Goal: Information Seeking & Learning: Learn about a topic

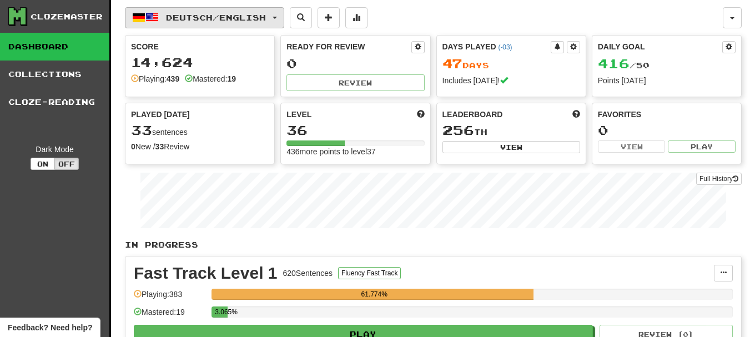
click at [230, 23] on button "Deutsch / English" at bounding box center [204, 17] width 159 height 21
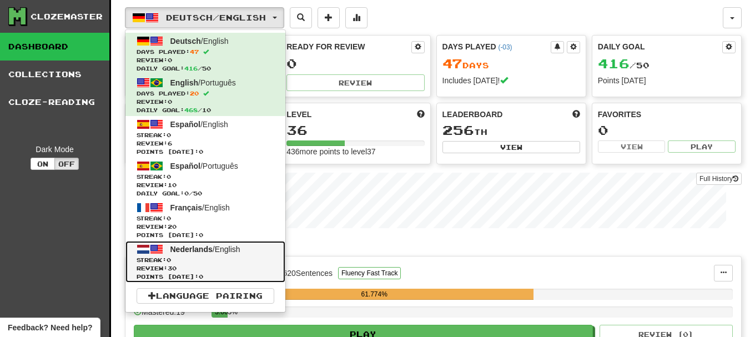
click at [217, 270] on span "Review: 30" at bounding box center [206, 268] width 138 height 8
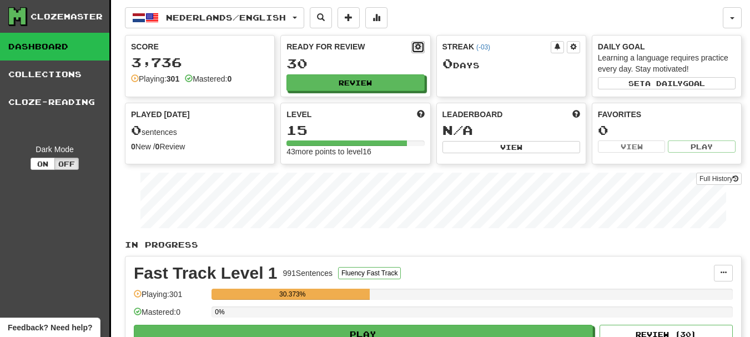
click at [417, 48] on span at bounding box center [418, 46] width 7 height 7
select select "*"
select select "**"
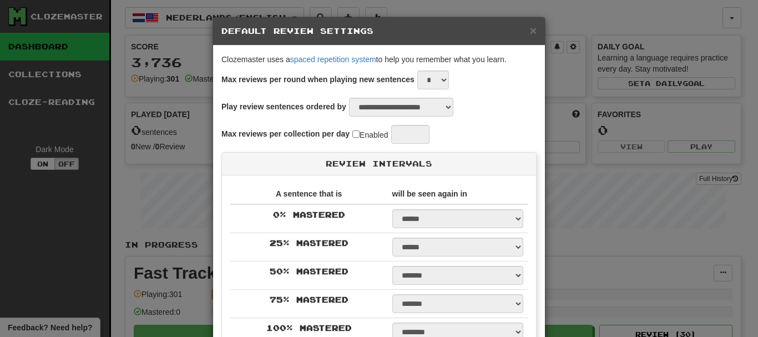
select select "**"
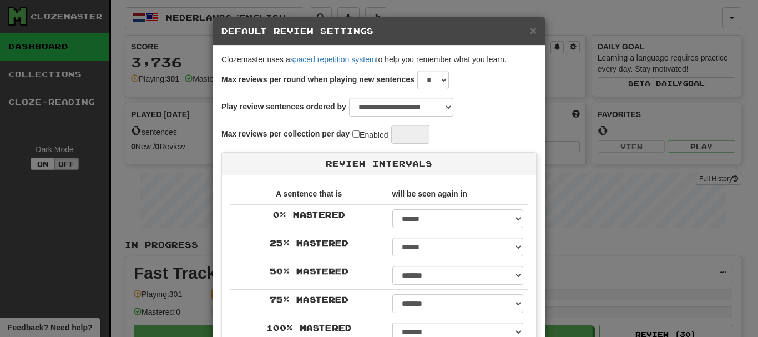
click at [644, 209] on div "**********" at bounding box center [379, 168] width 758 height 337
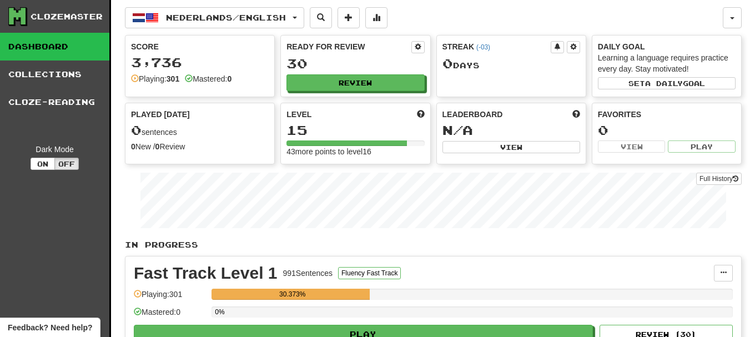
click at [382, 92] on div "Ready for Review 30 Review" at bounding box center [355, 66] width 149 height 61
click at [378, 87] on button "Review" at bounding box center [356, 83] width 138 height 17
select select "**"
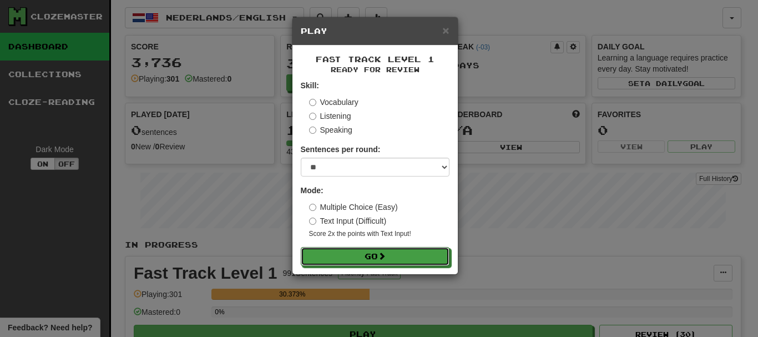
click at [394, 267] on div "Fast Track Level 1 Ready for Review Skill: Vocabulary Listening Speaking Senten…" at bounding box center [374, 160] width 165 height 229
click at [393, 260] on button "Go" at bounding box center [375, 257] width 149 height 19
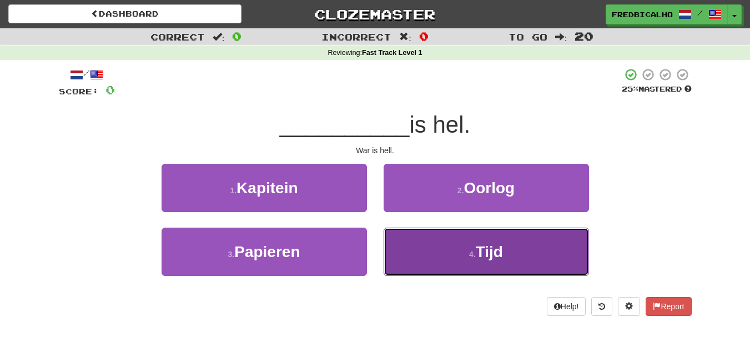
click at [392, 258] on button "4 . Tijd" at bounding box center [485, 252] width 205 height 48
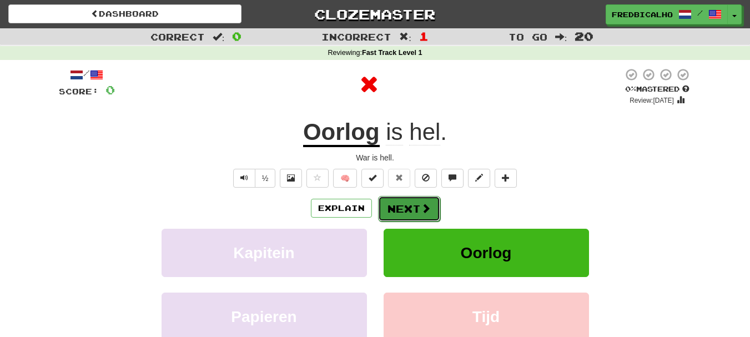
click at [408, 220] on button "Next" at bounding box center [409, 209] width 62 height 26
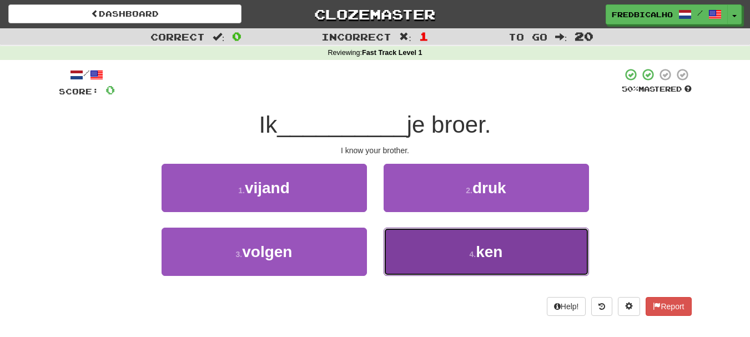
click at [445, 270] on button "4 . ken" at bounding box center [485, 252] width 205 height 48
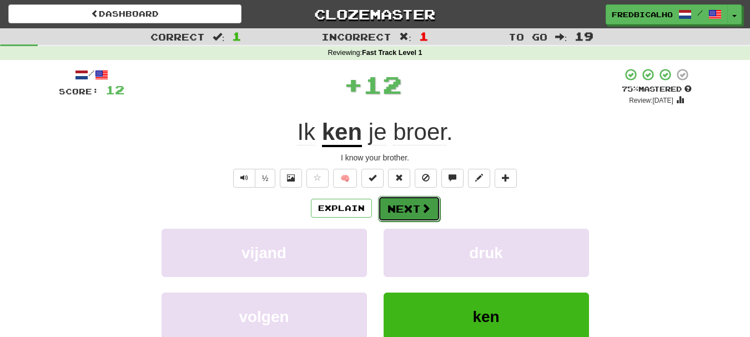
click at [422, 211] on span at bounding box center [426, 208] width 10 height 10
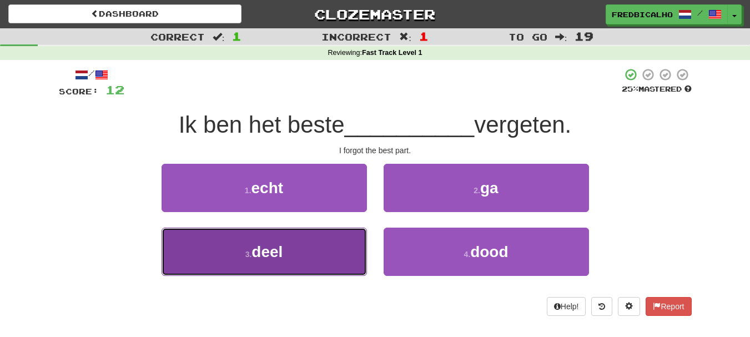
click at [341, 271] on button "3 . deel" at bounding box center [263, 252] width 205 height 48
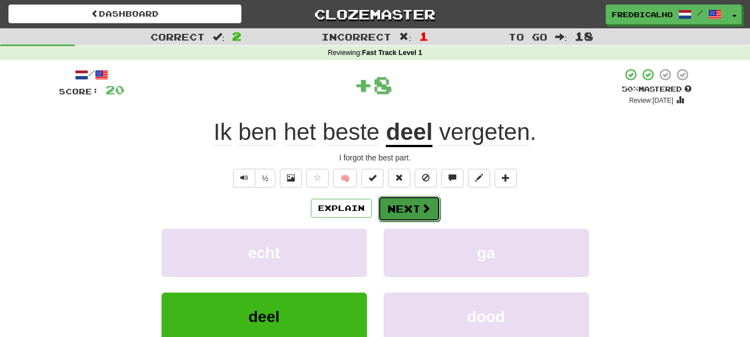
click at [428, 208] on span at bounding box center [426, 208] width 10 height 10
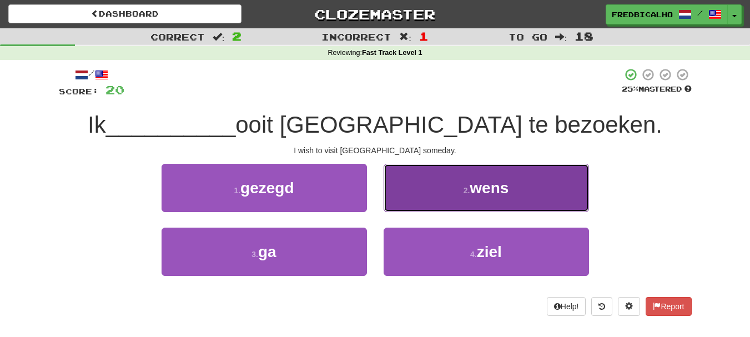
click at [425, 206] on button "2 . wens" at bounding box center [485, 188] width 205 height 48
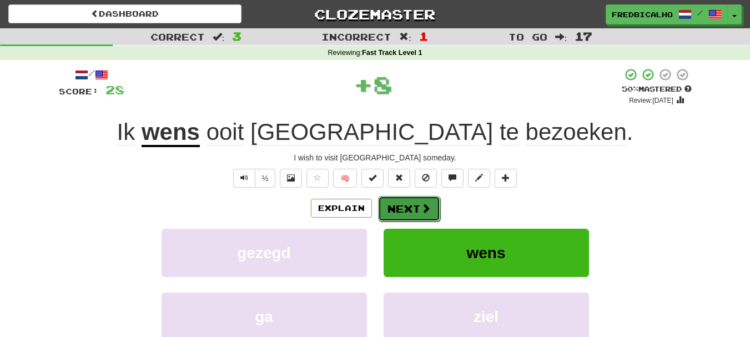
click at [425, 209] on span at bounding box center [426, 208] width 10 height 10
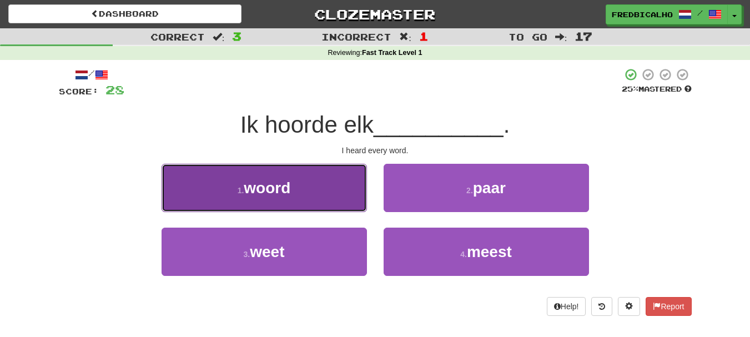
click at [309, 203] on button "1 . woord" at bounding box center [263, 188] width 205 height 48
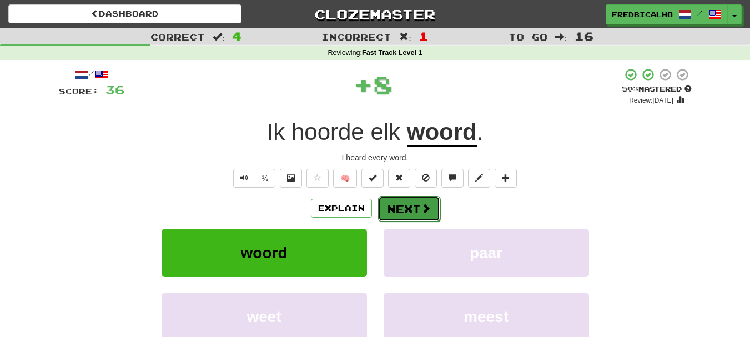
click at [425, 207] on span at bounding box center [426, 208] width 10 height 10
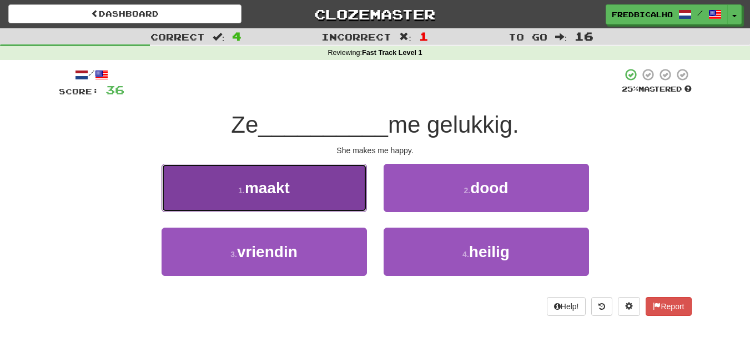
click at [306, 206] on button "1 . maakt" at bounding box center [263, 188] width 205 height 48
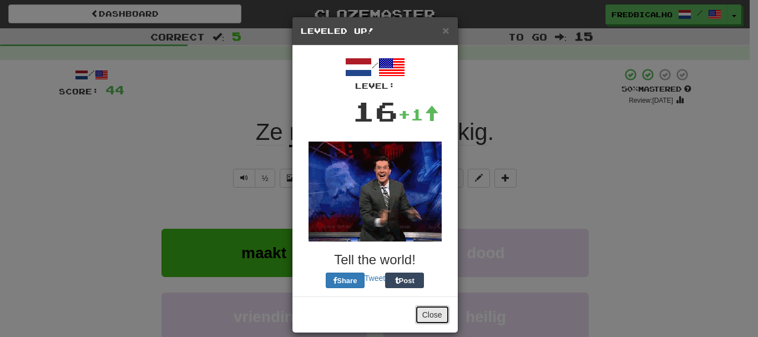
click at [418, 316] on button "Close" at bounding box center [432, 314] width 34 height 19
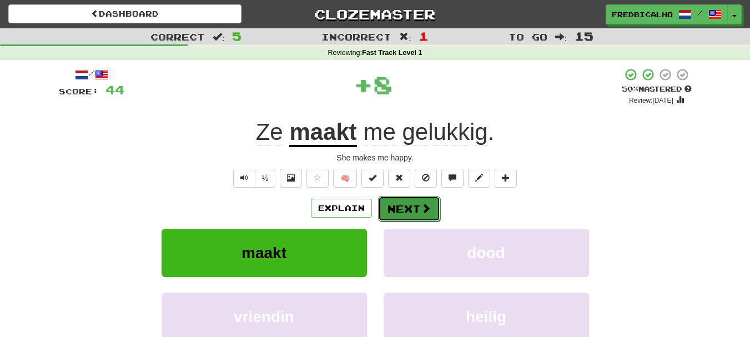
click at [406, 204] on button "Next" at bounding box center [409, 209] width 62 height 26
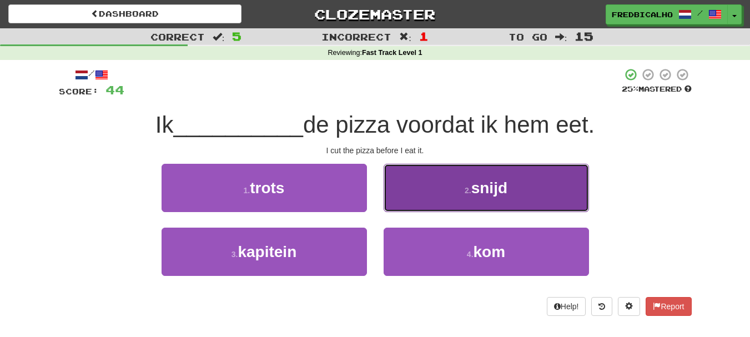
click at [435, 201] on button "2 . snijd" at bounding box center [485, 188] width 205 height 48
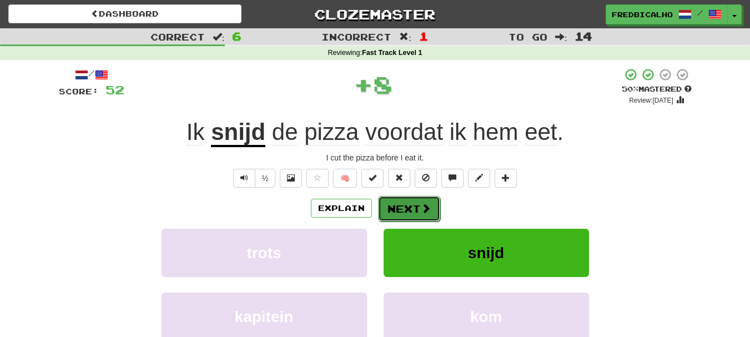
click at [415, 207] on button "Next" at bounding box center [409, 209] width 62 height 26
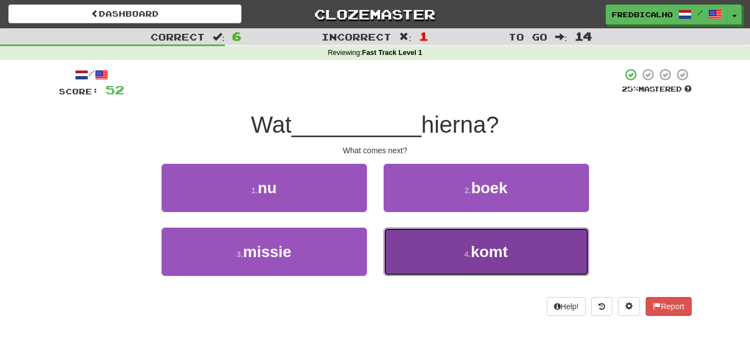
click at [426, 244] on button "4 . komt" at bounding box center [485, 252] width 205 height 48
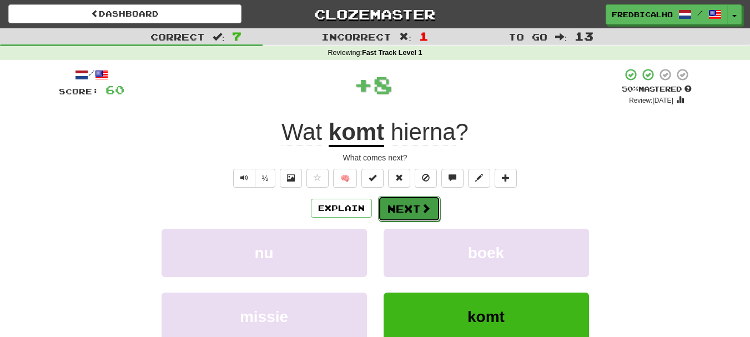
click at [418, 209] on button "Next" at bounding box center [409, 209] width 62 height 26
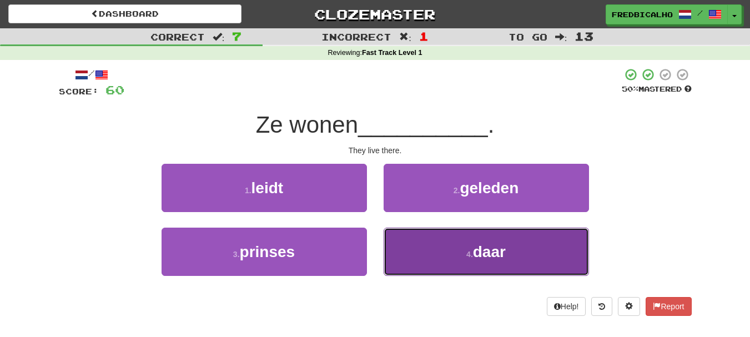
click at [427, 254] on button "4 . daar" at bounding box center [485, 252] width 205 height 48
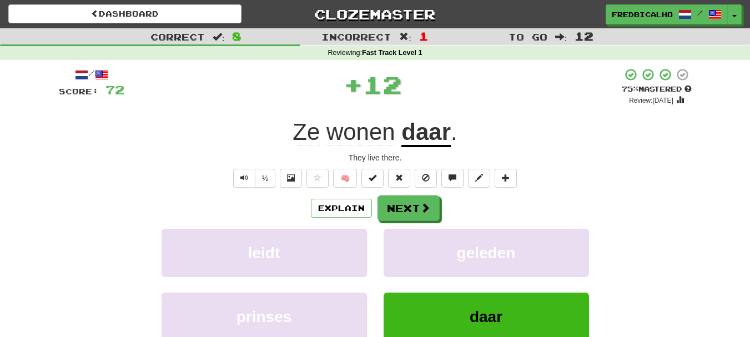
click at [415, 194] on div "/ Score: 72 + 12 75 % Mastered Review: 2025-10-16 Ze wonen daar . They live the…" at bounding box center [375, 233] width 633 height 330
click at [415, 201] on button "Next" at bounding box center [409, 209] width 62 height 26
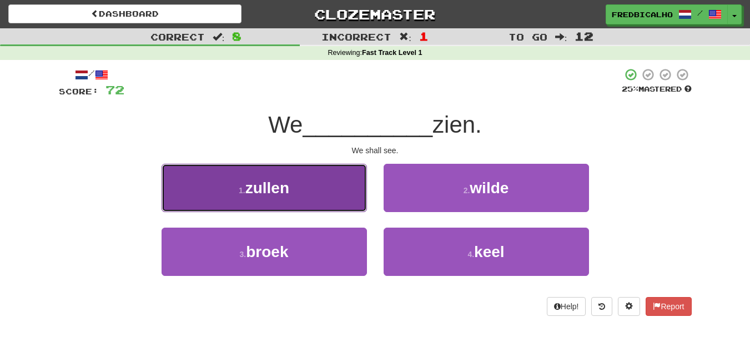
click at [342, 201] on button "1 . zullen" at bounding box center [263, 188] width 205 height 48
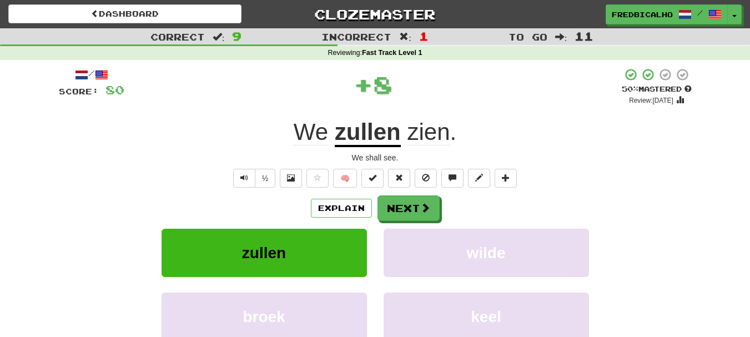
click at [446, 207] on div "Explain Next" at bounding box center [375, 208] width 633 height 26
click at [413, 208] on button "Next" at bounding box center [409, 209] width 62 height 26
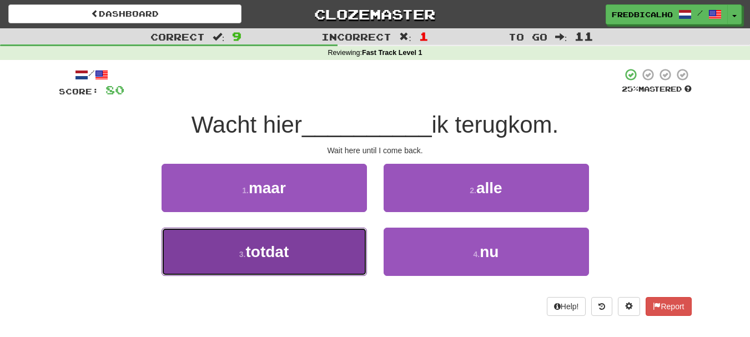
click at [341, 243] on button "3 . totdat" at bounding box center [263, 252] width 205 height 48
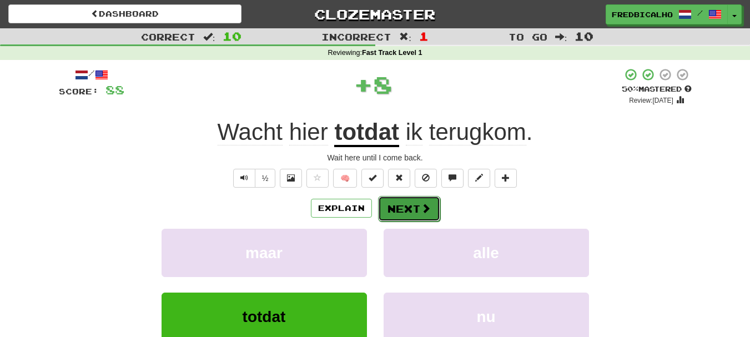
click at [410, 203] on button "Next" at bounding box center [409, 209] width 62 height 26
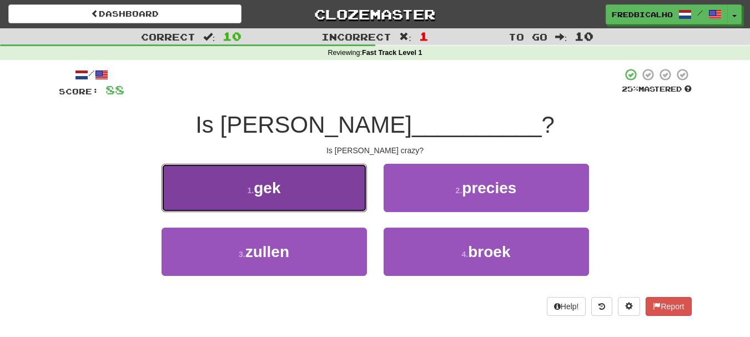
click at [352, 195] on button "1 . gek" at bounding box center [263, 188] width 205 height 48
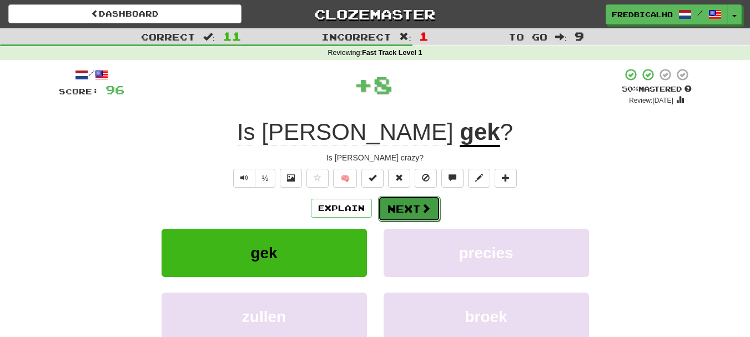
click at [417, 206] on button "Next" at bounding box center [409, 209] width 62 height 26
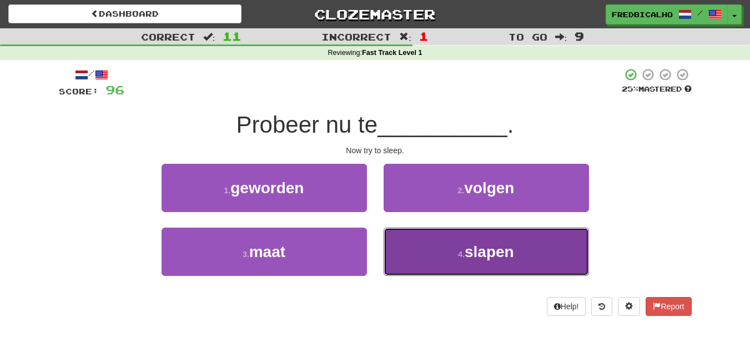
click at [453, 255] on button "4 . slapen" at bounding box center [485, 252] width 205 height 48
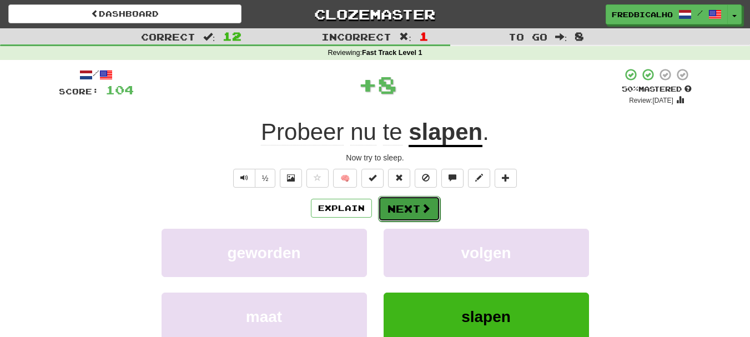
click at [400, 208] on button "Next" at bounding box center [409, 209] width 62 height 26
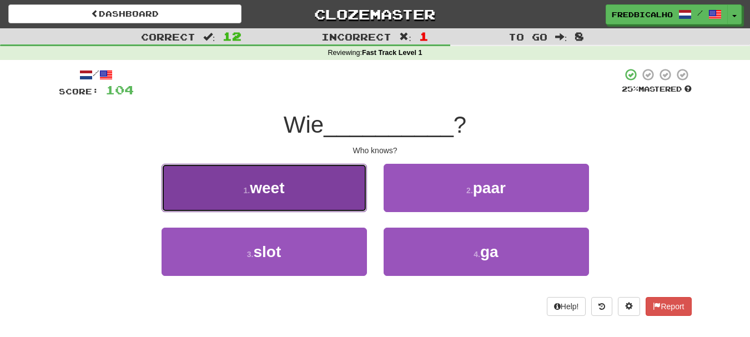
click at [322, 204] on button "1 . weet" at bounding box center [263, 188] width 205 height 48
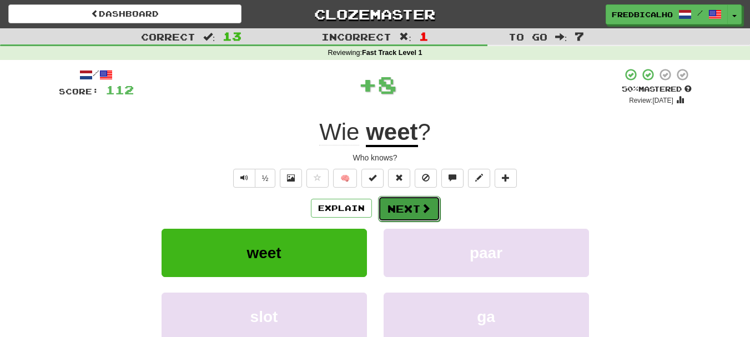
click at [425, 216] on button "Next" at bounding box center [409, 209] width 62 height 26
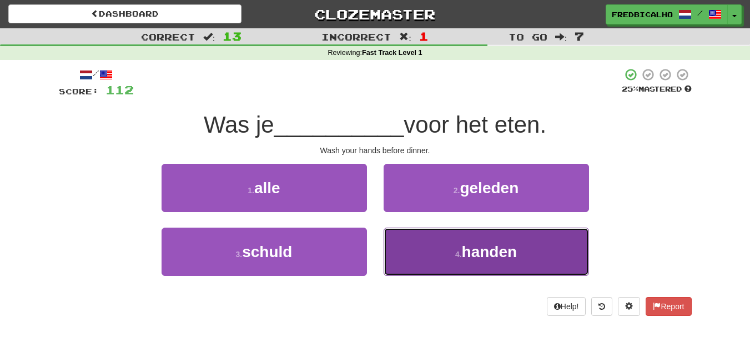
click at [439, 253] on button "4 . handen" at bounding box center [485, 252] width 205 height 48
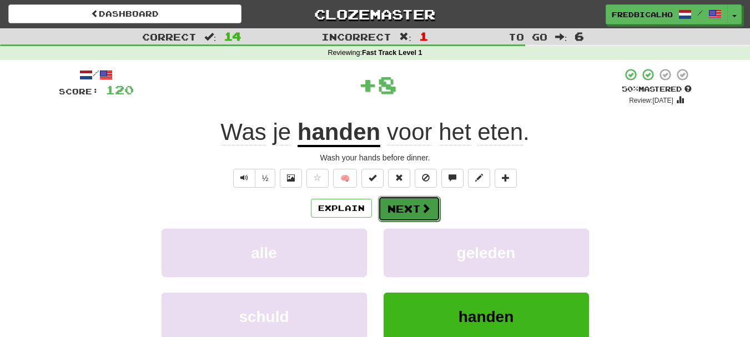
click at [421, 209] on span at bounding box center [426, 208] width 10 height 10
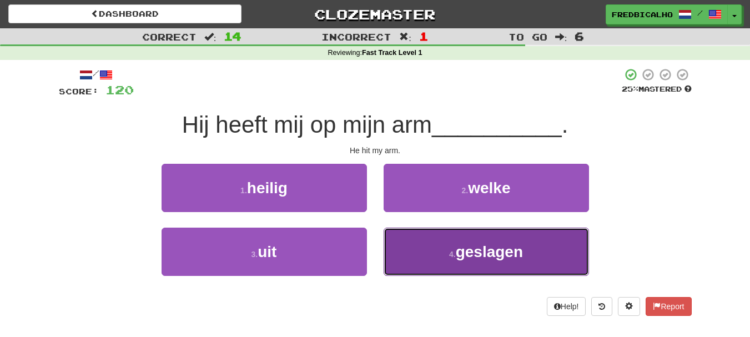
click at [440, 255] on button "4 . geslagen" at bounding box center [485, 252] width 205 height 48
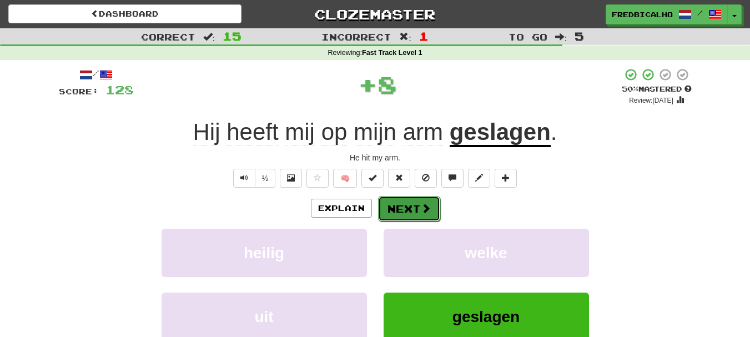
click at [405, 207] on button "Next" at bounding box center [409, 209] width 62 height 26
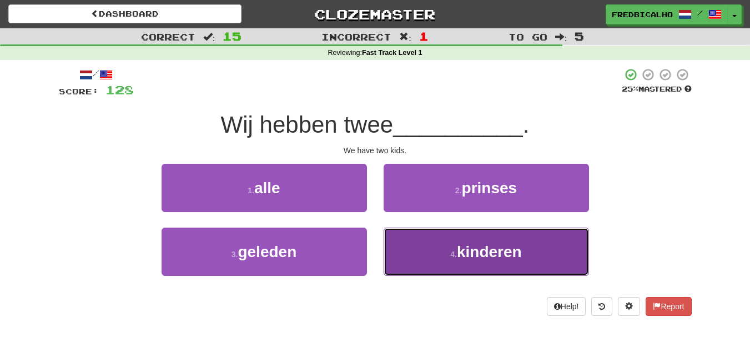
click at [422, 250] on button "4 . kinderen" at bounding box center [485, 252] width 205 height 48
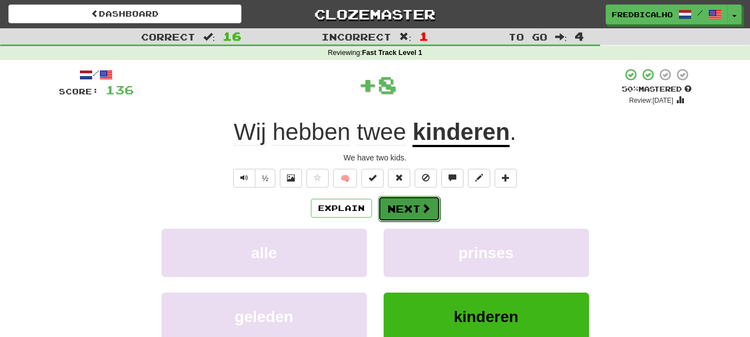
click at [415, 210] on button "Next" at bounding box center [409, 209] width 62 height 26
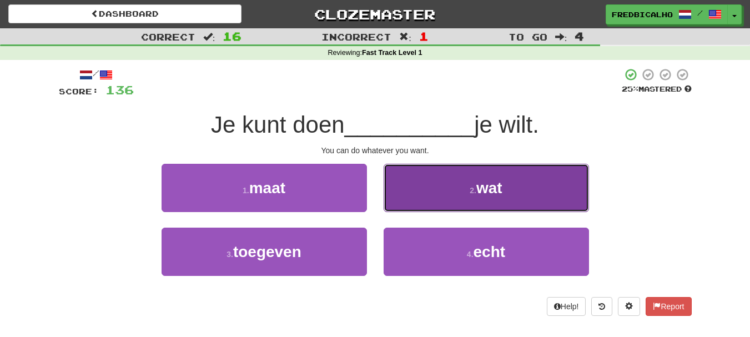
click at [415, 209] on button "2 . wat" at bounding box center [485, 188] width 205 height 48
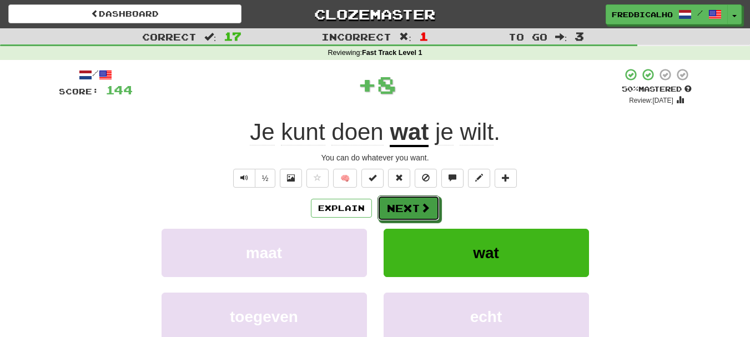
click at [415, 209] on button "Next" at bounding box center [408, 208] width 62 height 26
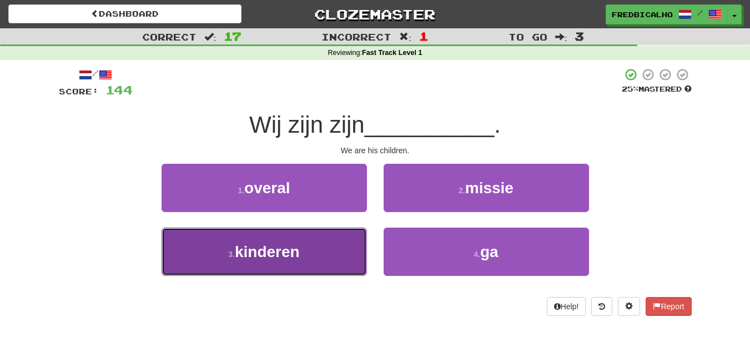
click at [354, 248] on button "3 . kinderen" at bounding box center [263, 252] width 205 height 48
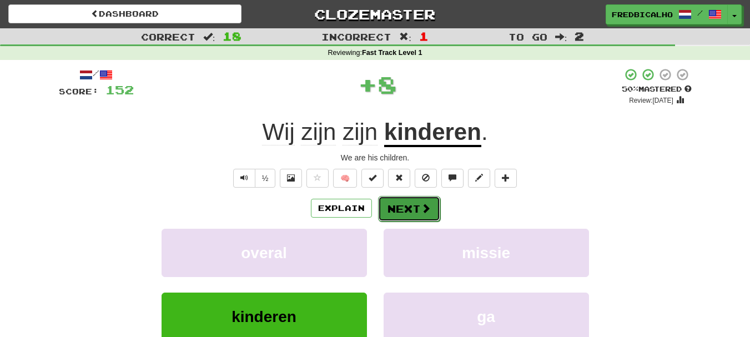
click at [411, 210] on button "Next" at bounding box center [409, 209] width 62 height 26
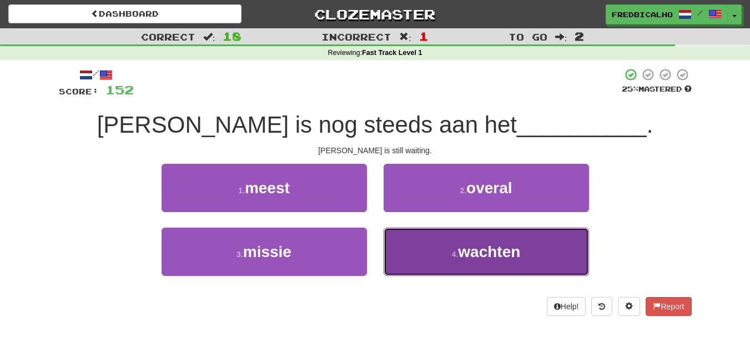
click at [437, 251] on button "4 . wachten" at bounding box center [485, 252] width 205 height 48
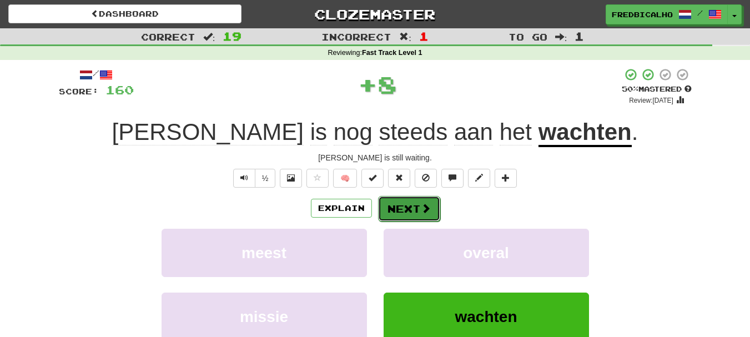
click at [421, 212] on span at bounding box center [426, 208] width 10 height 10
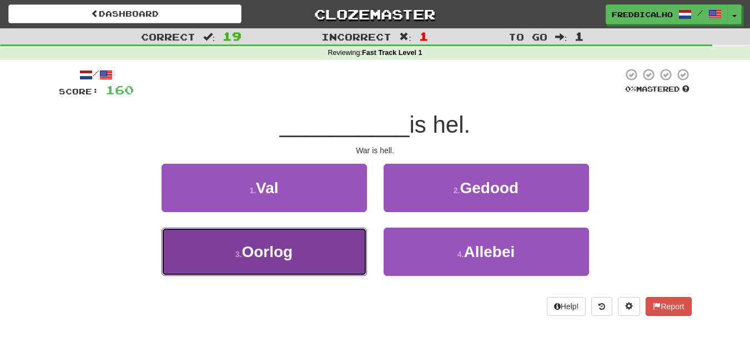
click at [321, 248] on button "3 . Oorlog" at bounding box center [263, 252] width 205 height 48
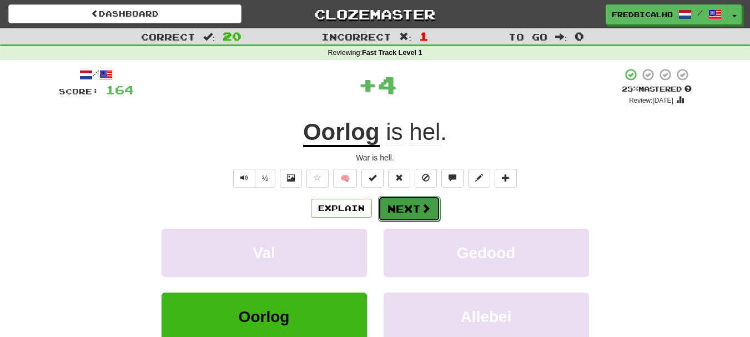
click at [408, 208] on button "Next" at bounding box center [409, 209] width 62 height 26
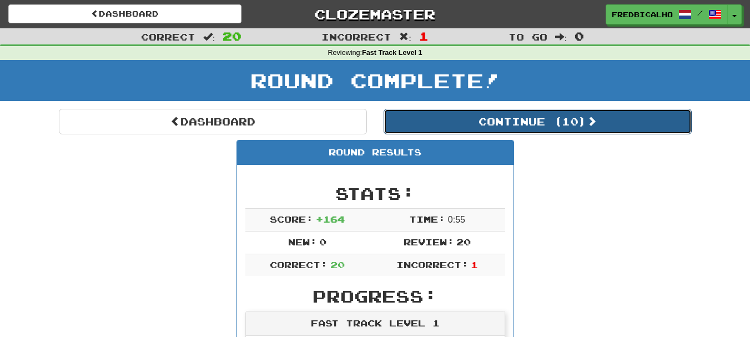
click at [487, 124] on button "Continue ( 10 )" at bounding box center [537, 122] width 308 height 26
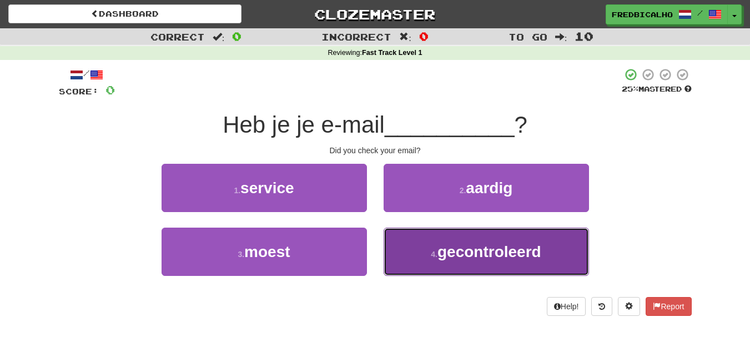
click at [477, 247] on span "gecontroleerd" at bounding box center [489, 251] width 104 height 17
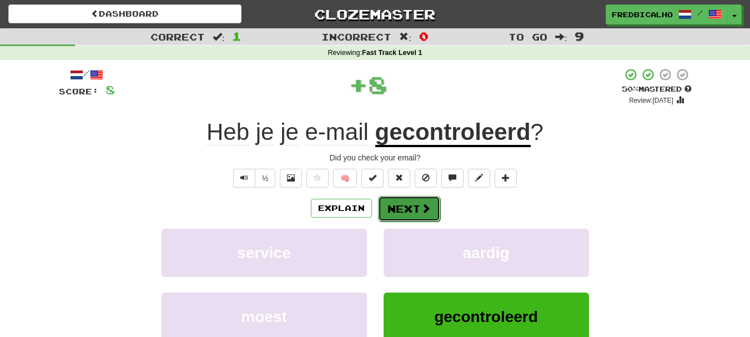
click at [435, 206] on button "Next" at bounding box center [409, 209] width 62 height 26
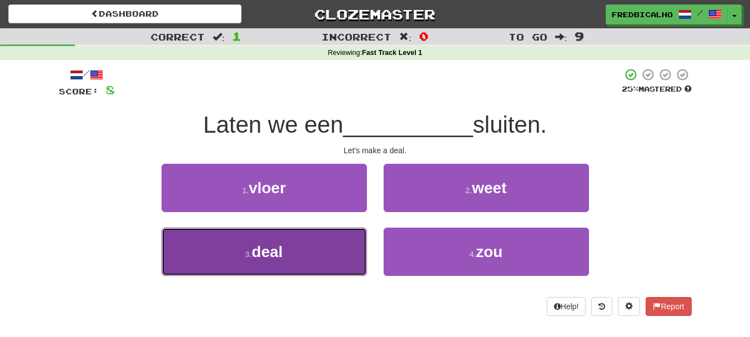
click at [339, 260] on button "3 . deal" at bounding box center [263, 252] width 205 height 48
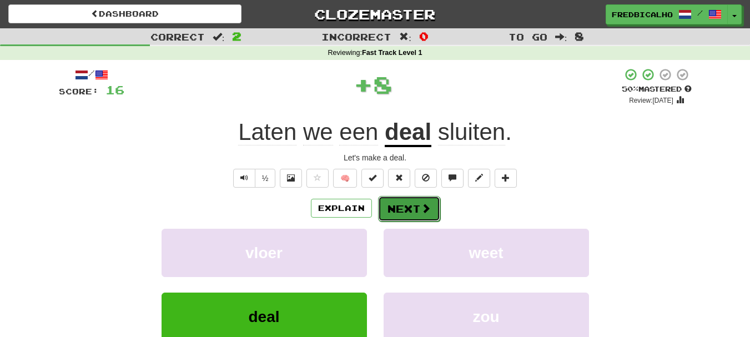
click at [407, 210] on button "Next" at bounding box center [409, 209] width 62 height 26
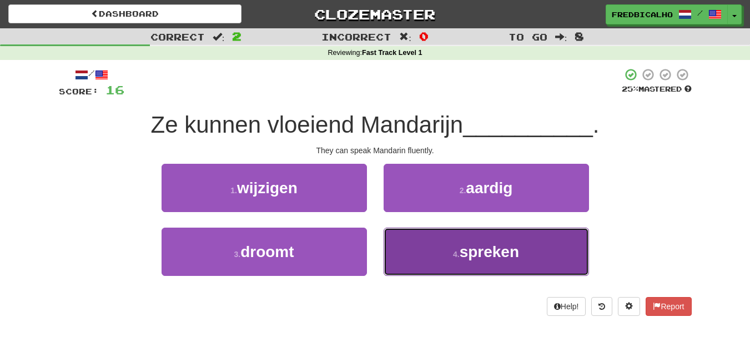
click at [422, 245] on button "4 . spreken" at bounding box center [485, 252] width 205 height 48
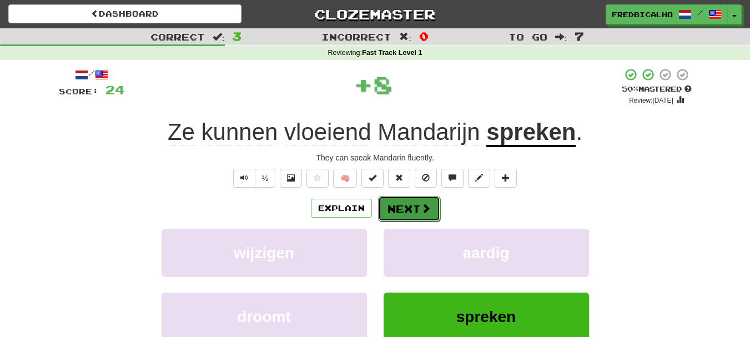
click at [403, 203] on button "Next" at bounding box center [409, 209] width 62 height 26
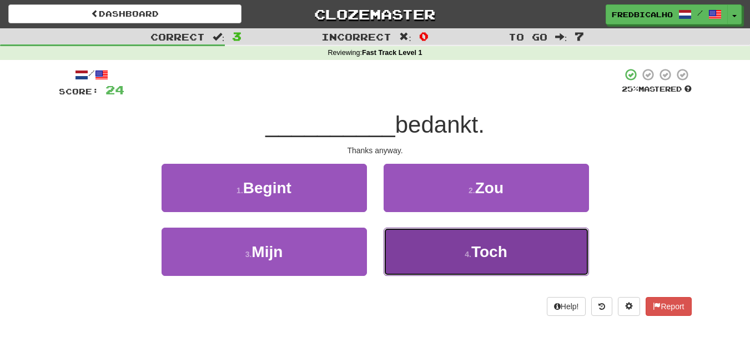
click at [426, 254] on button "4 . Toch" at bounding box center [485, 252] width 205 height 48
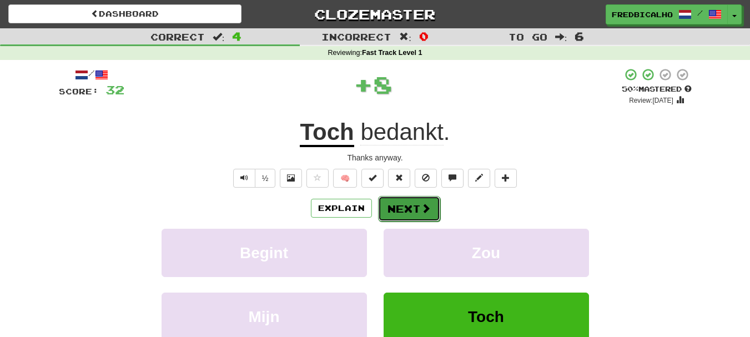
click at [406, 212] on button "Next" at bounding box center [409, 209] width 62 height 26
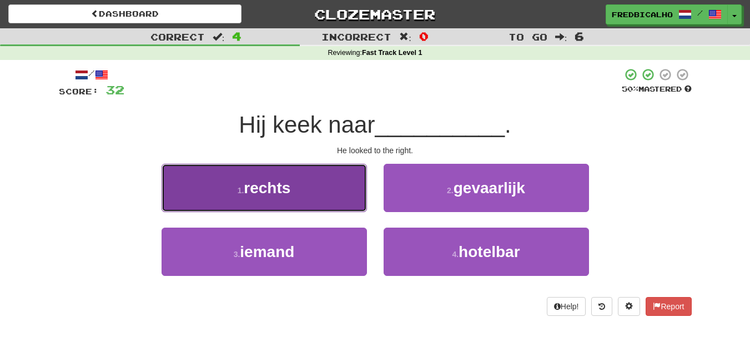
click at [361, 203] on button "1 . rechts" at bounding box center [263, 188] width 205 height 48
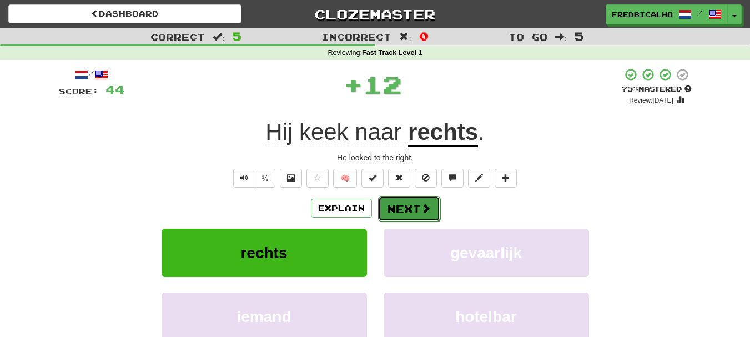
click at [405, 206] on button "Next" at bounding box center [409, 209] width 62 height 26
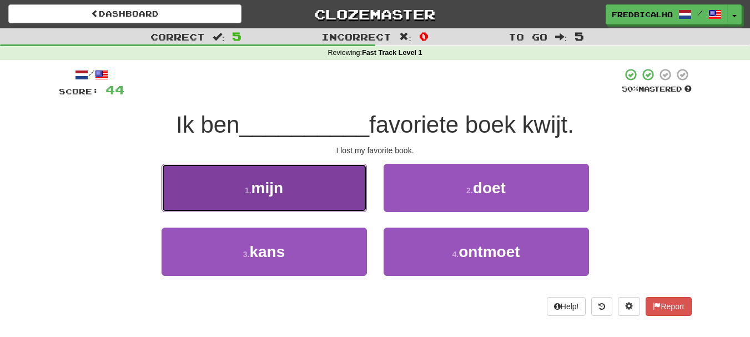
click at [354, 201] on button "1 . mijn" at bounding box center [263, 188] width 205 height 48
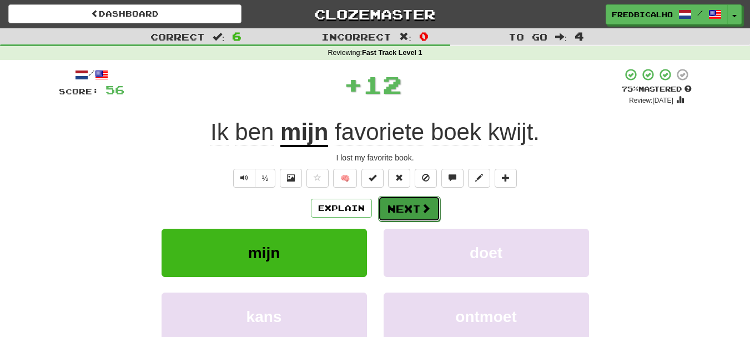
click at [401, 201] on button "Next" at bounding box center [409, 209] width 62 height 26
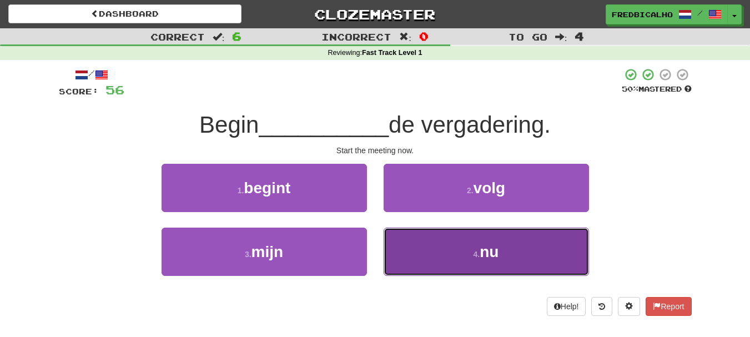
click at [439, 254] on button "4 . nu" at bounding box center [485, 252] width 205 height 48
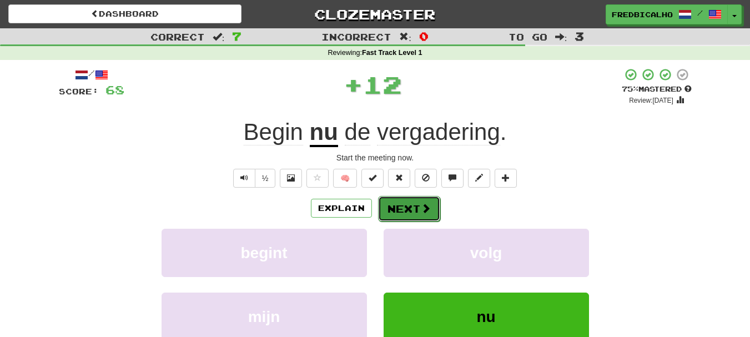
click at [409, 205] on button "Next" at bounding box center [409, 209] width 62 height 26
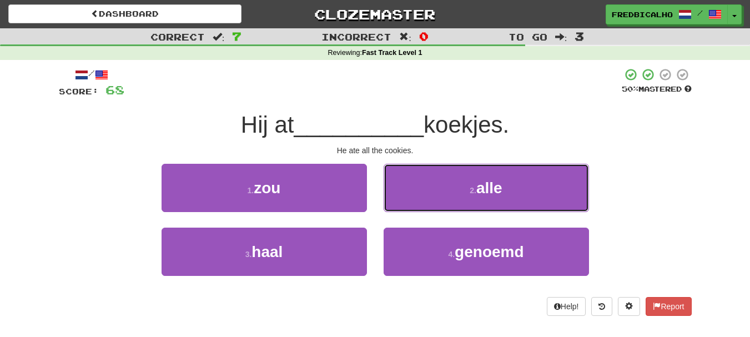
click at [409, 205] on button "2 . alle" at bounding box center [485, 188] width 205 height 48
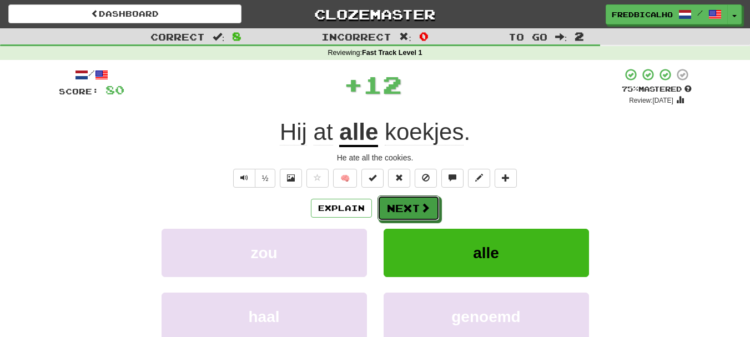
click at [409, 205] on button "Next" at bounding box center [408, 208] width 62 height 26
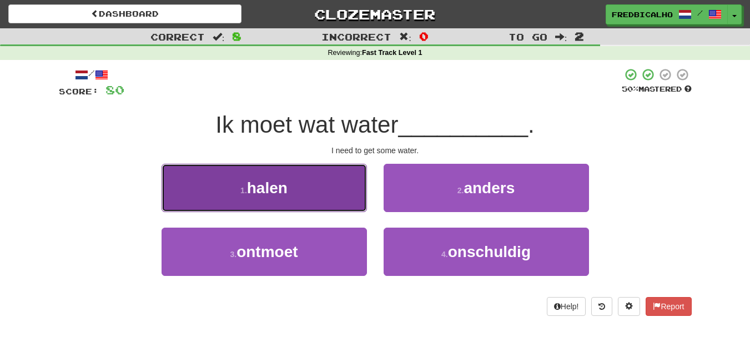
click at [330, 205] on button "1 . halen" at bounding box center [263, 188] width 205 height 48
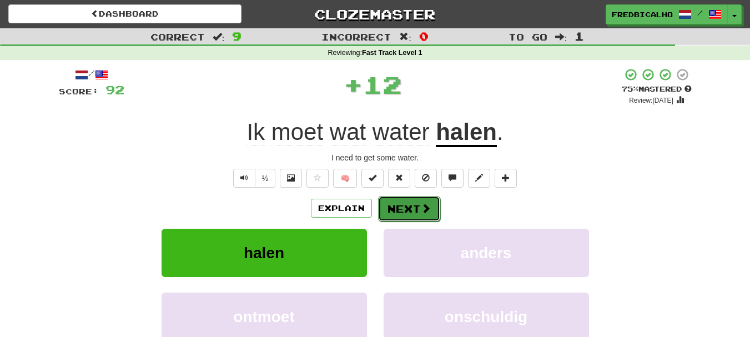
click at [404, 211] on button "Next" at bounding box center [409, 209] width 62 height 26
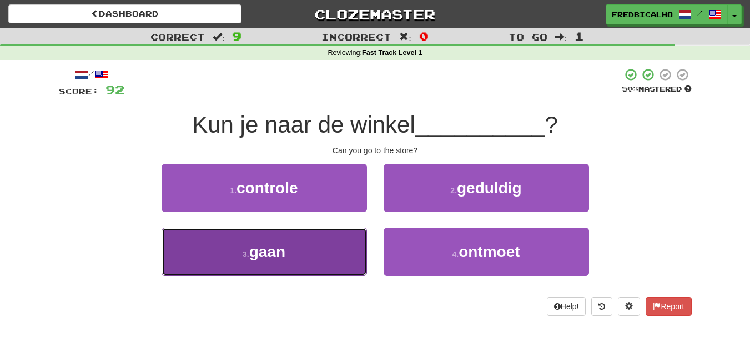
click at [265, 265] on button "3 . gaan" at bounding box center [263, 252] width 205 height 48
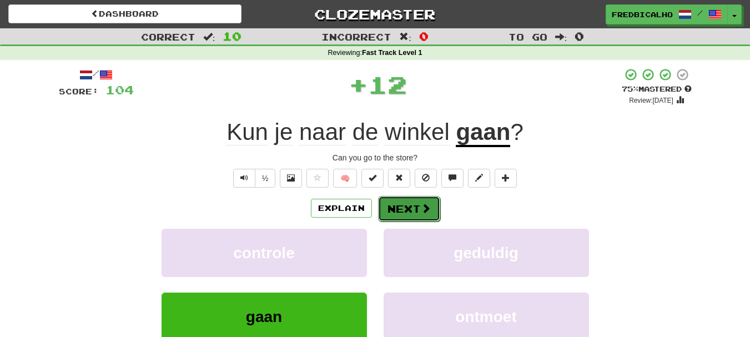
click at [400, 210] on button "Next" at bounding box center [409, 209] width 62 height 26
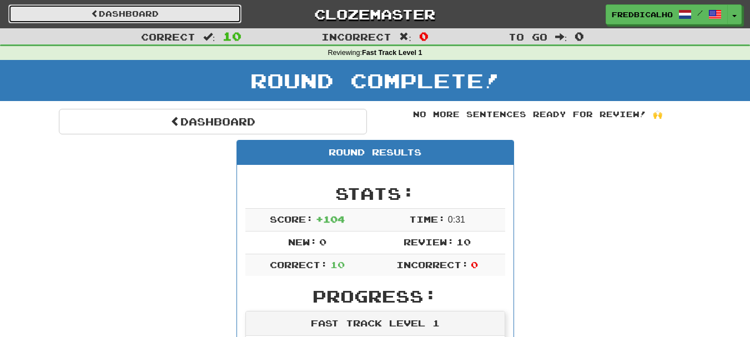
click at [177, 12] on link "Dashboard" at bounding box center [124, 13] width 233 height 19
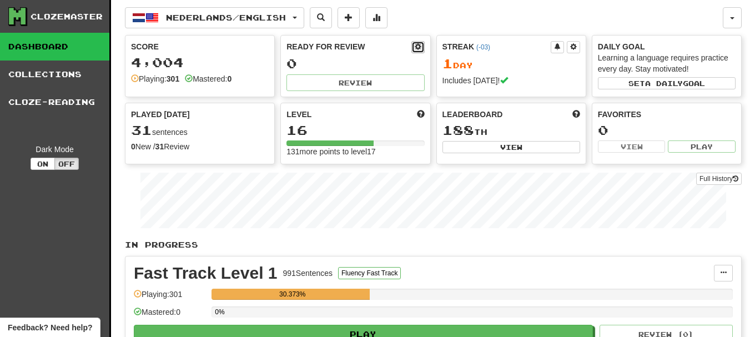
click at [420, 44] on span at bounding box center [418, 46] width 7 height 7
select select "*"
select select "**"
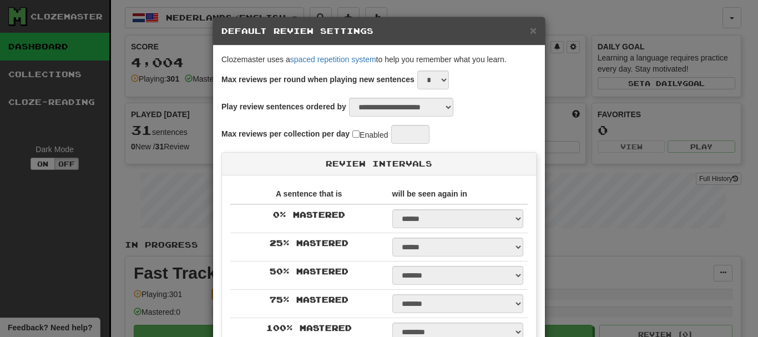
select select "**"
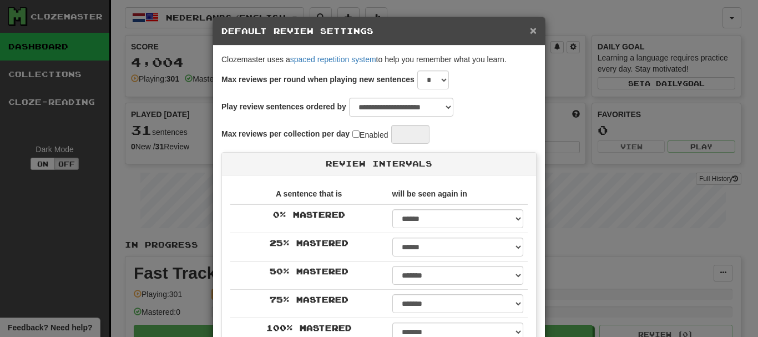
click at [530, 33] on span "×" at bounding box center [533, 30] width 7 height 13
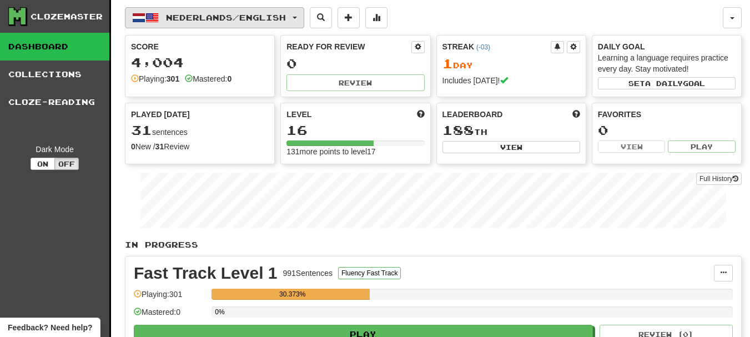
click at [266, 14] on span "Nederlands / English" at bounding box center [226, 17] width 120 height 9
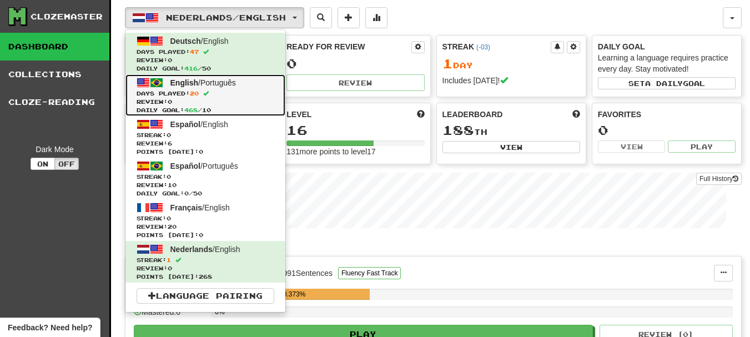
click at [239, 93] on span "Days Played: 20" at bounding box center [206, 93] width 138 height 8
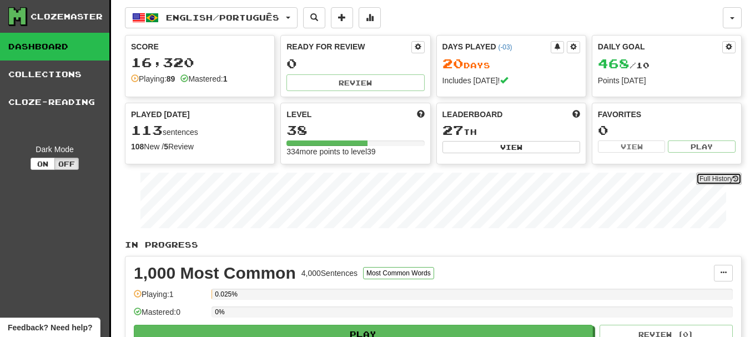
click at [714, 175] on link "Full History" at bounding box center [719, 179] width 46 height 12
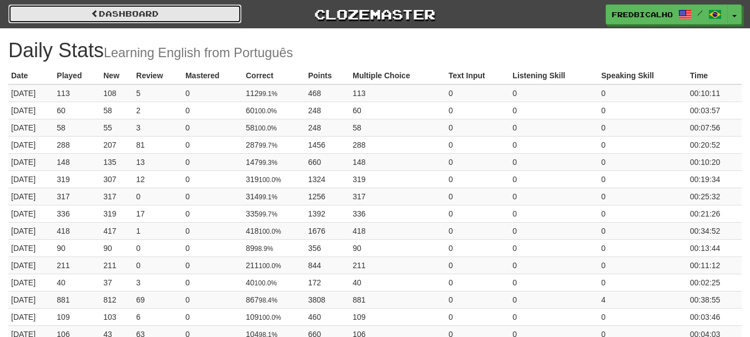
click at [54, 9] on link "Dashboard" at bounding box center [124, 13] width 233 height 19
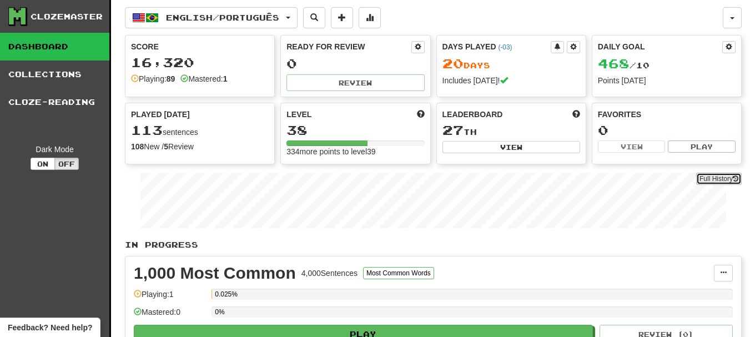
click at [709, 179] on link "Full History" at bounding box center [719, 179] width 46 height 12
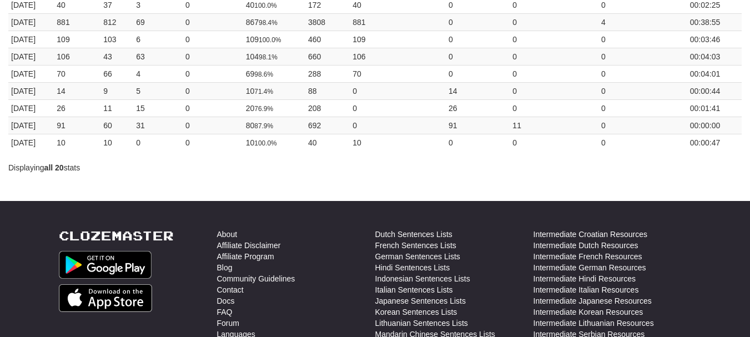
scroll to position [222, 0]
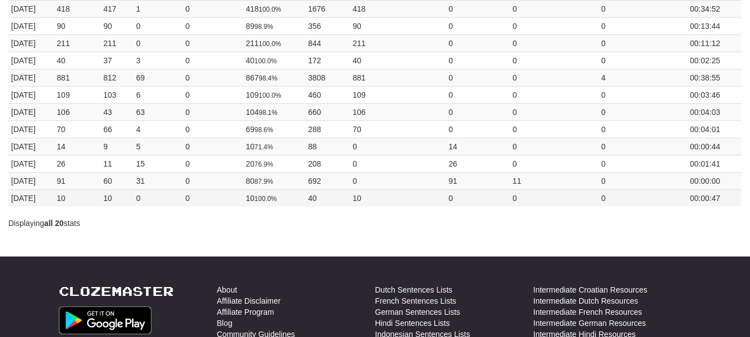
drag, startPoint x: 49, startPoint y: 199, endPoint x: 9, endPoint y: 199, distance: 40.0
click at [9, 199] on td "2018-03-27" at bounding box center [31, 197] width 46 height 17
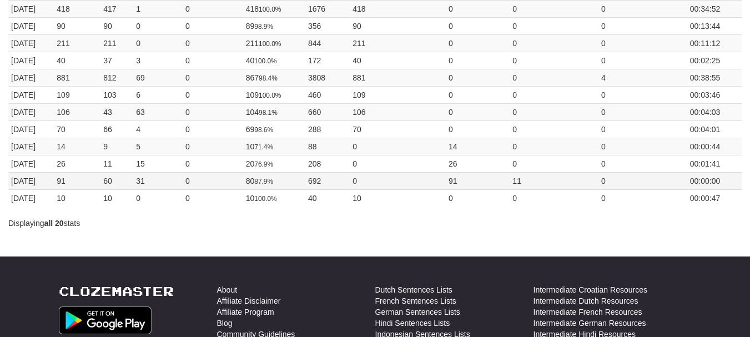
click at [39, 188] on td "2018-03-28" at bounding box center [31, 180] width 46 height 17
drag, startPoint x: 58, startPoint y: 197, endPoint x: 9, endPoint y: 142, distance: 73.5
click at [9, 142] on tbody "2025-09-16 113 108 5 0 112 99.1% 468 113 0 0 0 00:10:11 2025-09-15 60 58 2 0 60…" at bounding box center [374, 34] width 733 height 344
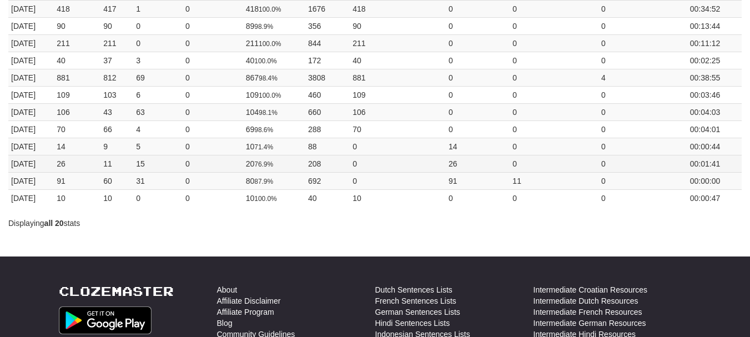
click at [22, 160] on td "2018-03-30" at bounding box center [31, 163] width 46 height 17
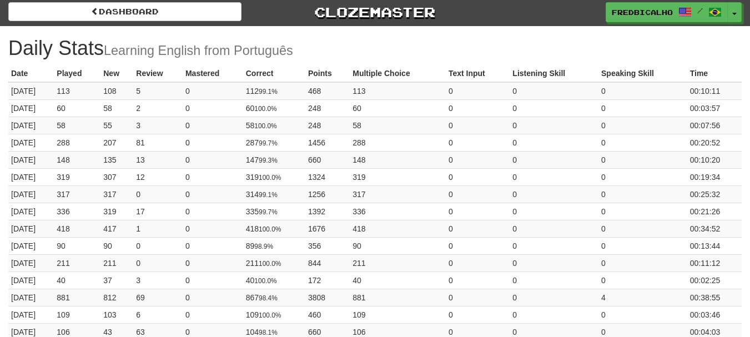
scroll to position [0, 0]
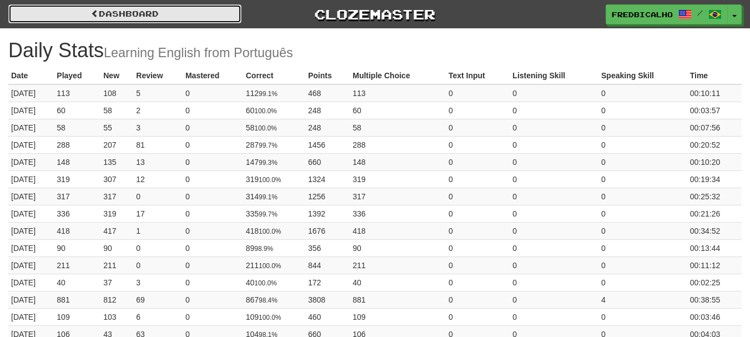
click at [86, 11] on link "Dashboard" at bounding box center [124, 13] width 233 height 19
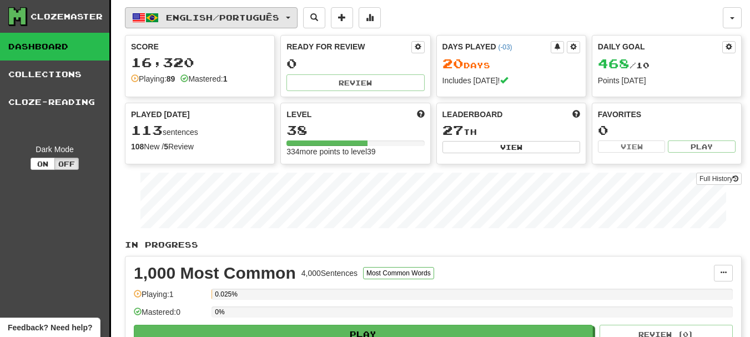
click at [247, 13] on span "English / Português" at bounding box center [222, 17] width 113 height 9
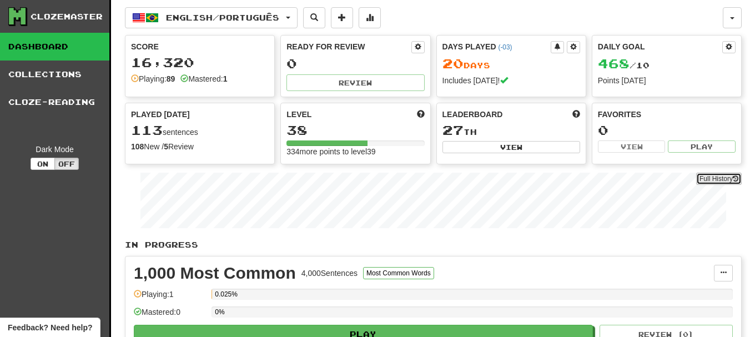
click at [717, 178] on link "Full History" at bounding box center [719, 179] width 46 height 12
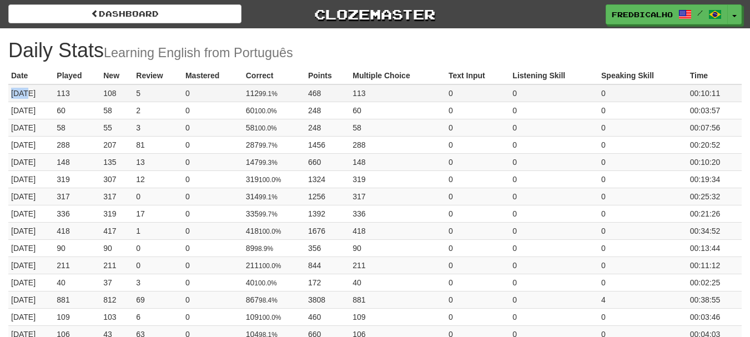
drag, startPoint x: 11, startPoint y: 92, endPoint x: 27, endPoint y: 92, distance: 16.1
click at [27, 92] on td "2025-09-16" at bounding box center [31, 93] width 46 height 18
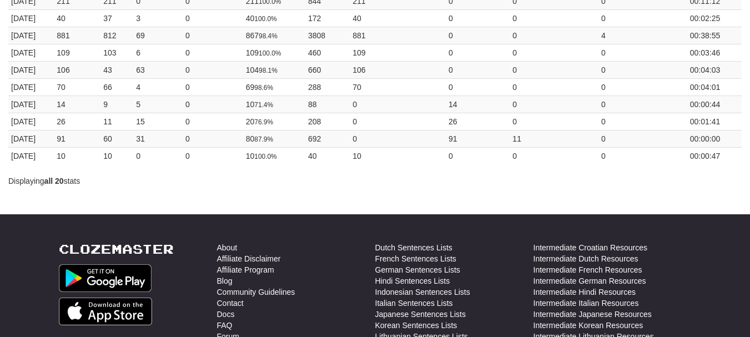
scroll to position [277, 0]
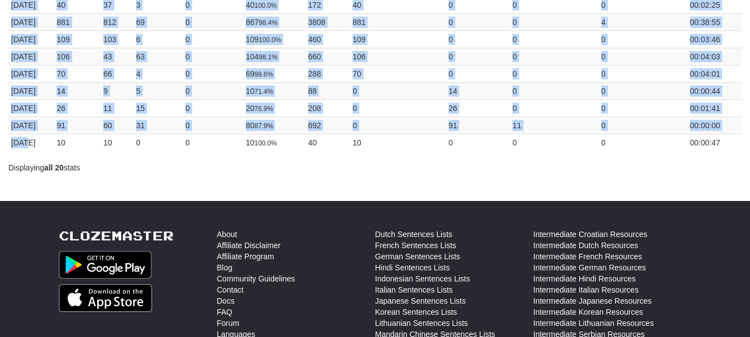
drag, startPoint x: 29, startPoint y: 145, endPoint x: 8, endPoint y: 88, distance: 60.9
click at [13, 93] on td "2018-04-01" at bounding box center [31, 90] width 46 height 17
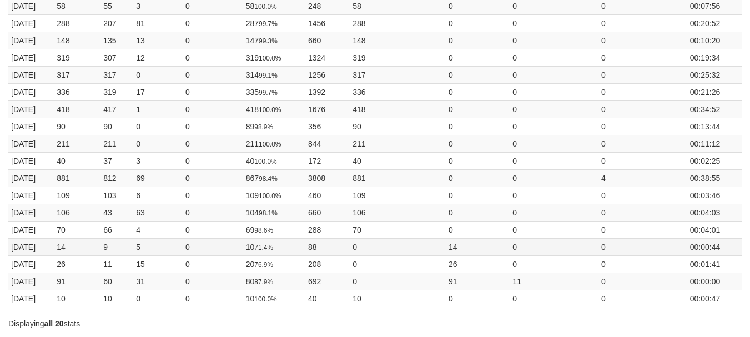
scroll to position [0, 0]
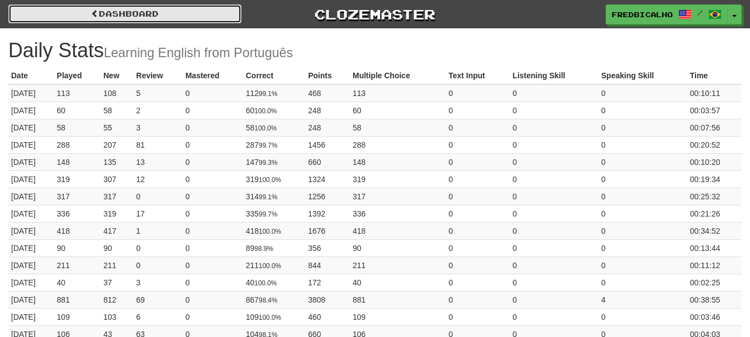
click at [150, 16] on link "Dashboard" at bounding box center [124, 13] width 233 height 19
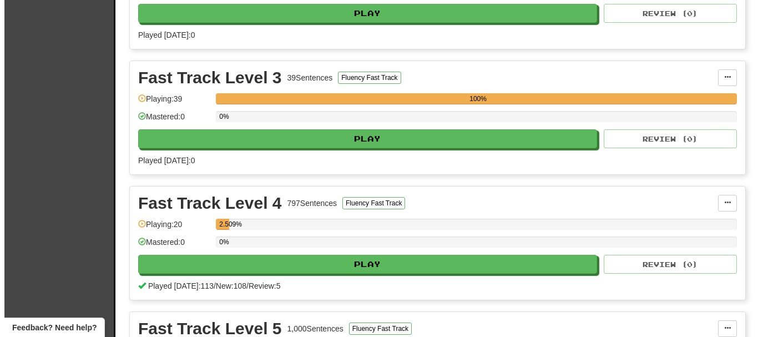
scroll to position [1609, 0]
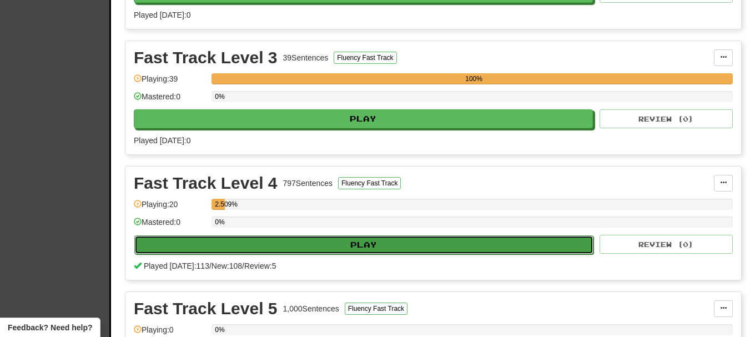
click at [350, 249] on button "Play" at bounding box center [363, 244] width 459 height 19
select select "********"
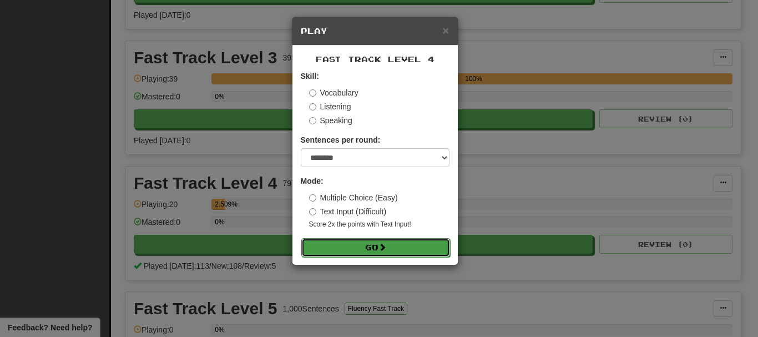
click at [396, 248] on button "Go" at bounding box center [375, 247] width 149 height 19
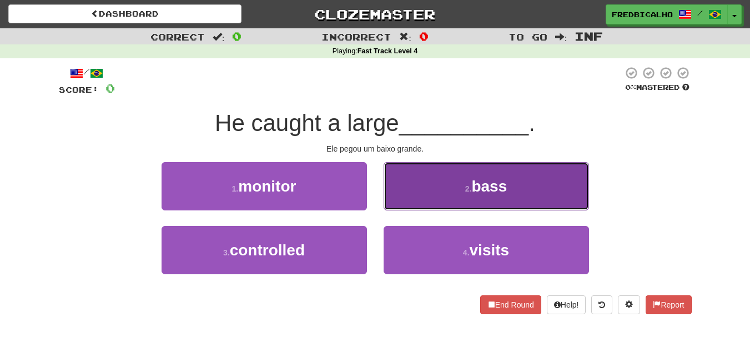
click at [450, 204] on button "2 . bass" at bounding box center [485, 186] width 205 height 48
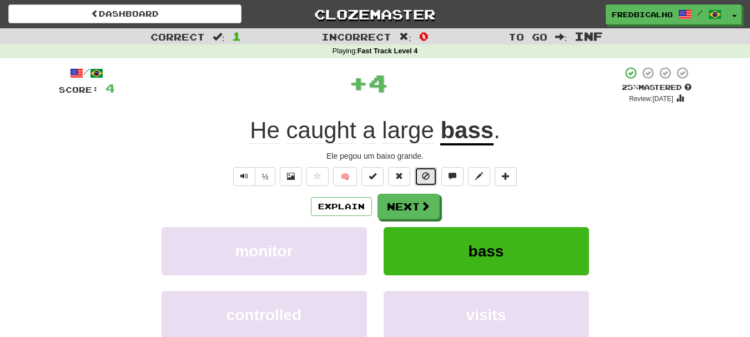
click at [432, 181] on button at bounding box center [426, 176] width 22 height 19
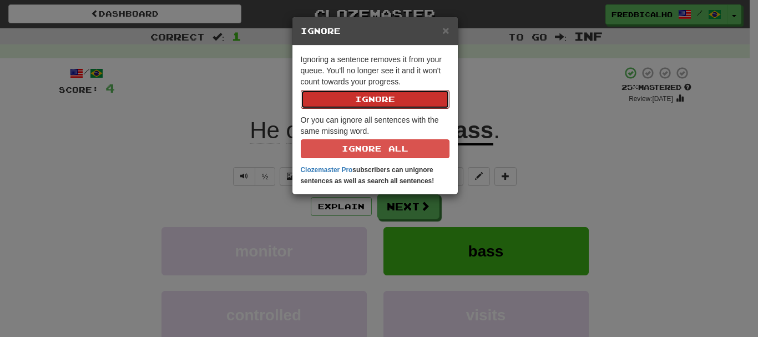
click at [301, 90] on button "Ignore" at bounding box center [375, 99] width 149 height 19
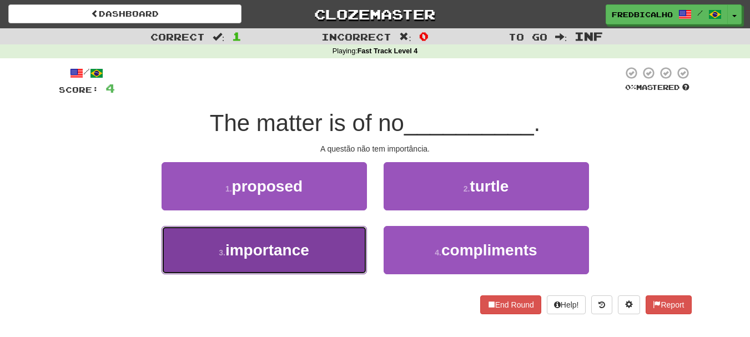
click at [311, 249] on button "3 . importance" at bounding box center [263, 250] width 205 height 48
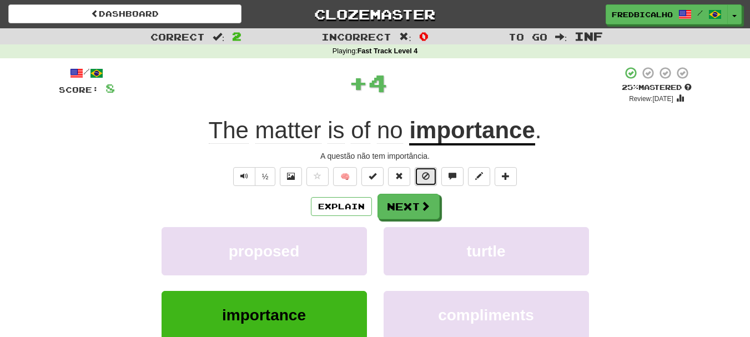
click at [433, 181] on button at bounding box center [426, 176] width 22 height 19
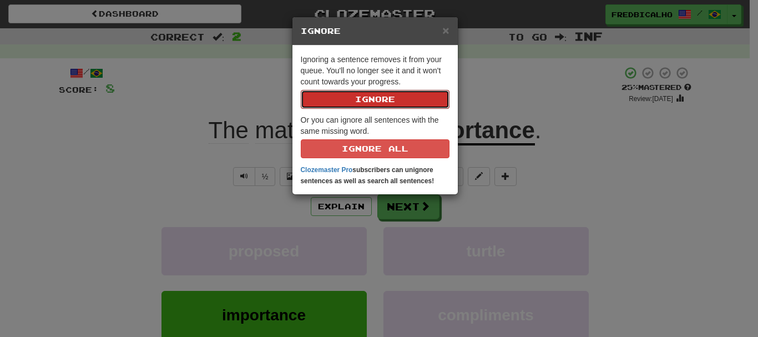
click at [301, 90] on button "Ignore" at bounding box center [375, 99] width 149 height 19
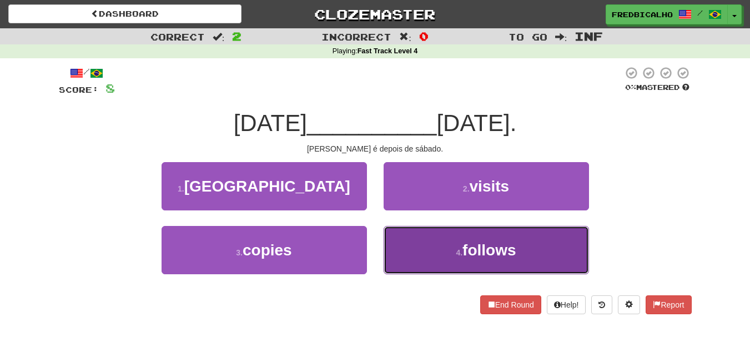
click at [442, 235] on button "4 . follows" at bounding box center [485, 250] width 205 height 48
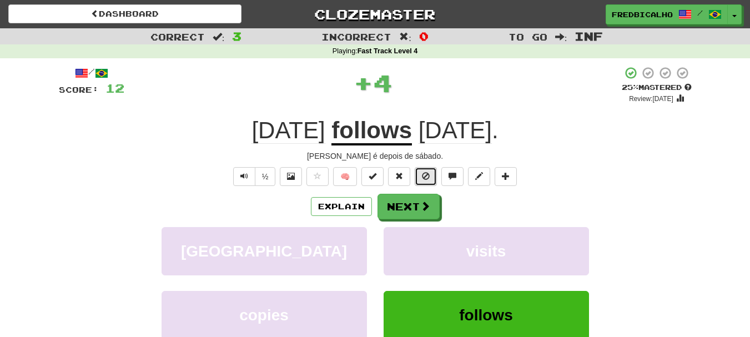
click at [423, 180] on button at bounding box center [426, 176] width 22 height 19
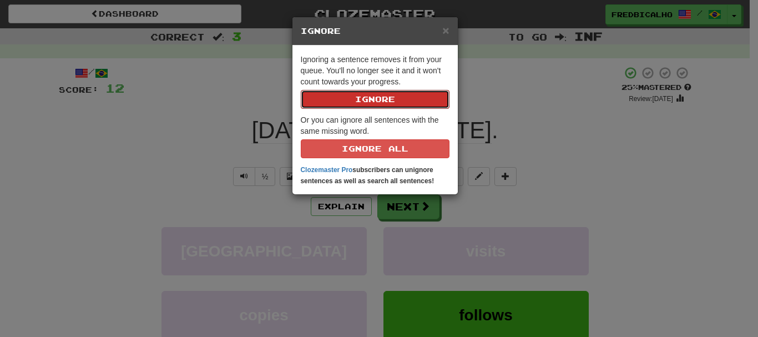
click at [301, 90] on button "Ignore" at bounding box center [375, 99] width 149 height 19
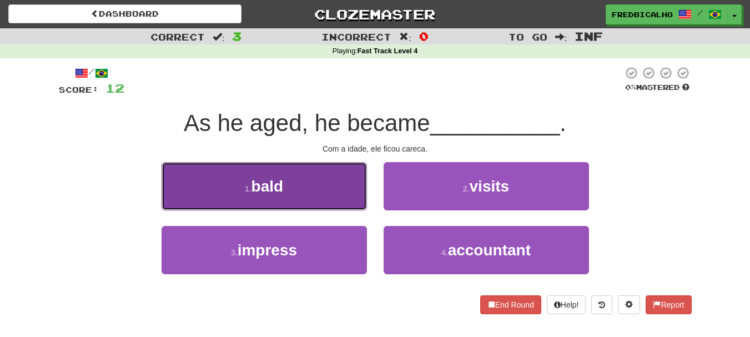
click at [341, 185] on button "1 . bald" at bounding box center [263, 186] width 205 height 48
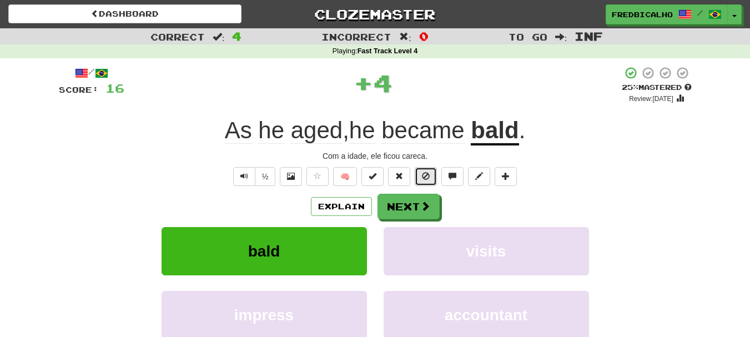
click at [424, 178] on span at bounding box center [426, 176] width 8 height 8
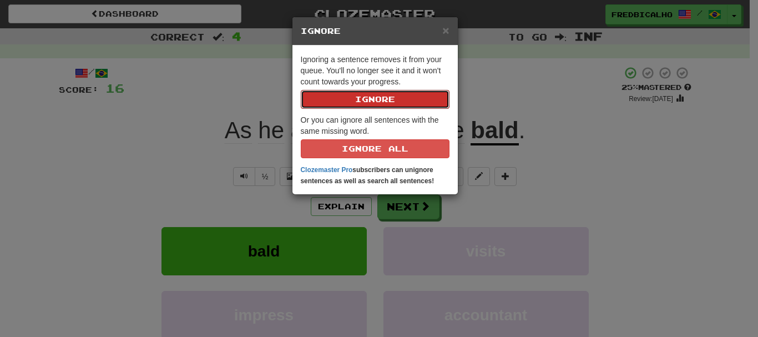
click at [301, 90] on button "Ignore" at bounding box center [375, 99] width 149 height 19
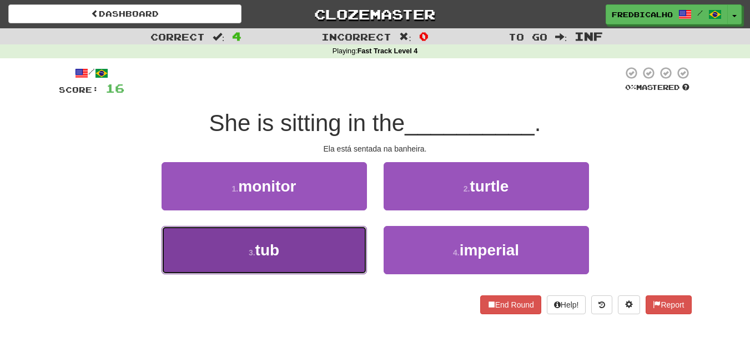
click at [340, 248] on button "3 . tub" at bounding box center [263, 250] width 205 height 48
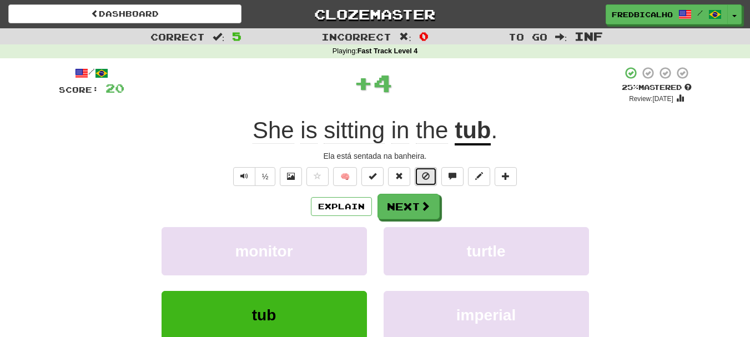
click at [424, 180] on span at bounding box center [426, 176] width 8 height 8
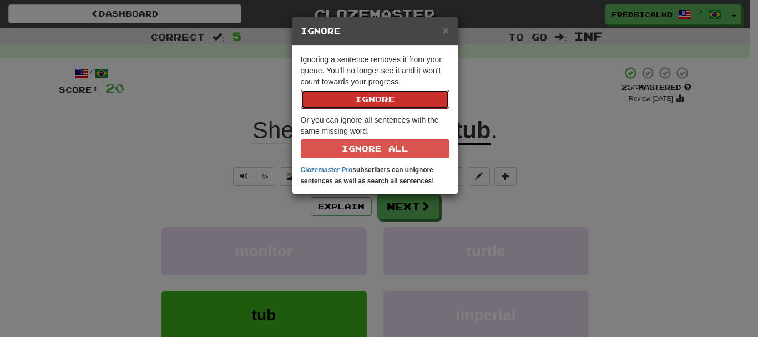
click at [301, 90] on button "Ignore" at bounding box center [375, 99] width 149 height 19
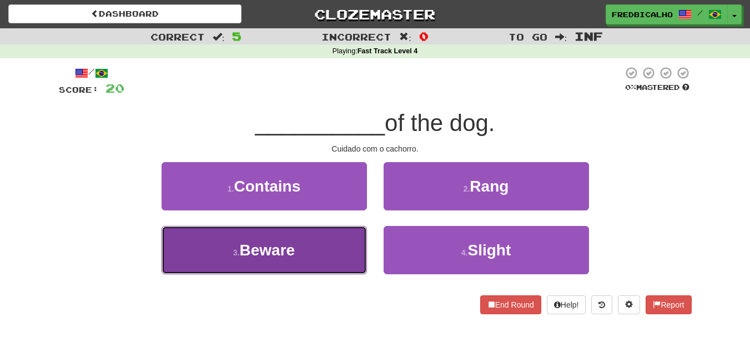
click at [344, 270] on button "3 . Beware" at bounding box center [263, 250] width 205 height 48
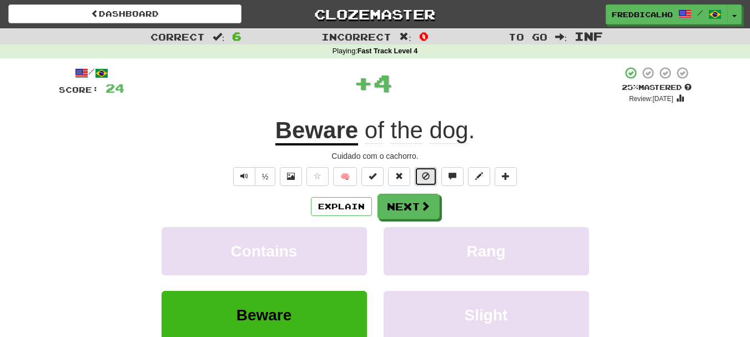
click at [431, 184] on button at bounding box center [426, 176] width 22 height 19
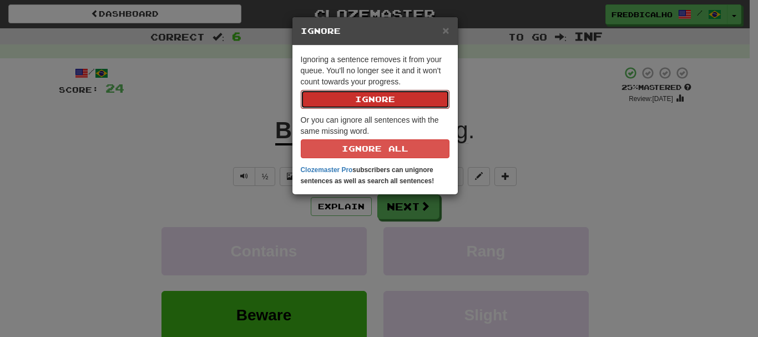
click at [301, 90] on button "Ignore" at bounding box center [375, 99] width 149 height 19
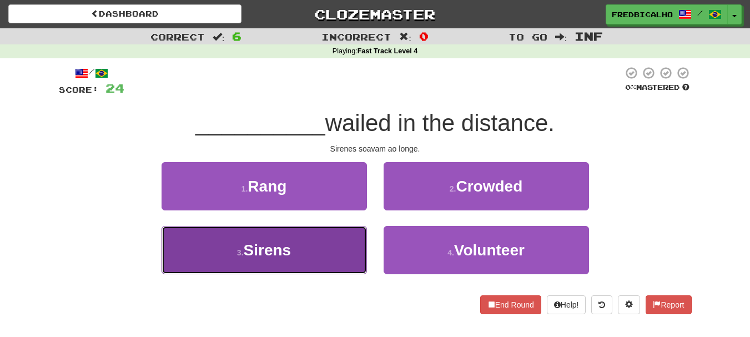
click at [328, 241] on button "3 . Sirens" at bounding box center [263, 250] width 205 height 48
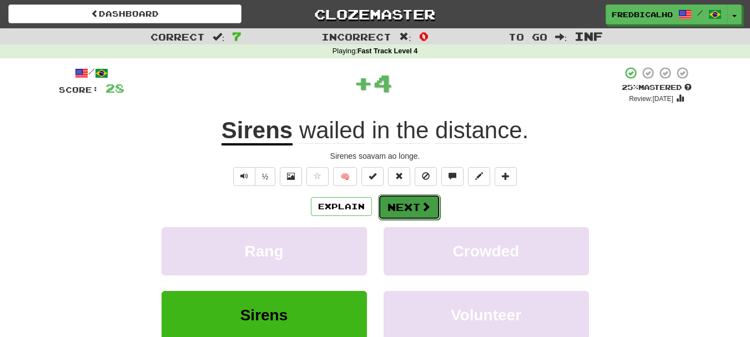
click at [410, 206] on button "Next" at bounding box center [409, 207] width 62 height 26
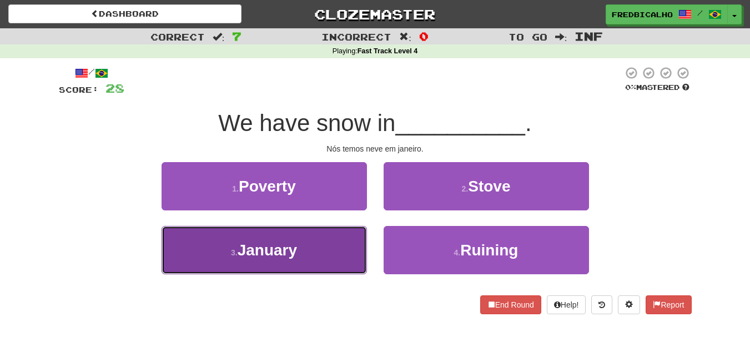
click at [312, 252] on button "3 . January" at bounding box center [263, 250] width 205 height 48
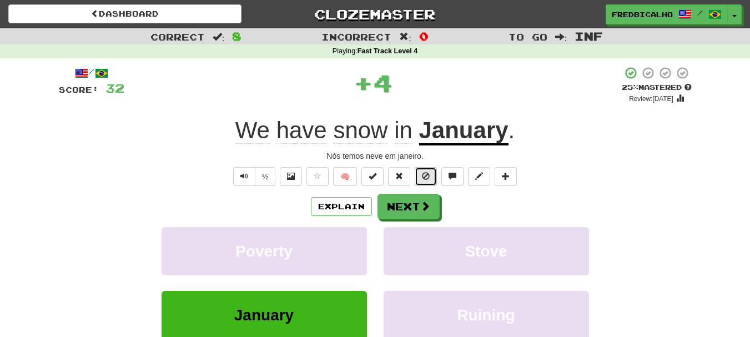
click at [430, 181] on button at bounding box center [426, 176] width 22 height 19
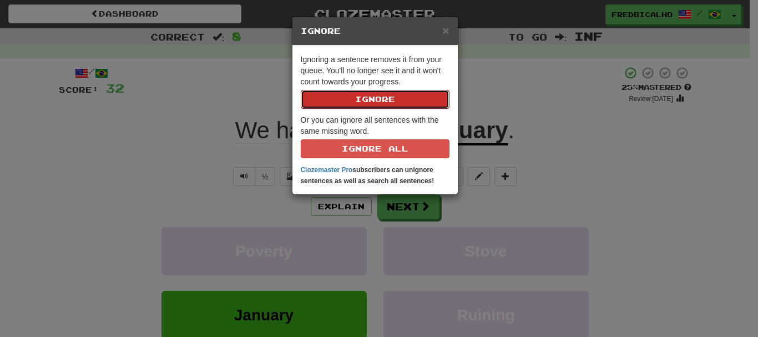
click at [301, 90] on button "Ignore" at bounding box center [375, 99] width 149 height 19
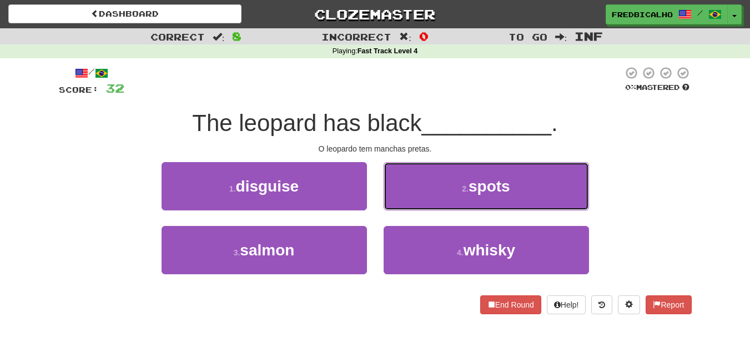
click at [430, 181] on button "2 . spots" at bounding box center [485, 186] width 205 height 48
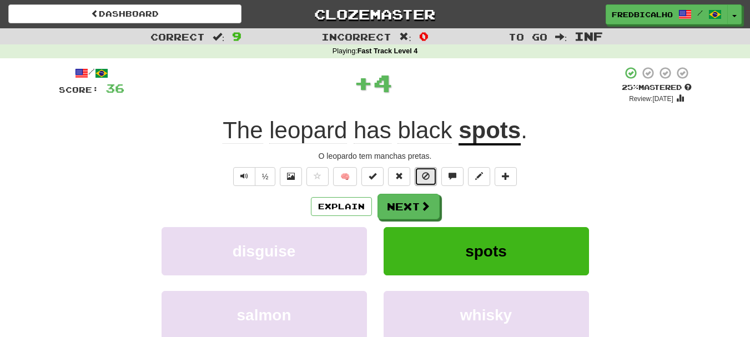
click at [430, 181] on button at bounding box center [426, 176] width 22 height 19
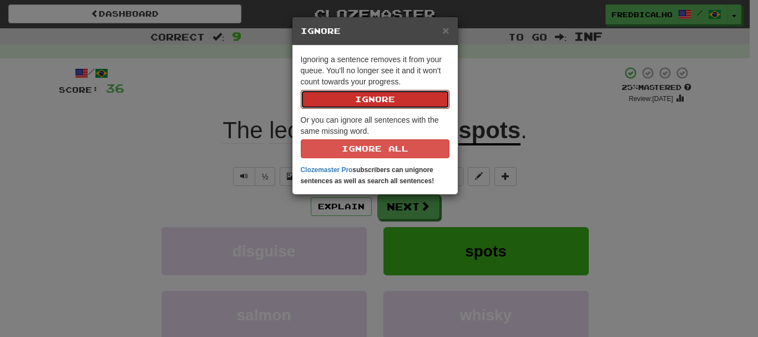
click at [301, 90] on button "Ignore" at bounding box center [375, 99] width 149 height 19
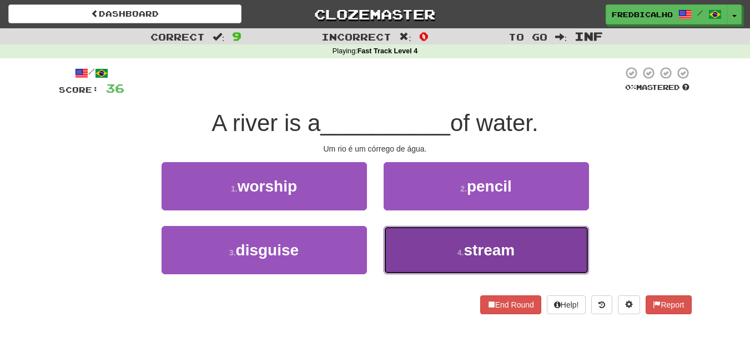
click at [435, 239] on button "4 . stream" at bounding box center [485, 250] width 205 height 48
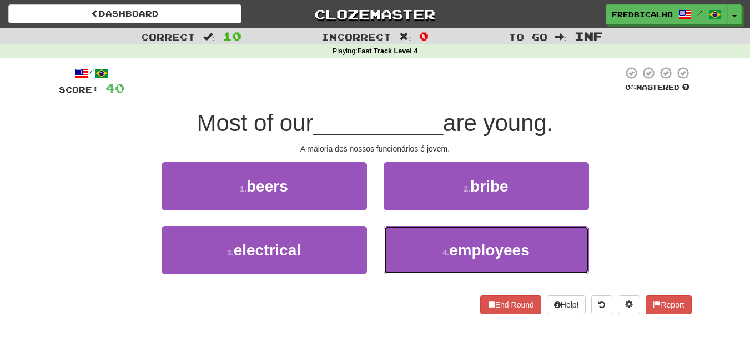
click at [434, 237] on button "4 . employees" at bounding box center [485, 250] width 205 height 48
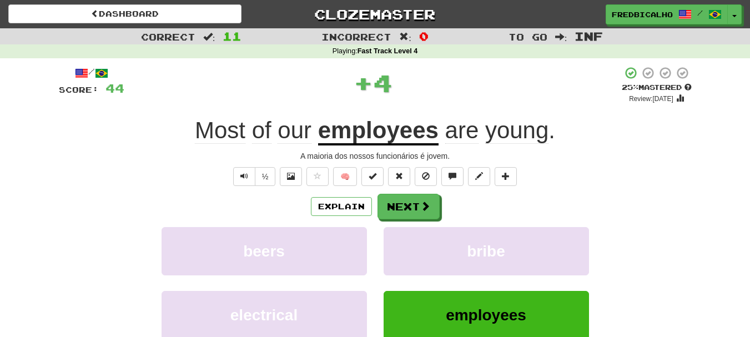
click at [426, 186] on div "/ Score: 44 + 4 25 % Mastered Review: 2025-09-17 Most of our employees are youn…" at bounding box center [375, 231] width 633 height 330
click at [426, 183] on button at bounding box center [426, 176] width 22 height 19
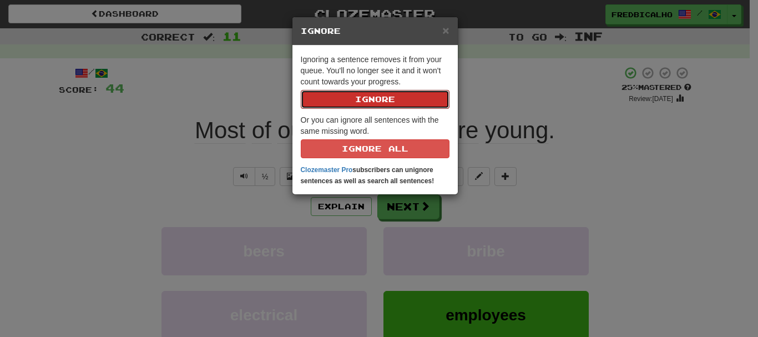
click at [301, 90] on button "Ignore" at bounding box center [375, 99] width 149 height 19
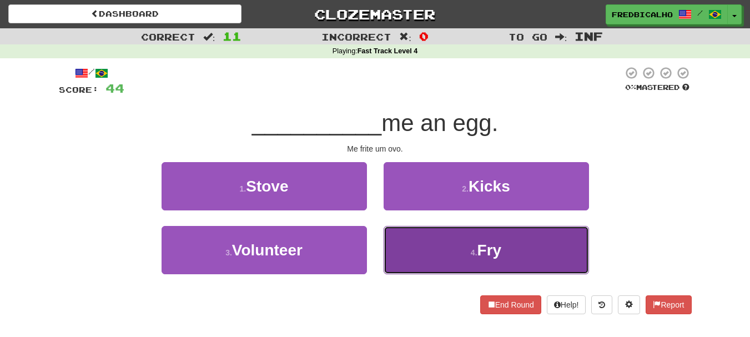
click at [442, 264] on button "4 . Fry" at bounding box center [485, 250] width 205 height 48
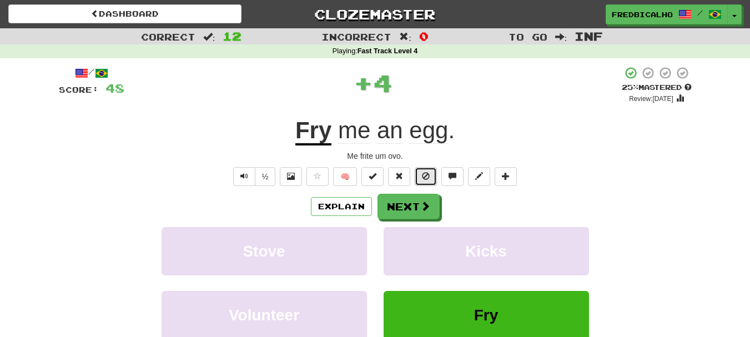
click at [427, 178] on span at bounding box center [426, 176] width 8 height 8
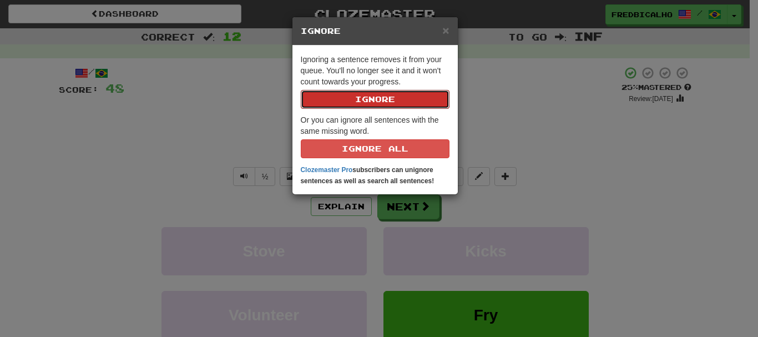
click at [301, 90] on button "Ignore" at bounding box center [375, 99] width 149 height 19
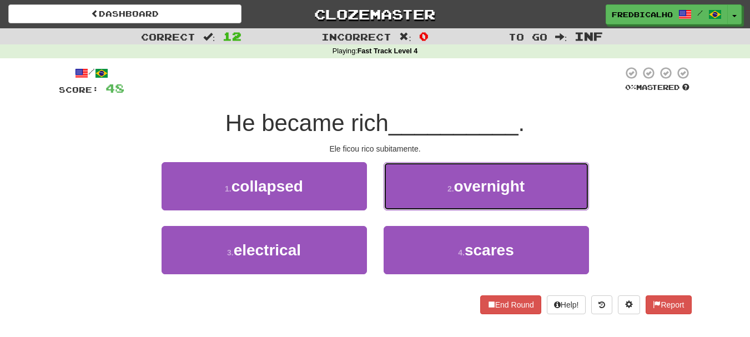
click at [427, 178] on button "2 . overnight" at bounding box center [485, 186] width 205 height 48
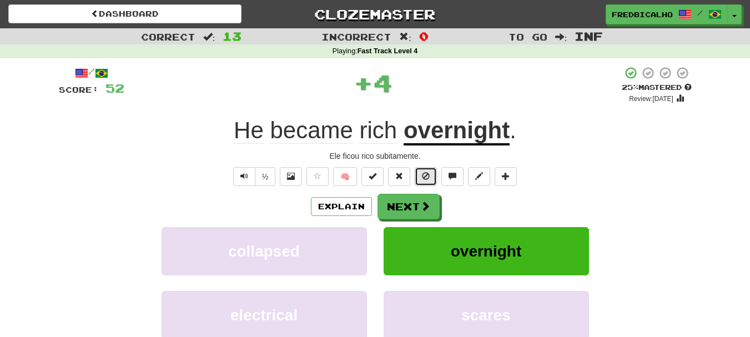
click at [427, 178] on span at bounding box center [426, 176] width 8 height 8
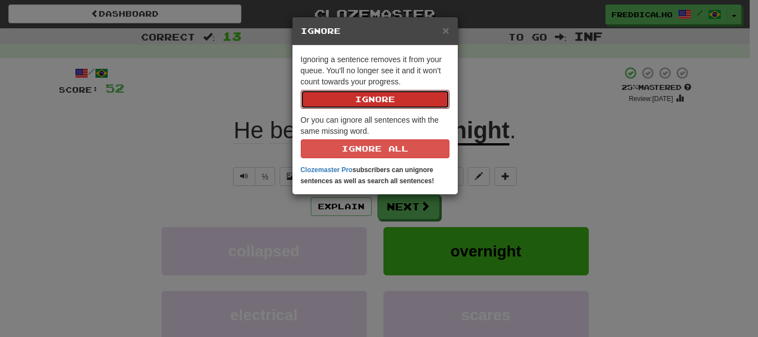
click at [301, 90] on button "Ignore" at bounding box center [375, 99] width 149 height 19
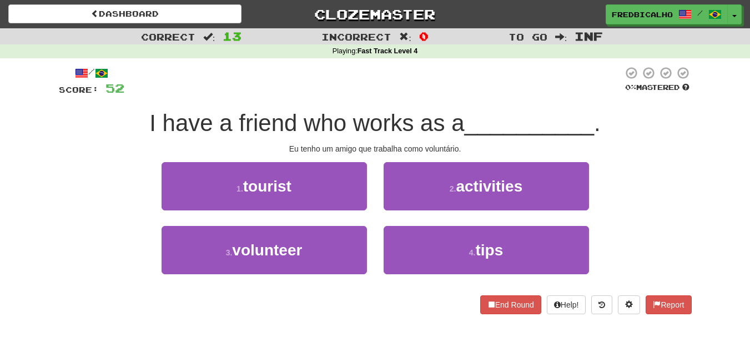
click at [309, 277] on div "3 . volunteer" at bounding box center [264, 258] width 222 height 64
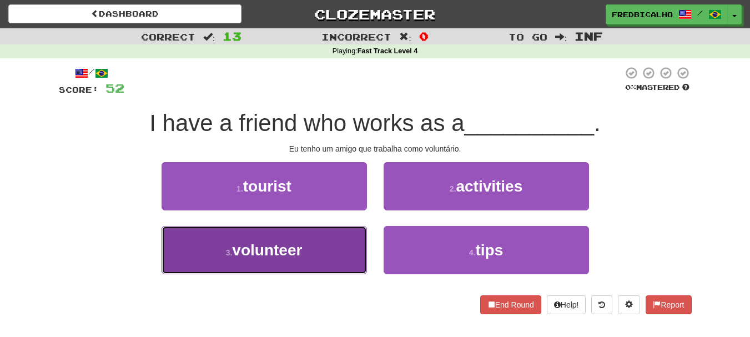
click at [308, 259] on button "3 . volunteer" at bounding box center [263, 250] width 205 height 48
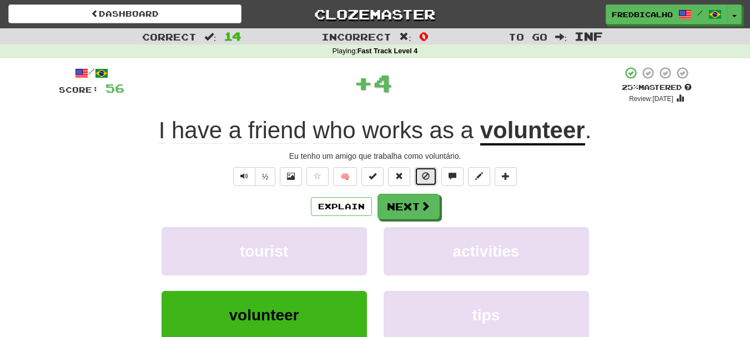
click at [427, 176] on span at bounding box center [426, 176] width 8 height 8
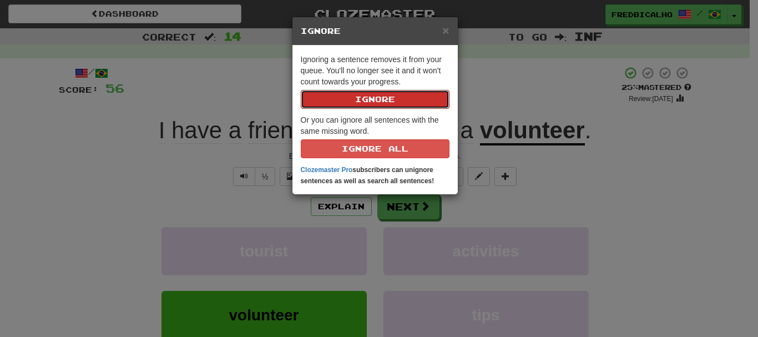
click at [301, 90] on button "Ignore" at bounding box center [375, 99] width 149 height 19
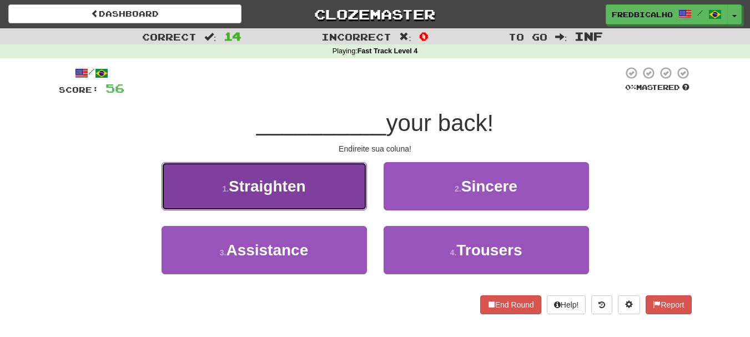
click at [321, 193] on button "1 . Straighten" at bounding box center [263, 186] width 205 height 48
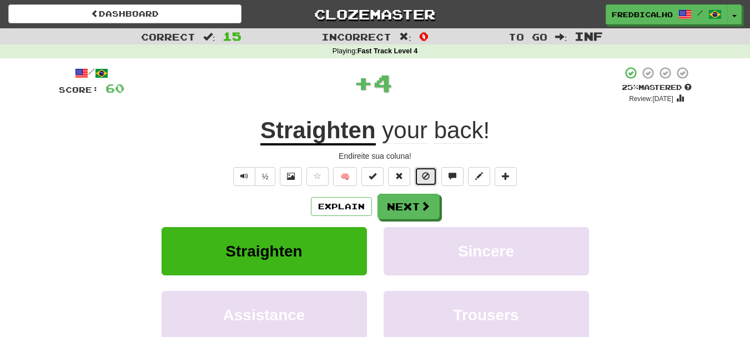
click at [432, 171] on button at bounding box center [426, 176] width 22 height 19
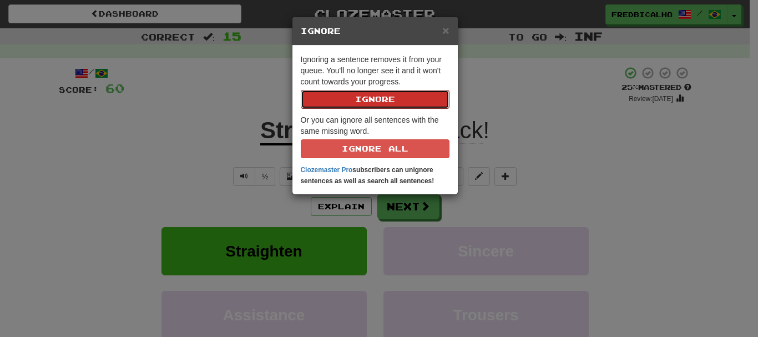
click at [301, 90] on button "Ignore" at bounding box center [375, 99] width 149 height 19
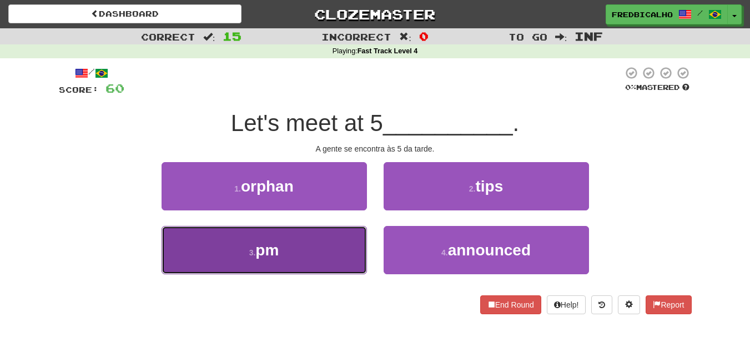
click at [337, 228] on button "3 . pm" at bounding box center [263, 250] width 205 height 48
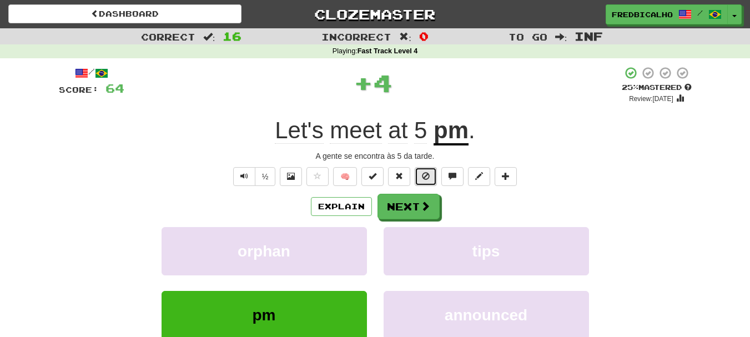
click at [421, 176] on button at bounding box center [426, 176] width 22 height 19
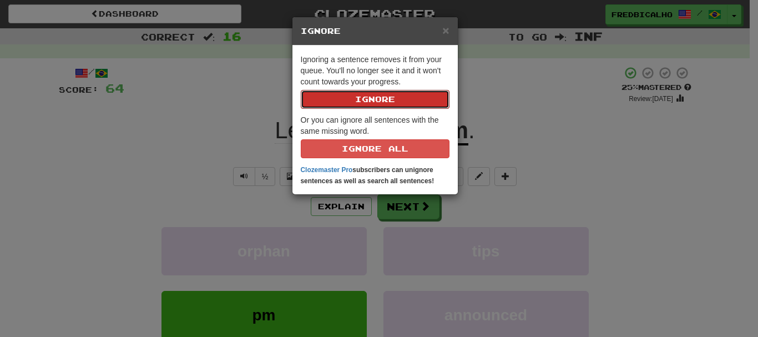
click at [301, 90] on button "Ignore" at bounding box center [375, 99] width 149 height 19
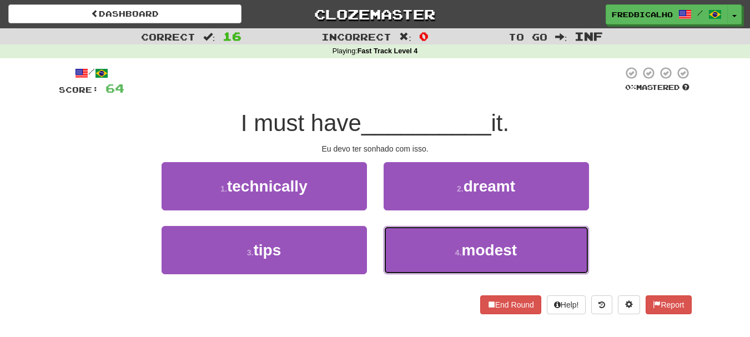
drag, startPoint x: 452, startPoint y: 238, endPoint x: 604, endPoint y: 213, distance: 154.2
click at [604, 213] on div "1 . technically 2 . dreamt 3 . tips 4 . modest" at bounding box center [375, 226] width 649 height 128
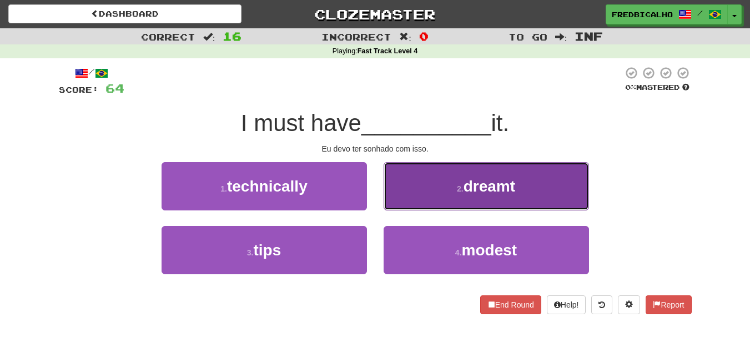
click at [526, 206] on button "2 . dreamt" at bounding box center [485, 186] width 205 height 48
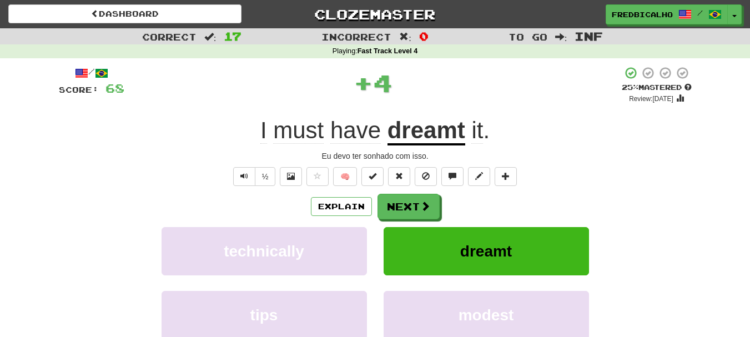
click at [441, 180] on div "½ 🧠" at bounding box center [375, 176] width 633 height 19
click at [440, 180] on span "🧠" at bounding box center [411, 175] width 215 height 9
click at [434, 178] on button at bounding box center [426, 176] width 22 height 19
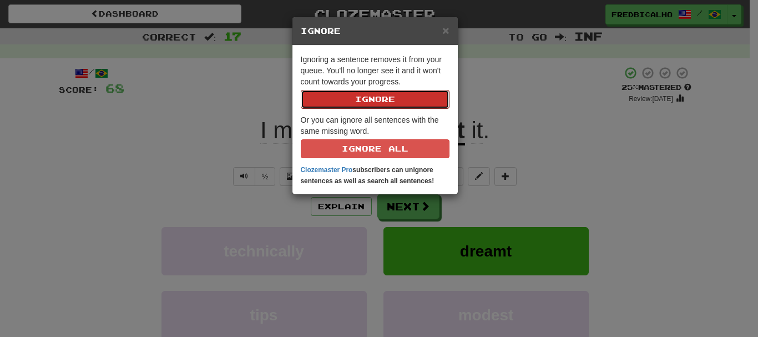
click at [301, 90] on button "Ignore" at bounding box center [375, 99] width 149 height 19
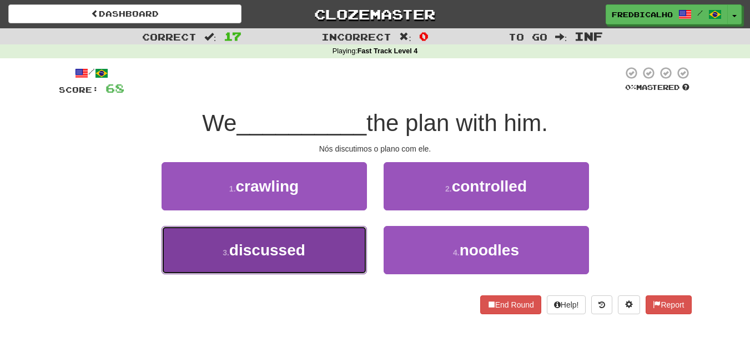
click at [346, 240] on button "3 . discussed" at bounding box center [263, 250] width 205 height 48
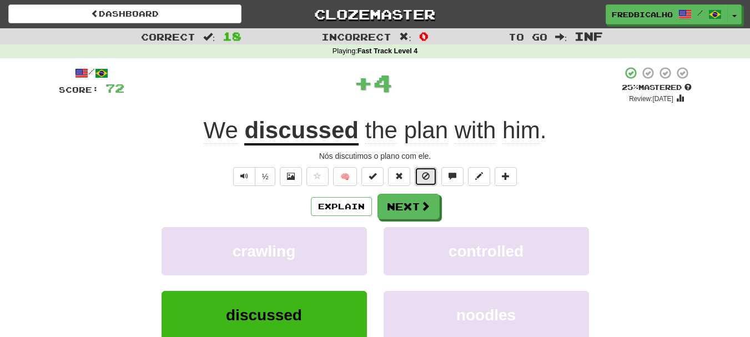
click at [426, 179] on span at bounding box center [426, 176] width 8 height 8
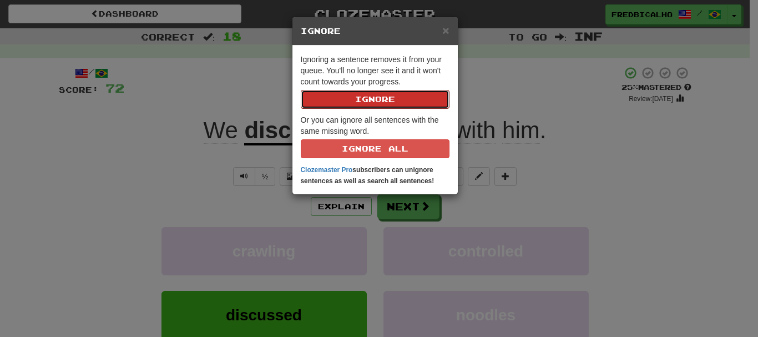
click at [301, 90] on button "Ignore" at bounding box center [375, 99] width 149 height 19
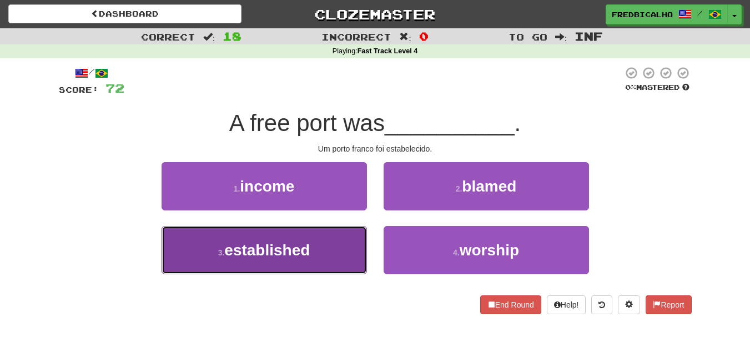
click at [339, 249] on button "3 . established" at bounding box center [263, 250] width 205 height 48
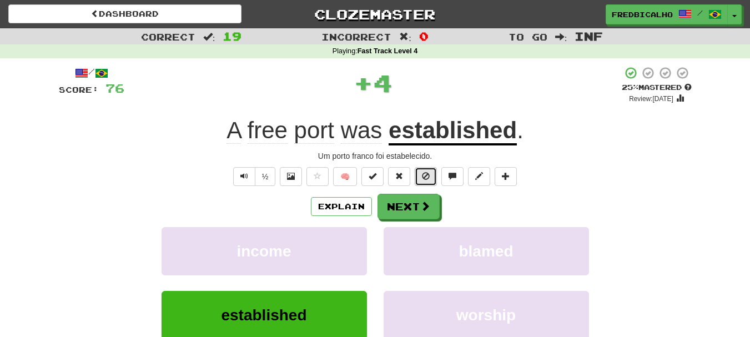
click at [433, 174] on button at bounding box center [426, 176] width 22 height 19
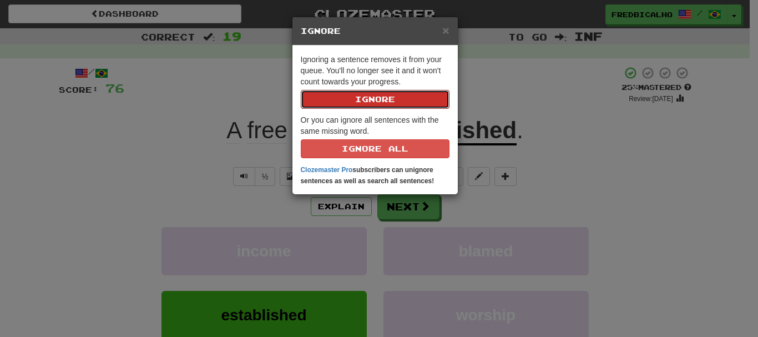
click at [301, 90] on button "Ignore" at bounding box center [375, 99] width 149 height 19
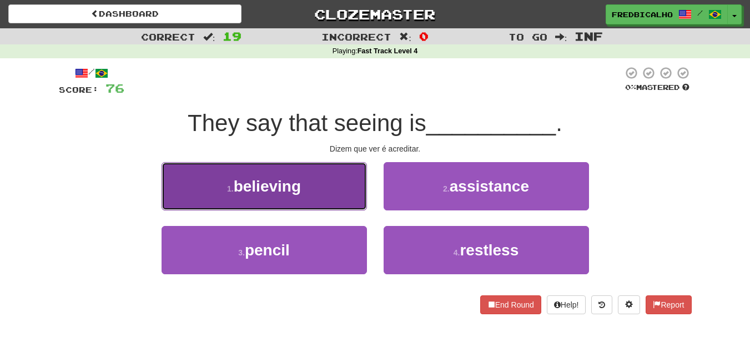
click at [310, 199] on button "1 . believing" at bounding box center [263, 186] width 205 height 48
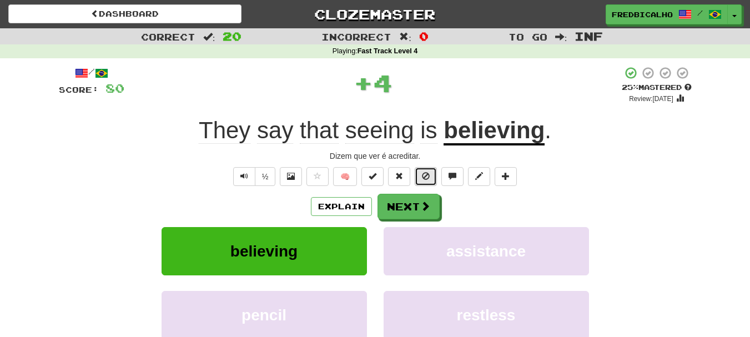
click at [426, 174] on span at bounding box center [426, 176] width 8 height 8
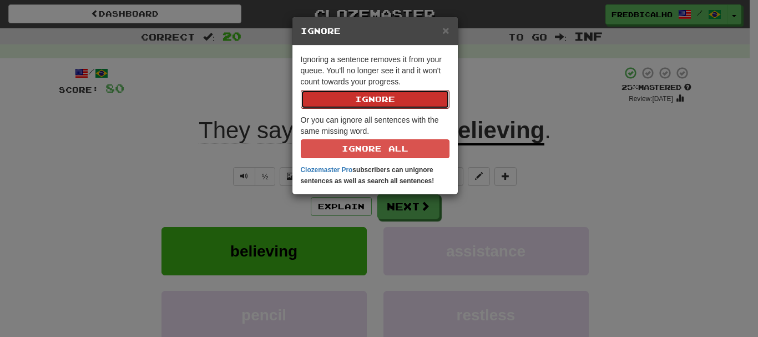
click at [301, 90] on button "Ignore" at bounding box center [375, 99] width 149 height 19
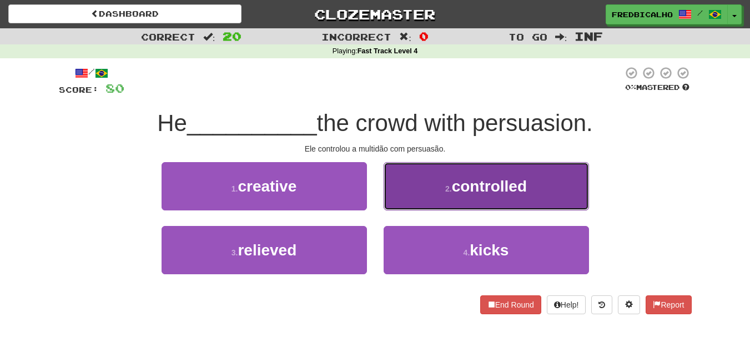
click at [432, 173] on button "2 . controlled" at bounding box center [485, 186] width 205 height 48
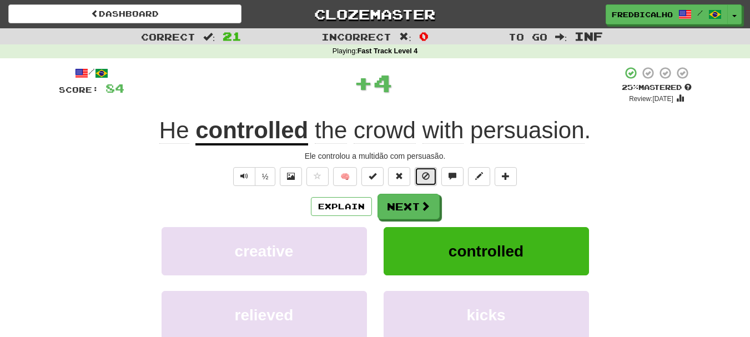
click at [427, 172] on span at bounding box center [426, 176] width 8 height 8
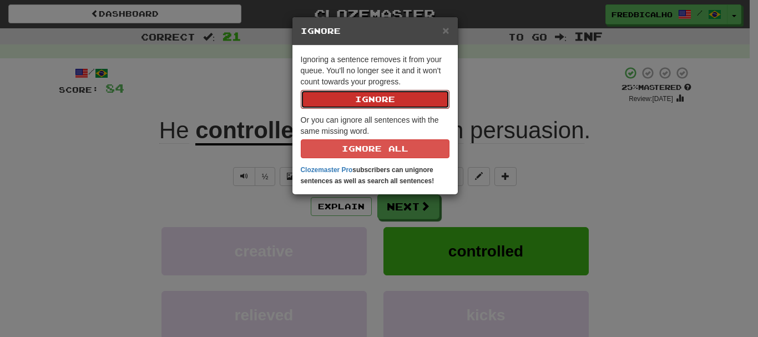
click at [301, 90] on button "Ignore" at bounding box center [375, 99] width 149 height 19
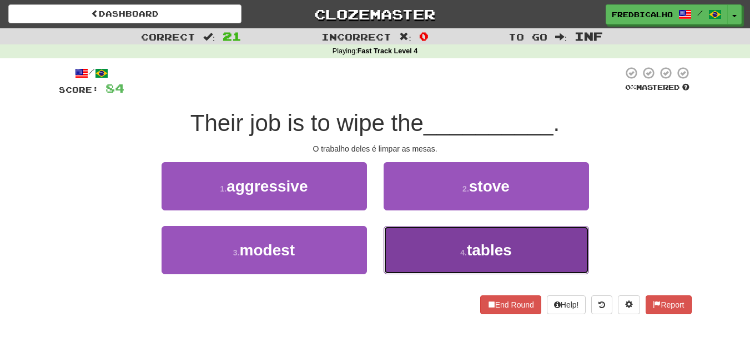
click at [525, 258] on button "4 . tables" at bounding box center [485, 250] width 205 height 48
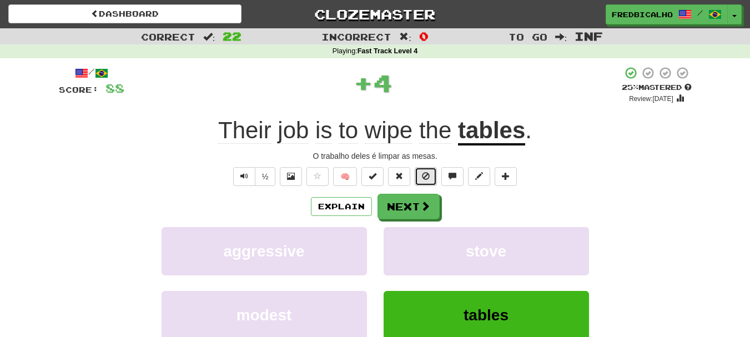
click at [435, 170] on button at bounding box center [426, 176] width 22 height 19
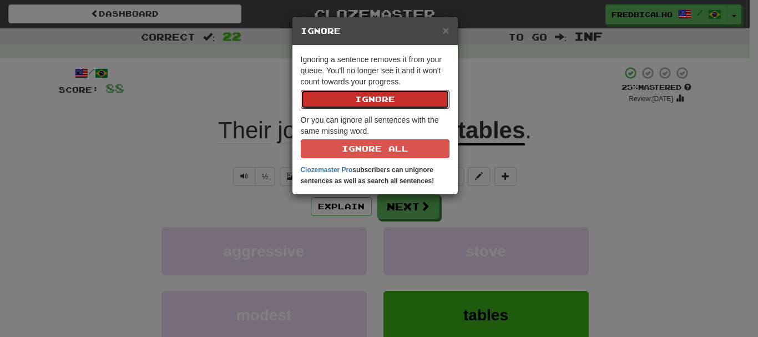
click at [301, 90] on button "Ignore" at bounding box center [375, 99] width 149 height 19
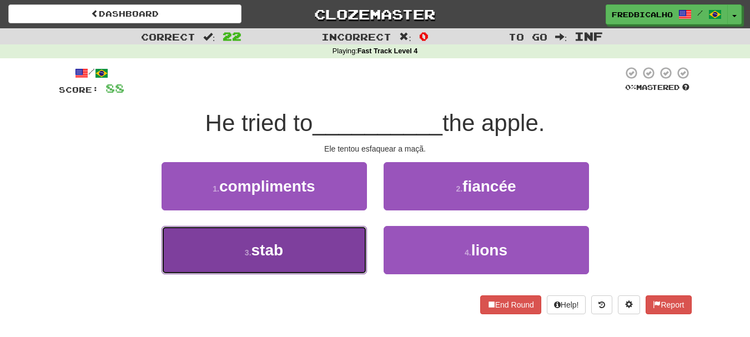
click at [334, 257] on button "3 . stab" at bounding box center [263, 250] width 205 height 48
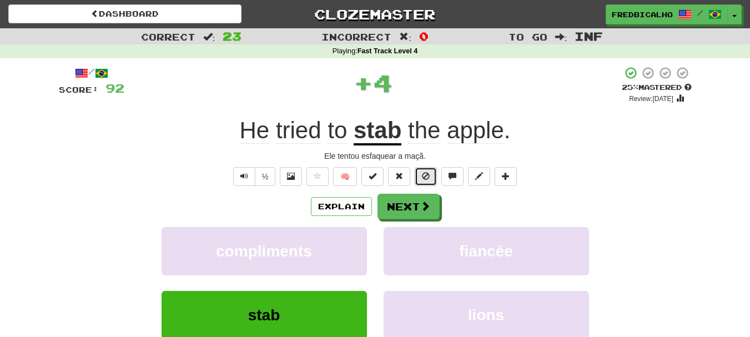
click at [423, 177] on span at bounding box center [426, 176] width 8 height 8
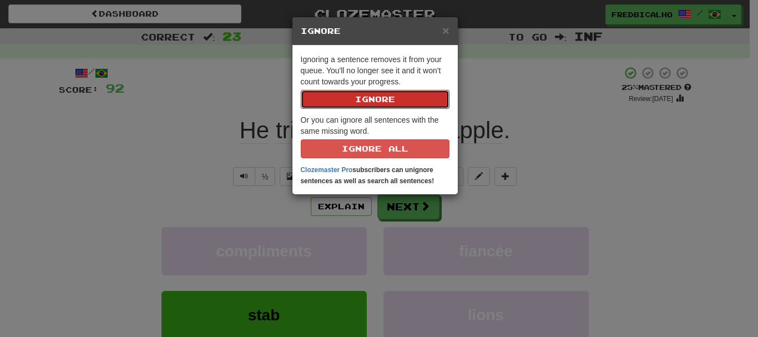
click at [301, 90] on button "Ignore" at bounding box center [375, 99] width 149 height 19
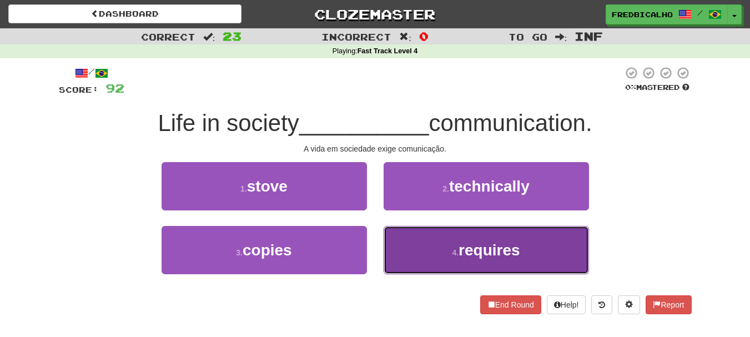
click at [434, 235] on button "4 . requires" at bounding box center [485, 250] width 205 height 48
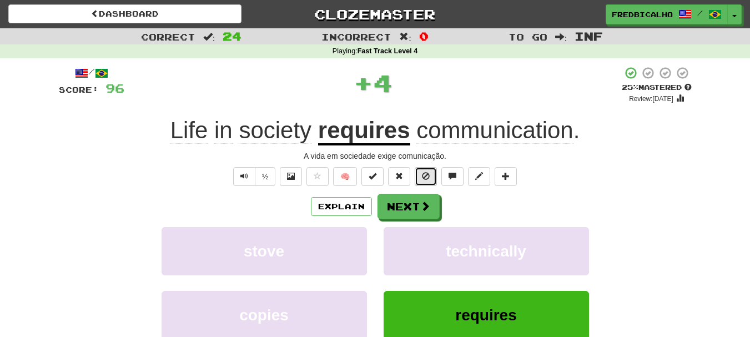
click at [427, 173] on span at bounding box center [426, 176] width 8 height 8
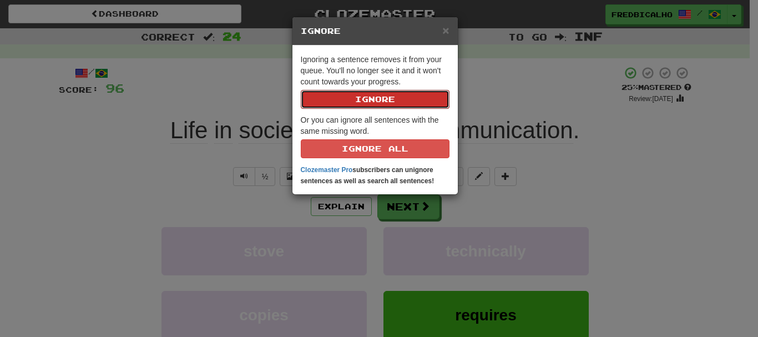
click at [301, 90] on button "Ignore" at bounding box center [375, 99] width 149 height 19
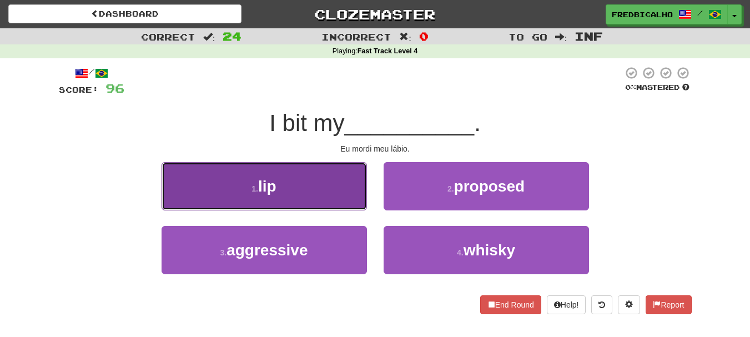
click at [322, 187] on button "1 . lip" at bounding box center [263, 186] width 205 height 48
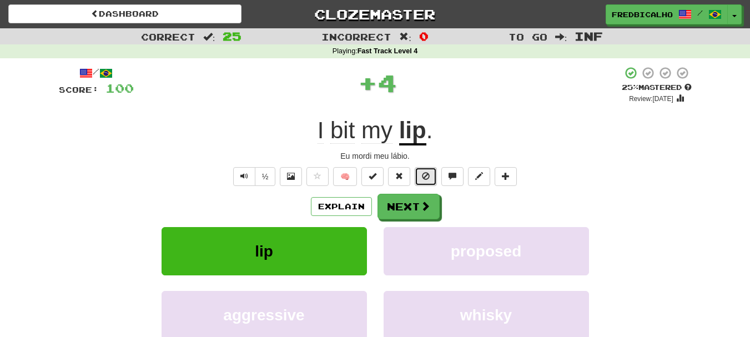
click at [420, 170] on button at bounding box center [426, 176] width 22 height 19
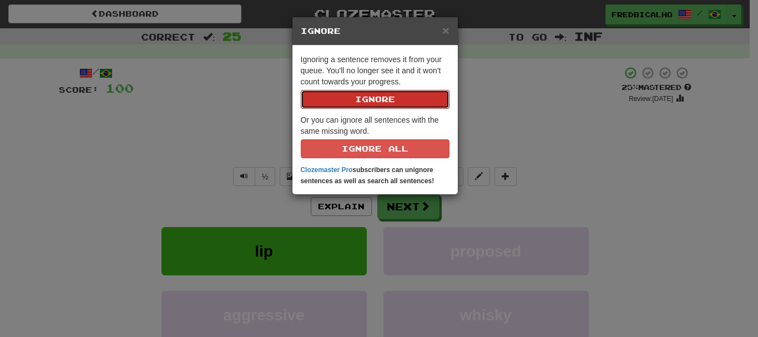
click at [301, 90] on button "Ignore" at bounding box center [375, 99] width 149 height 19
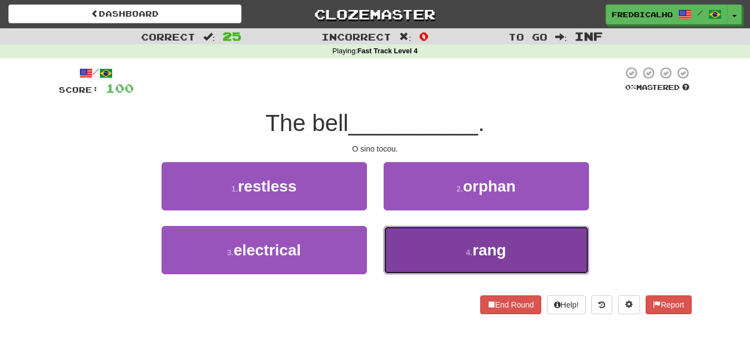
click at [458, 256] on button "4 . rang" at bounding box center [485, 250] width 205 height 48
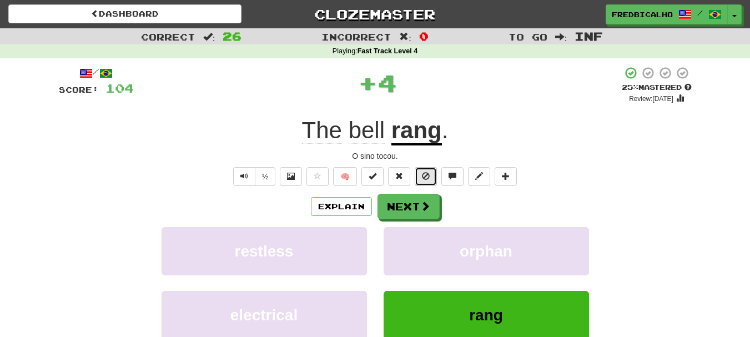
click at [426, 178] on span at bounding box center [426, 176] width 8 height 8
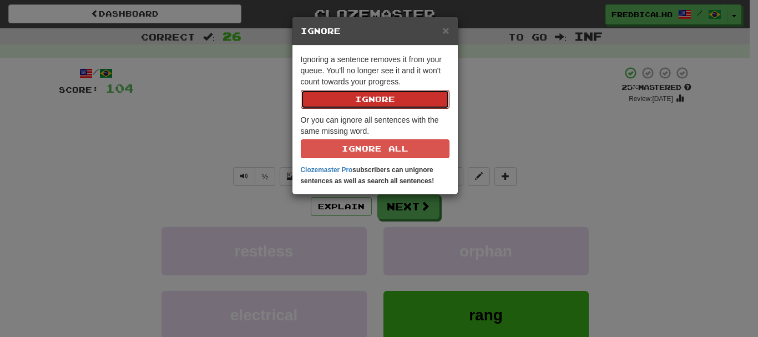
click at [301, 90] on button "Ignore" at bounding box center [375, 99] width 149 height 19
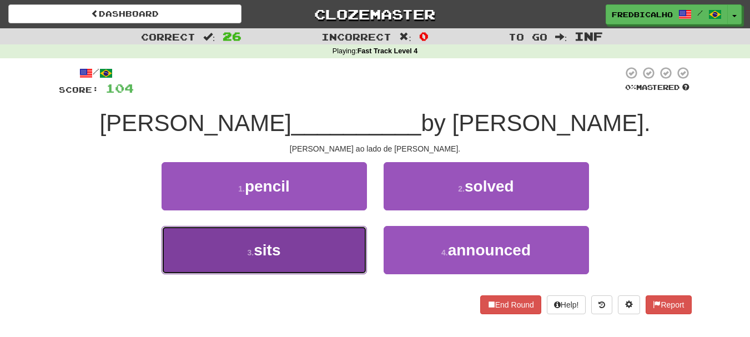
click at [328, 249] on button "3 . sits" at bounding box center [263, 250] width 205 height 48
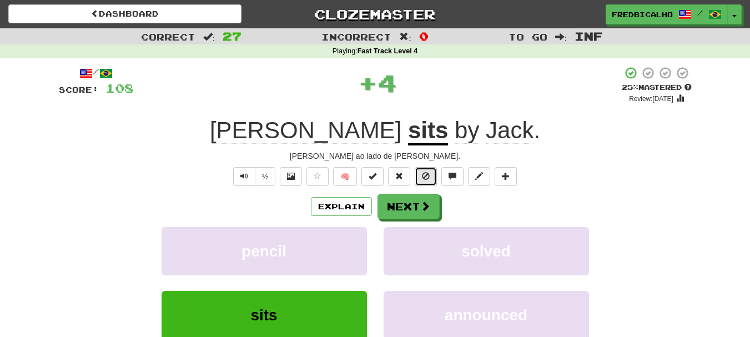
click at [430, 177] on span at bounding box center [426, 176] width 8 height 8
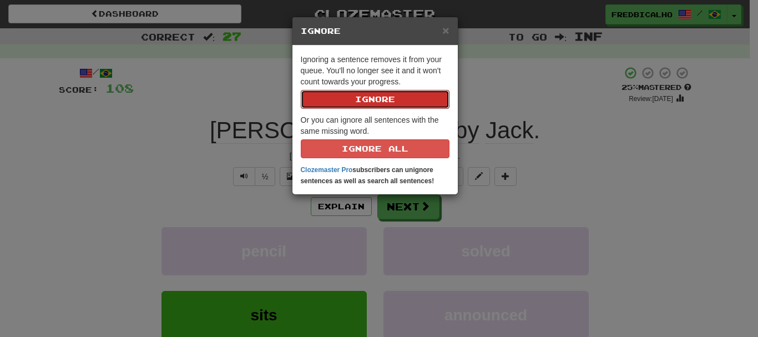
click at [301, 90] on button "Ignore" at bounding box center [375, 99] width 149 height 19
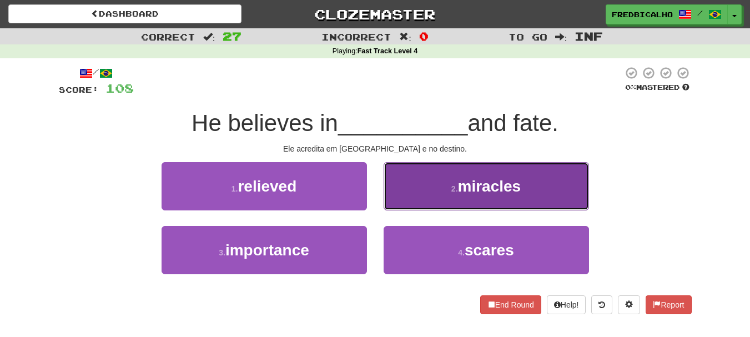
click at [425, 193] on button "2 . miracles" at bounding box center [485, 186] width 205 height 48
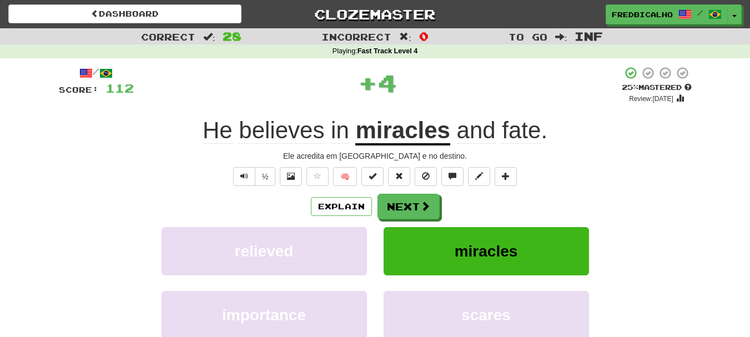
click at [425, 186] on div "/ Score: 112 + 4 25 % Mastered Review: 2025-09-17 He believes in miracles and f…" at bounding box center [375, 231] width 633 height 330
click at [425, 180] on button at bounding box center [426, 176] width 22 height 19
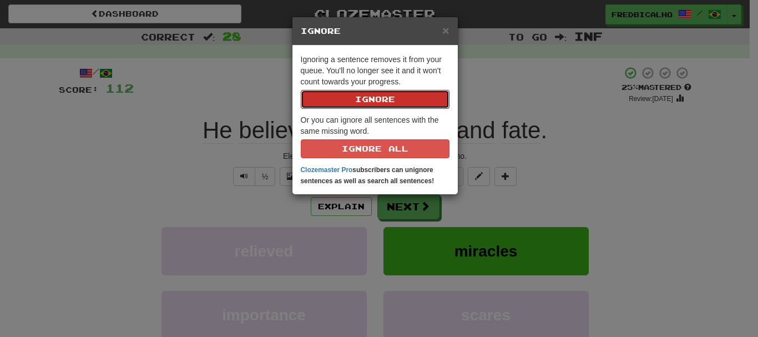
click at [301, 90] on button "Ignore" at bounding box center [375, 99] width 149 height 19
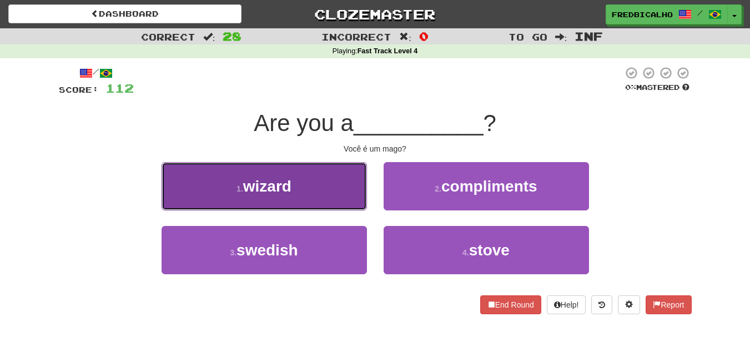
click at [336, 184] on button "1 . wizard" at bounding box center [263, 186] width 205 height 48
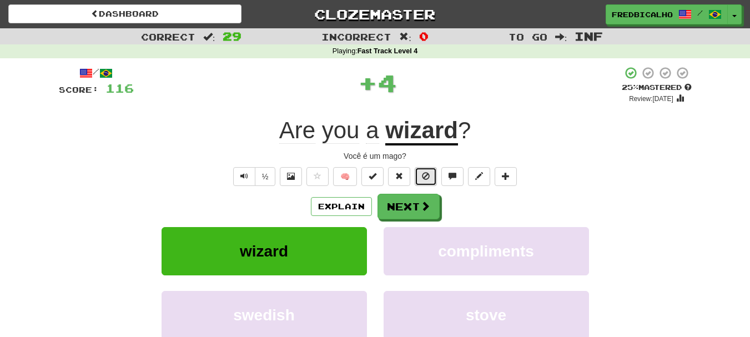
click at [426, 175] on span at bounding box center [426, 176] width 8 height 8
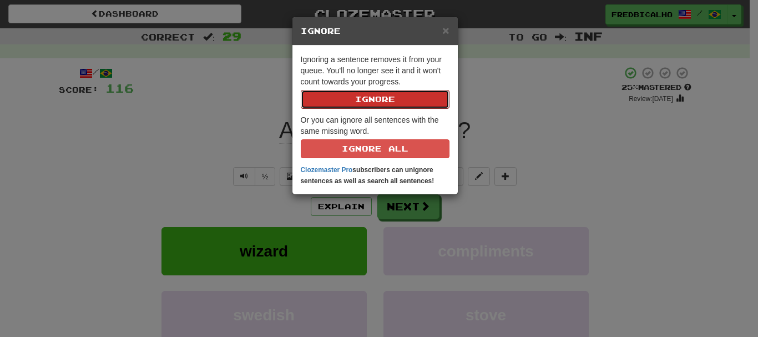
click at [301, 90] on button "Ignore" at bounding box center [375, 99] width 149 height 19
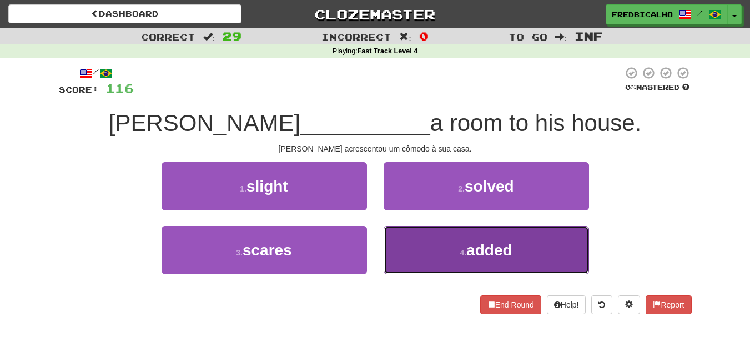
click at [442, 249] on button "4 . added" at bounding box center [485, 250] width 205 height 48
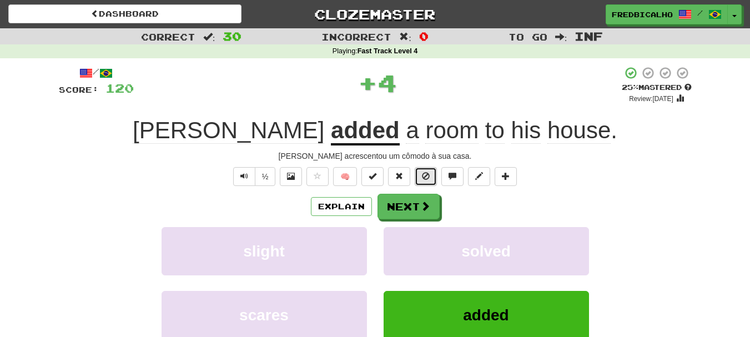
click at [430, 175] on span at bounding box center [426, 176] width 8 height 8
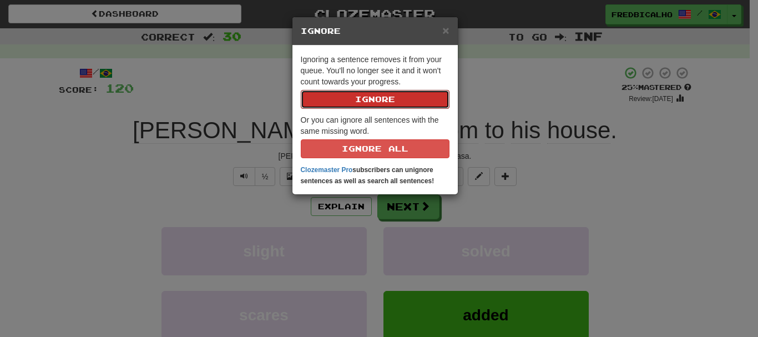
click at [301, 90] on button "Ignore" at bounding box center [375, 99] width 149 height 19
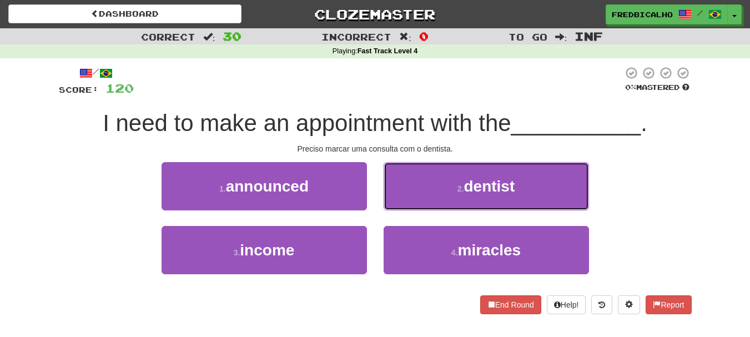
click at [430, 175] on button "2 . dentist" at bounding box center [485, 186] width 205 height 48
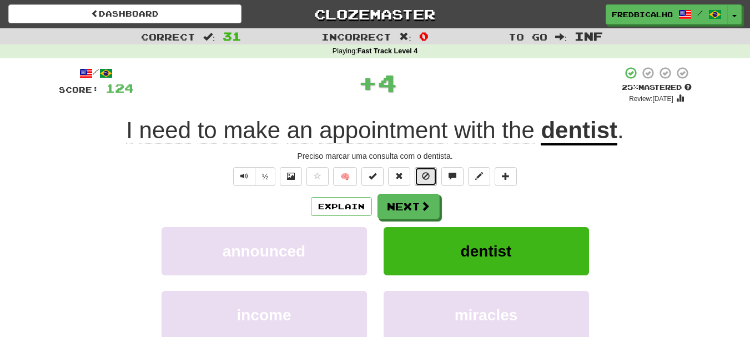
click at [430, 175] on span at bounding box center [426, 176] width 8 height 8
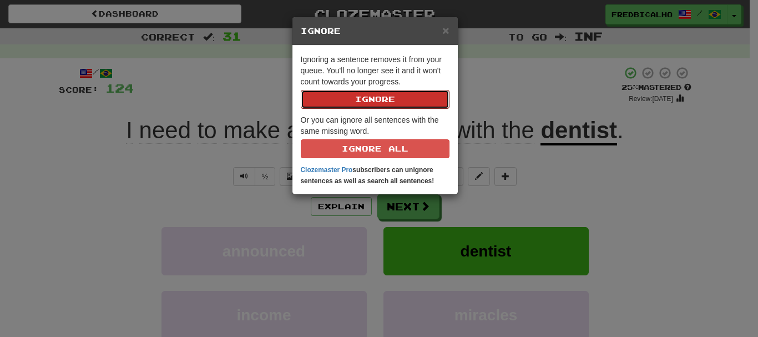
click at [301, 90] on button "Ignore" at bounding box center [375, 99] width 149 height 19
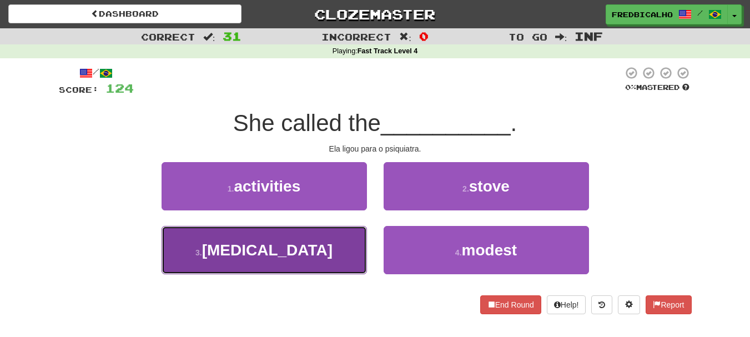
click at [340, 239] on button "3 . psychiatrist" at bounding box center [263, 250] width 205 height 48
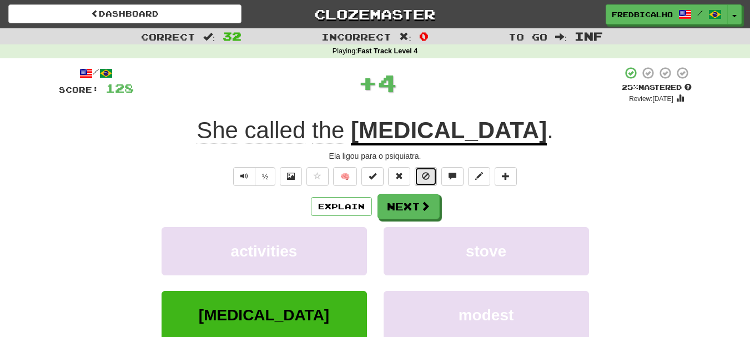
click at [420, 185] on button at bounding box center [426, 176] width 22 height 19
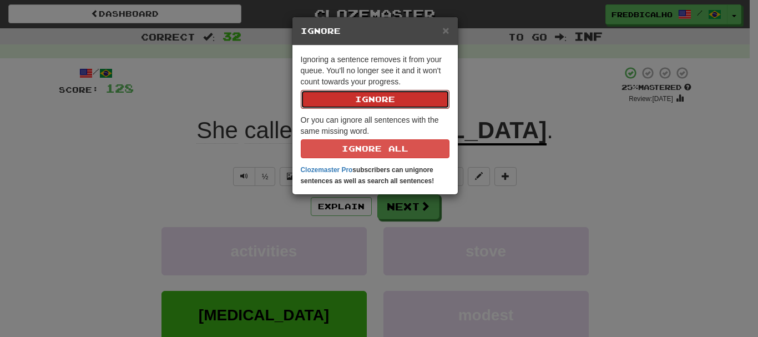
click at [301, 90] on button "Ignore" at bounding box center [375, 99] width 149 height 19
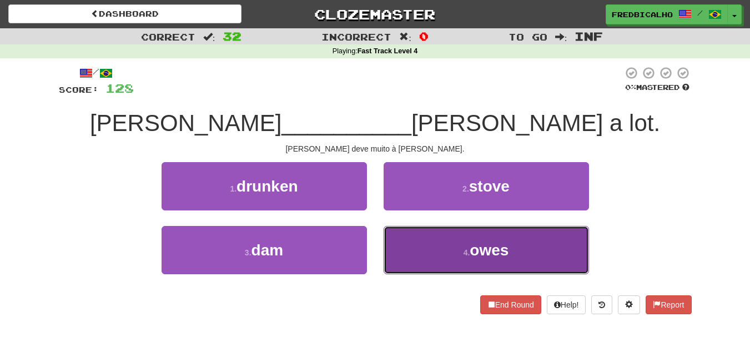
click at [445, 239] on button "4 . owes" at bounding box center [485, 250] width 205 height 48
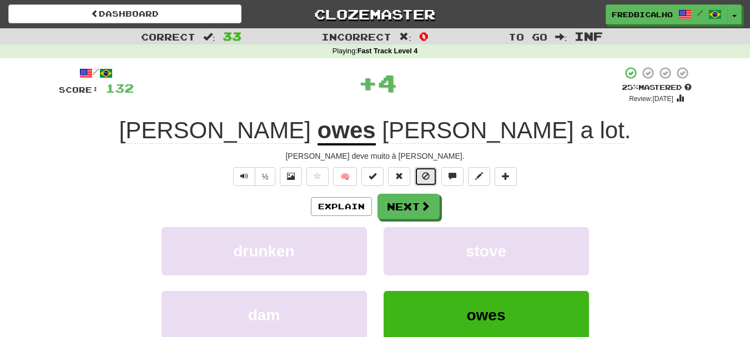
click at [421, 179] on button at bounding box center [426, 176] width 22 height 19
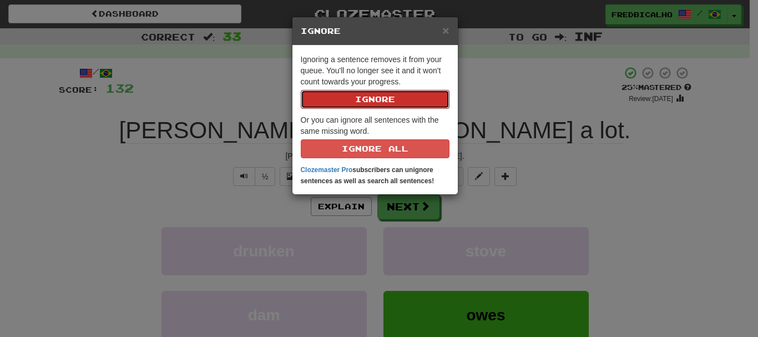
click at [301, 90] on button "Ignore" at bounding box center [375, 99] width 149 height 19
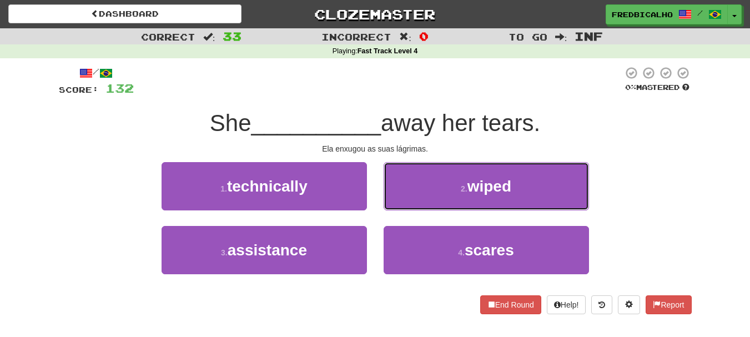
click at [421, 179] on button "2 . wiped" at bounding box center [485, 186] width 205 height 48
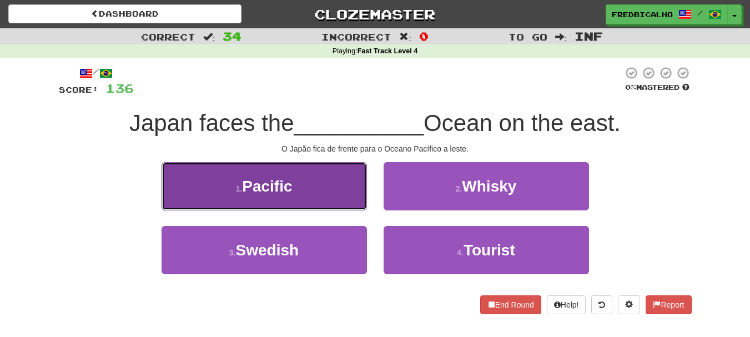
click at [301, 182] on button "1 . Pacific" at bounding box center [263, 186] width 205 height 48
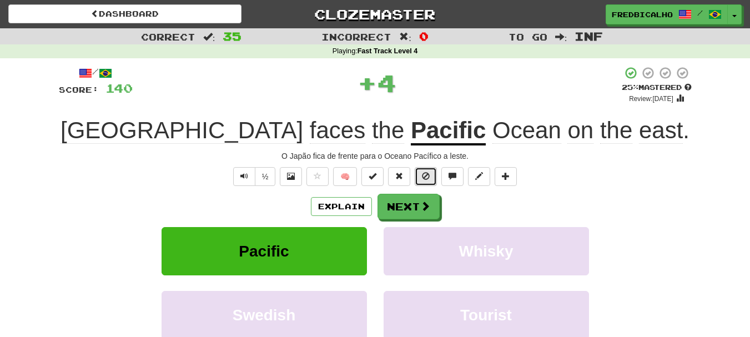
click at [428, 175] on span at bounding box center [426, 176] width 8 height 8
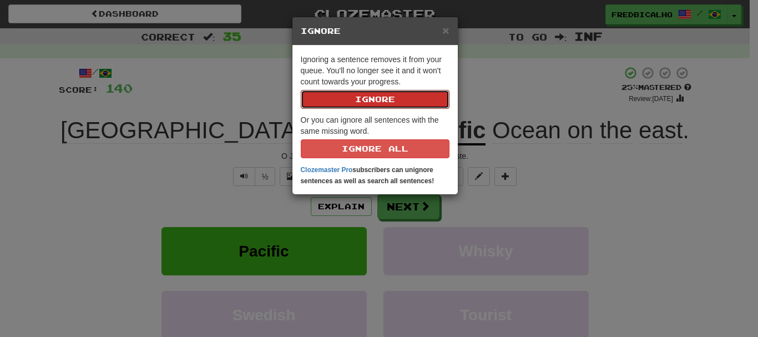
click at [301, 90] on button "Ignore" at bounding box center [375, 99] width 149 height 19
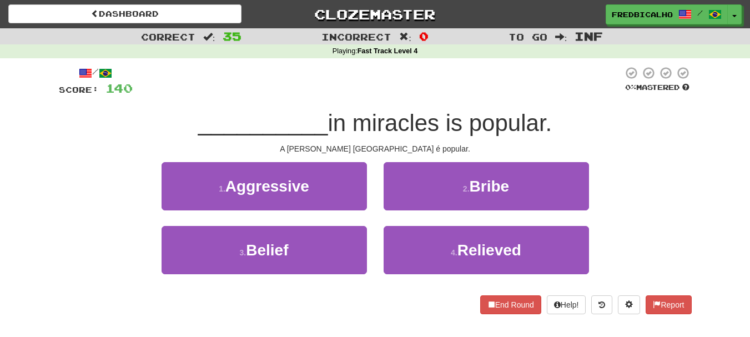
click at [372, 244] on div "3 . Belief" at bounding box center [264, 258] width 222 height 64
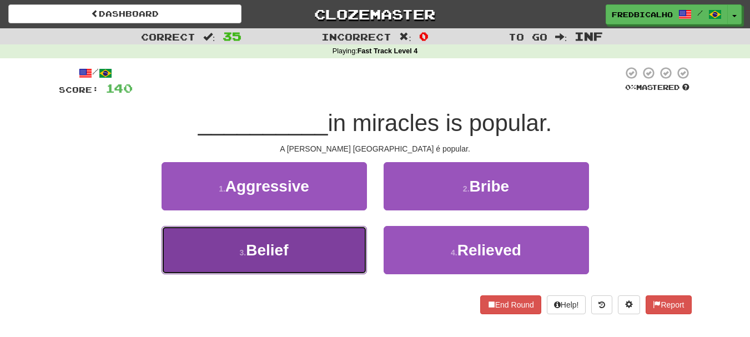
click at [359, 245] on button "3 . Belief" at bounding box center [263, 250] width 205 height 48
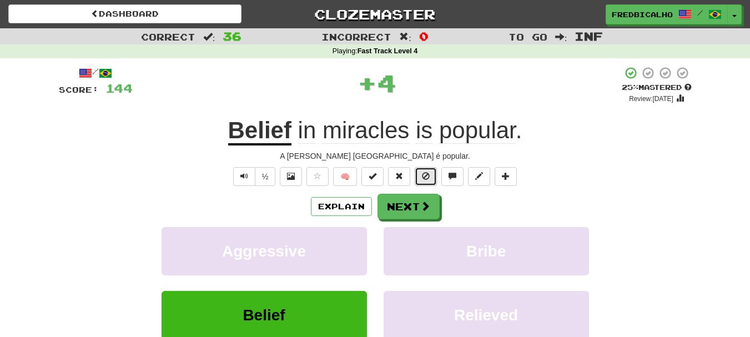
click at [431, 179] on button at bounding box center [426, 176] width 22 height 19
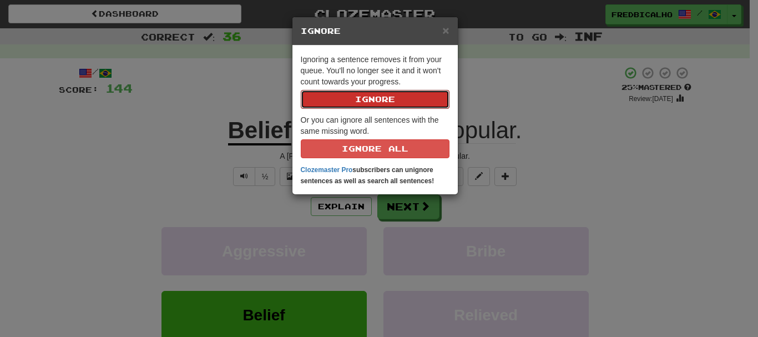
click at [301, 90] on button "Ignore" at bounding box center [375, 99] width 149 height 19
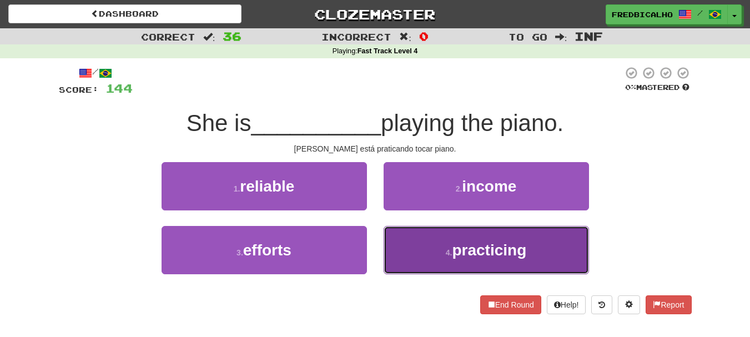
click at [461, 244] on span "practicing" at bounding box center [489, 249] width 74 height 17
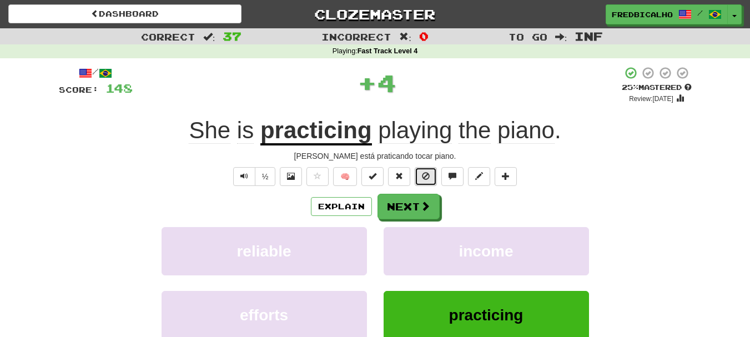
click at [430, 179] on span at bounding box center [426, 176] width 8 height 8
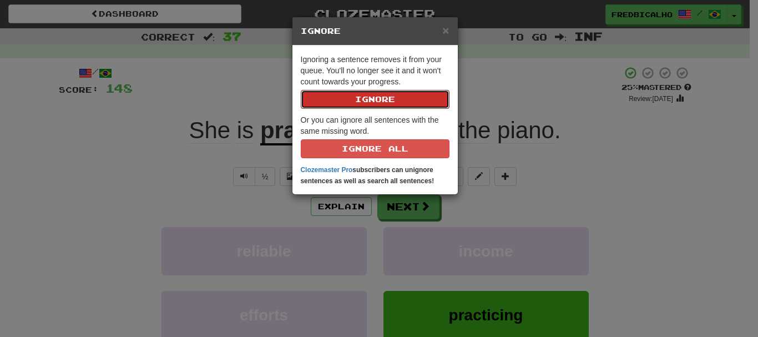
click at [301, 90] on button "Ignore" at bounding box center [375, 99] width 149 height 19
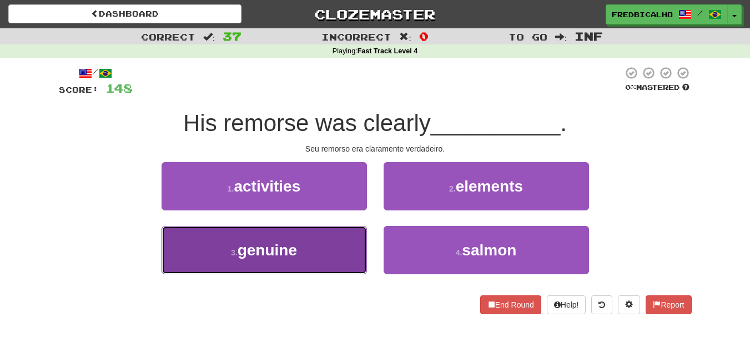
click at [342, 244] on button "3 . genuine" at bounding box center [263, 250] width 205 height 48
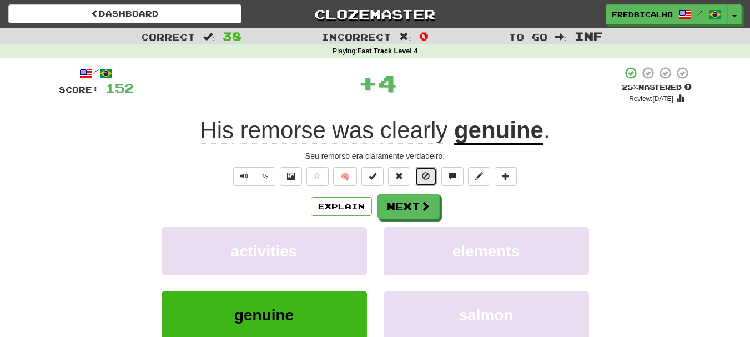
click at [425, 185] on button at bounding box center [426, 176] width 22 height 19
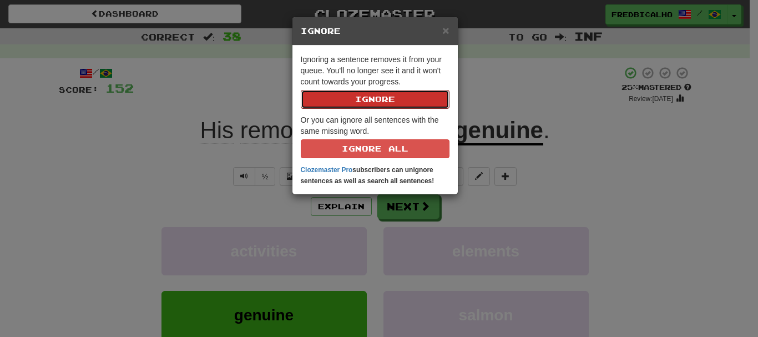
click at [301, 90] on button "Ignore" at bounding box center [375, 99] width 149 height 19
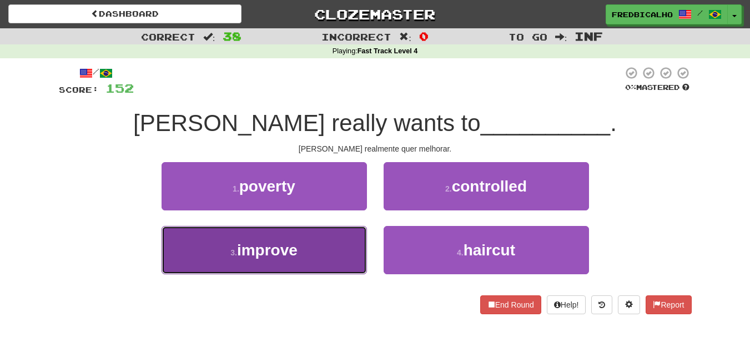
click at [354, 238] on button "3 . improve" at bounding box center [263, 250] width 205 height 48
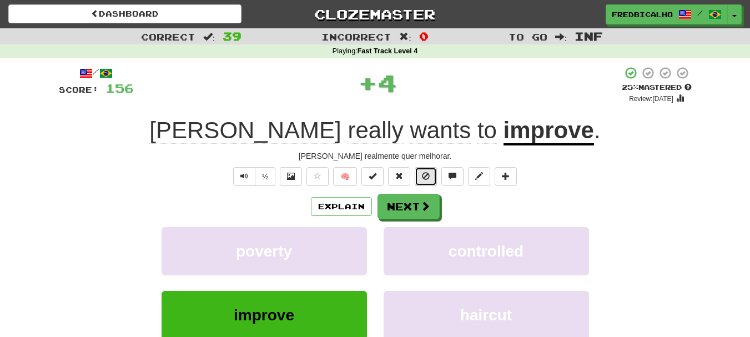
click at [415, 176] on button at bounding box center [426, 176] width 22 height 19
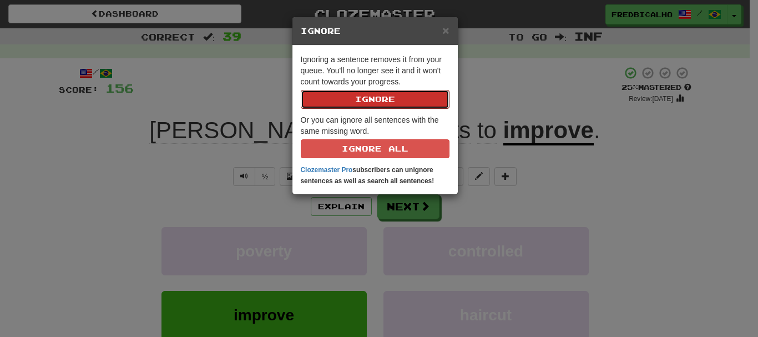
click at [301, 90] on button "Ignore" at bounding box center [375, 99] width 149 height 19
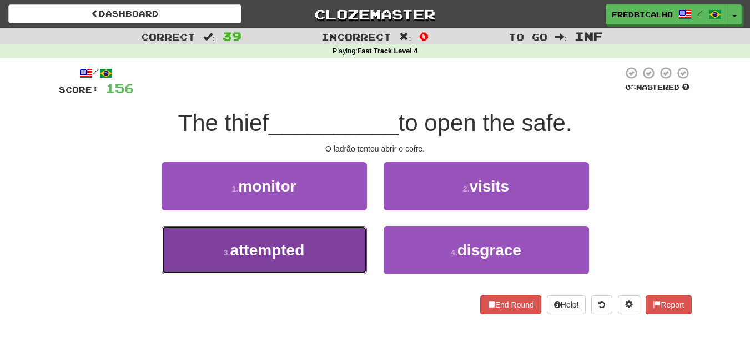
click at [331, 258] on button "3 . attempted" at bounding box center [263, 250] width 205 height 48
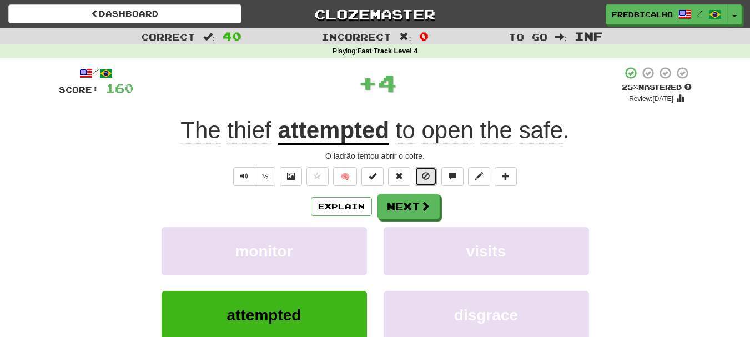
click at [425, 175] on span at bounding box center [426, 176] width 8 height 8
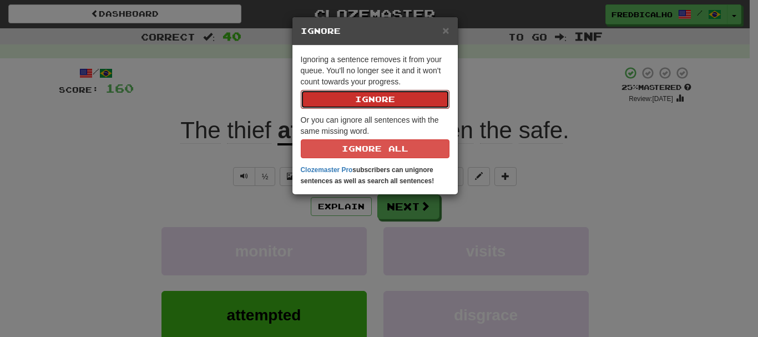
click at [301, 90] on button "Ignore" at bounding box center [375, 99] width 149 height 19
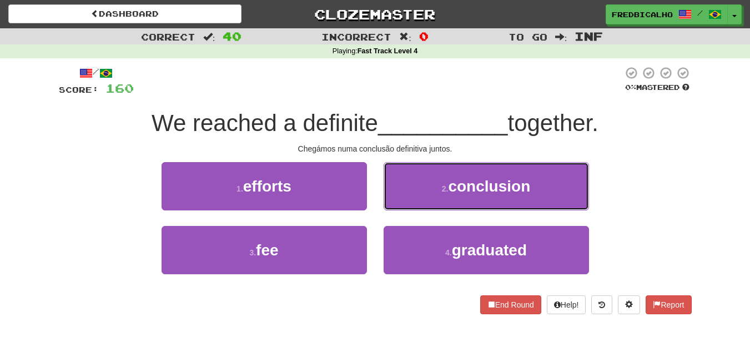
click at [425, 175] on button "2 . conclusion" at bounding box center [485, 186] width 205 height 48
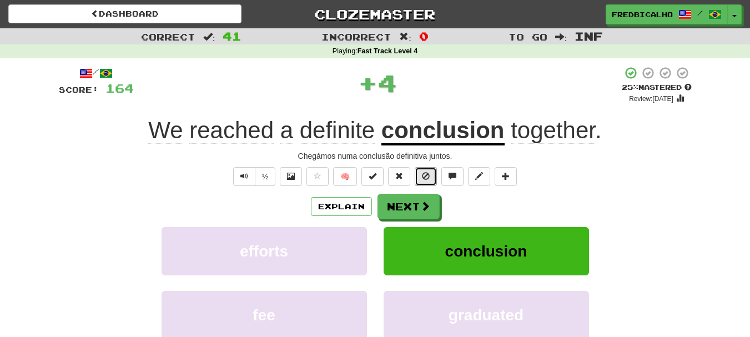
click at [425, 175] on span at bounding box center [426, 176] width 8 height 8
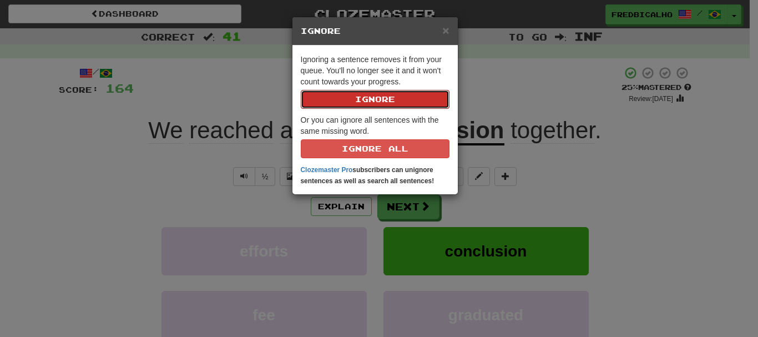
click at [301, 90] on button "Ignore" at bounding box center [375, 99] width 149 height 19
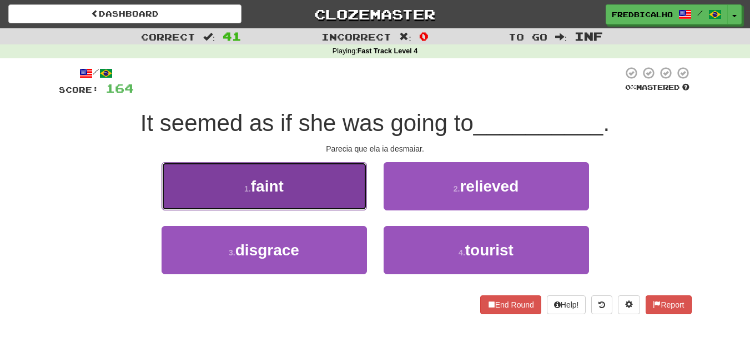
click at [321, 186] on button "1 . faint" at bounding box center [263, 186] width 205 height 48
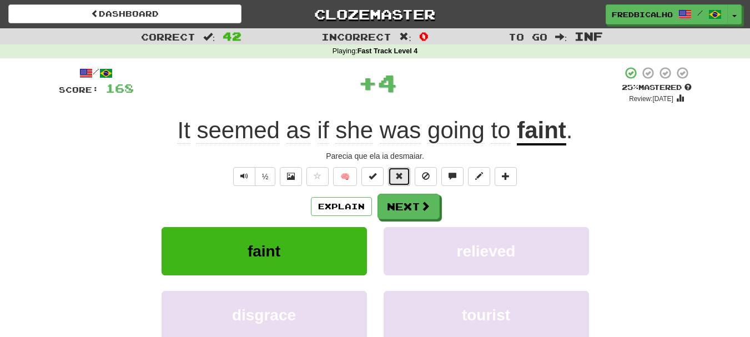
click at [401, 179] on span at bounding box center [399, 176] width 8 height 8
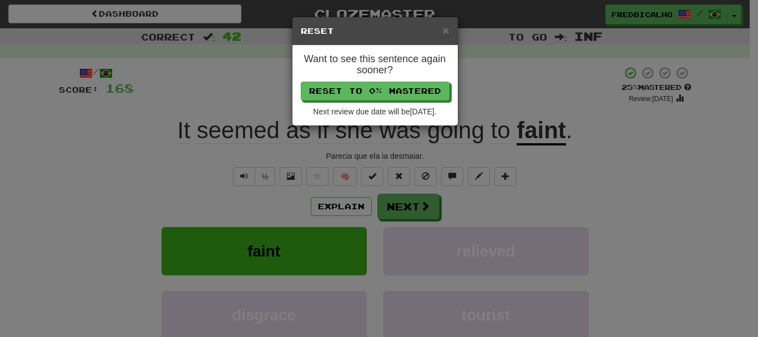
click at [488, 205] on div "× Reset Want to see this sentence again sooner? Reset to 0% Mastered Next revie…" at bounding box center [379, 168] width 758 height 337
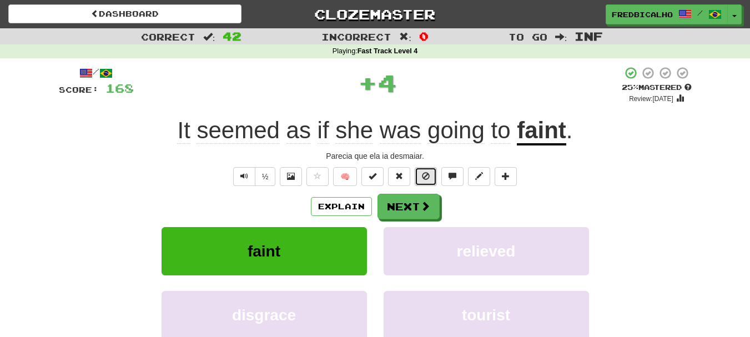
click at [431, 181] on button at bounding box center [426, 176] width 22 height 19
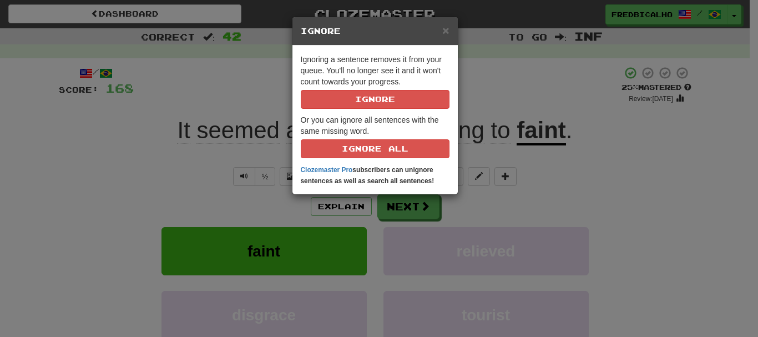
click at [415, 167] on button at bounding box center [426, 176] width 22 height 19
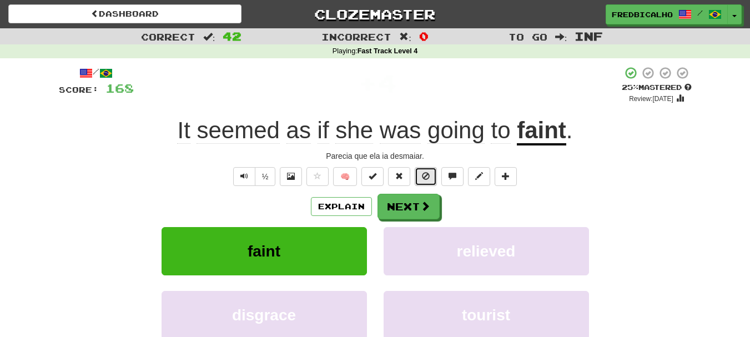
click at [430, 173] on span at bounding box center [426, 176] width 8 height 8
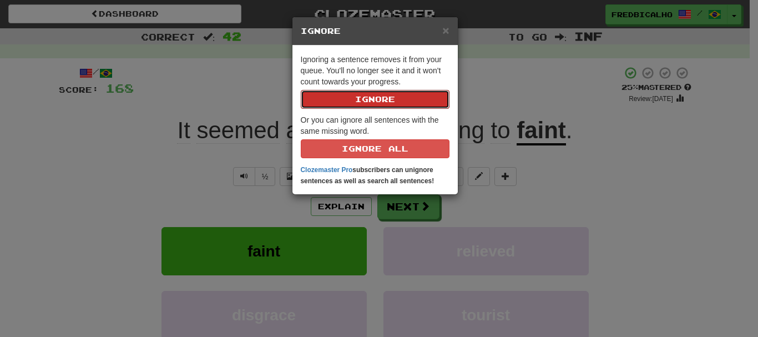
click at [301, 90] on button "Ignore" at bounding box center [375, 99] width 149 height 19
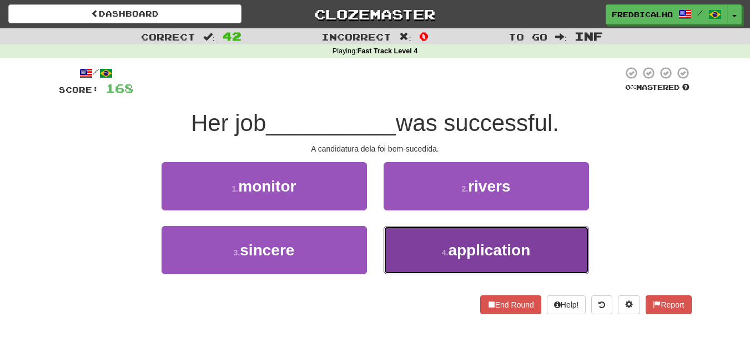
click at [457, 243] on span "application" at bounding box center [489, 249] width 82 height 17
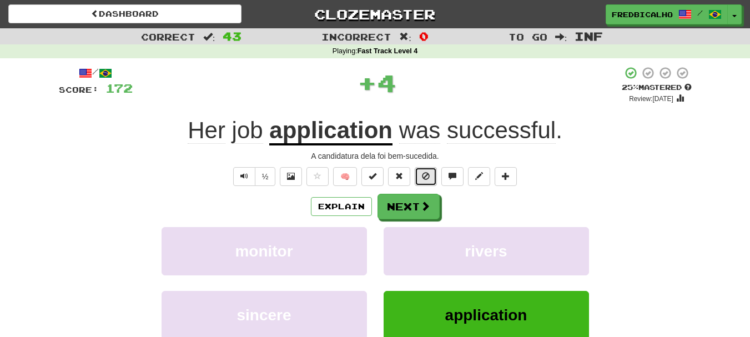
click at [430, 175] on span at bounding box center [426, 176] width 8 height 8
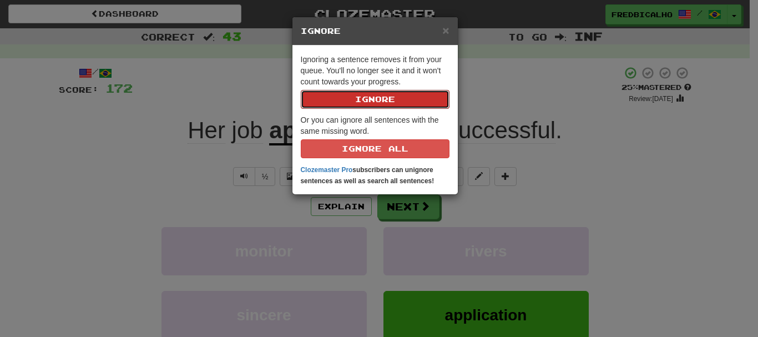
click at [301, 90] on button "Ignore" at bounding box center [375, 99] width 149 height 19
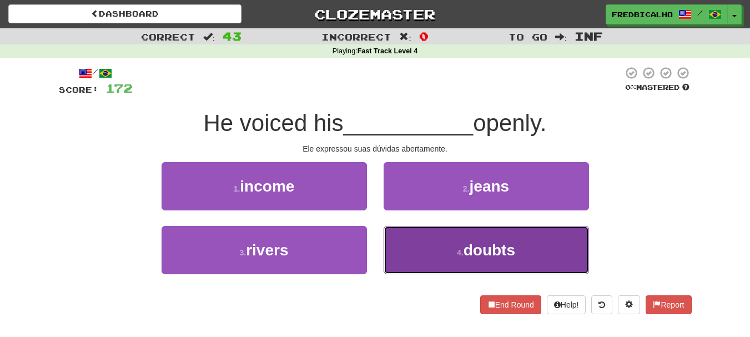
click at [460, 246] on button "4 . doubts" at bounding box center [485, 250] width 205 height 48
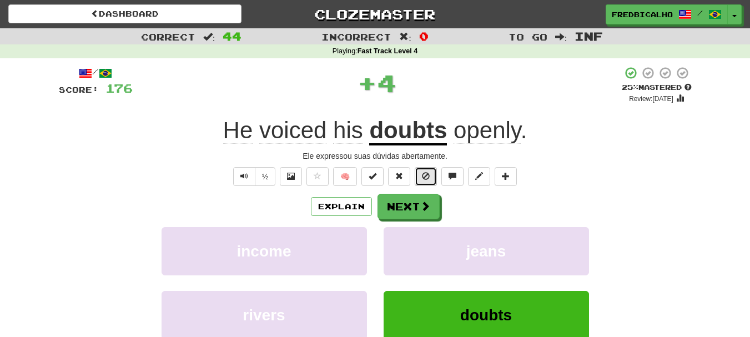
click at [426, 180] on button at bounding box center [426, 176] width 22 height 19
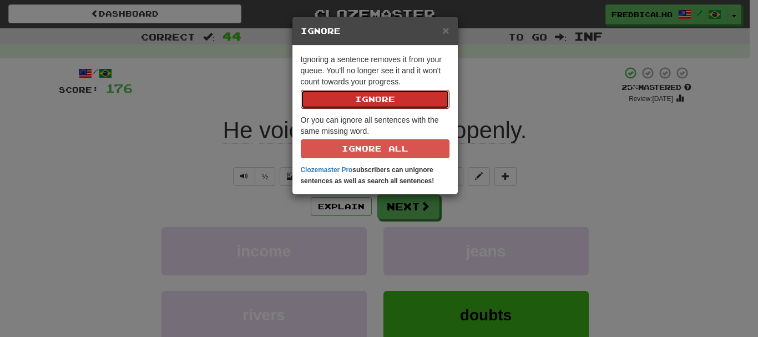
click at [301, 90] on button "Ignore" at bounding box center [375, 99] width 149 height 19
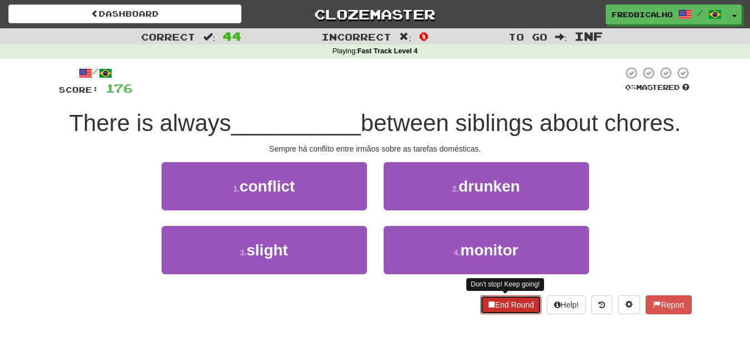
click at [501, 301] on button "End Round" at bounding box center [510, 304] width 61 height 19
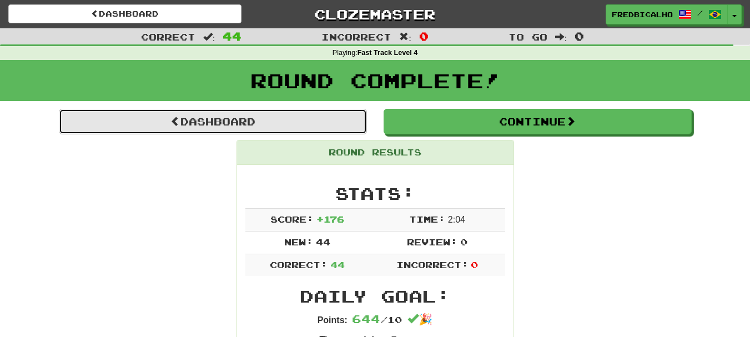
click at [293, 132] on link "Dashboard" at bounding box center [213, 122] width 308 height 26
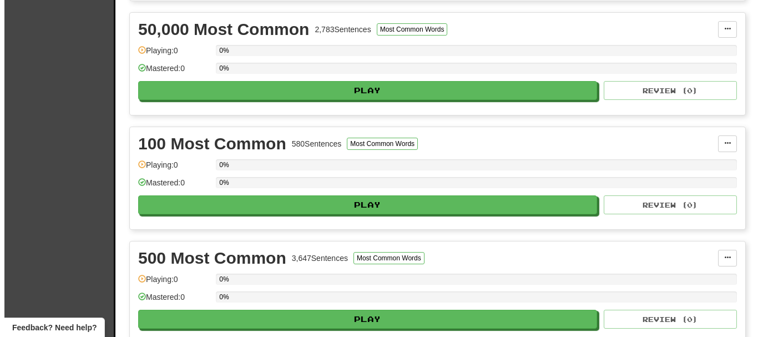
scroll to position [1054, 0]
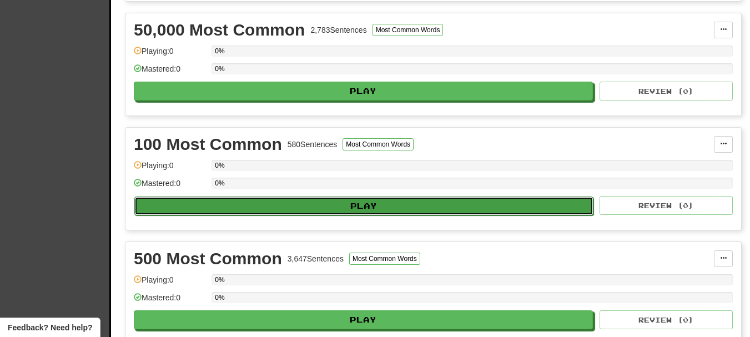
click at [312, 209] on button "Play" at bounding box center [363, 205] width 459 height 19
select select "********"
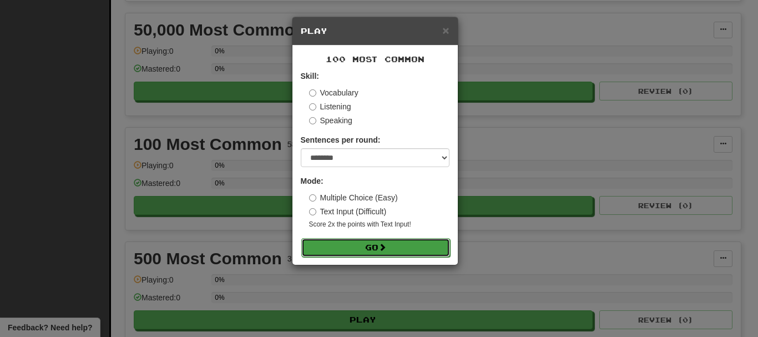
click at [362, 249] on button "Go" at bounding box center [375, 247] width 149 height 19
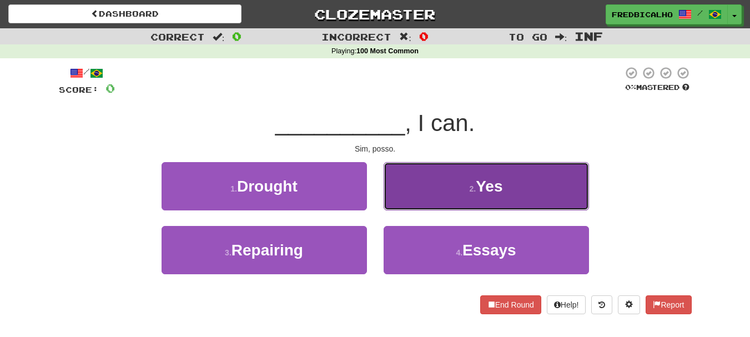
click at [465, 179] on button "2 . Yes" at bounding box center [485, 186] width 205 height 48
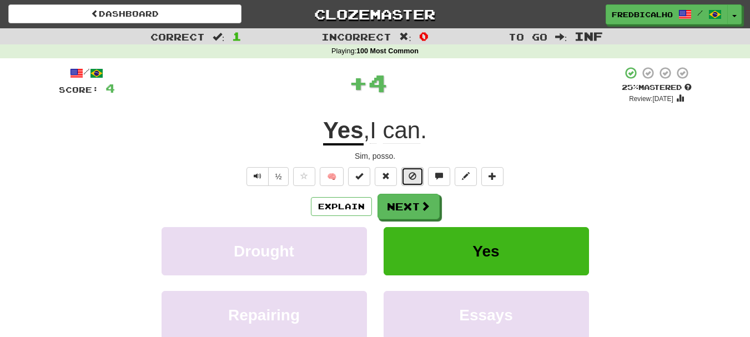
click at [417, 171] on button at bounding box center [412, 176] width 22 height 19
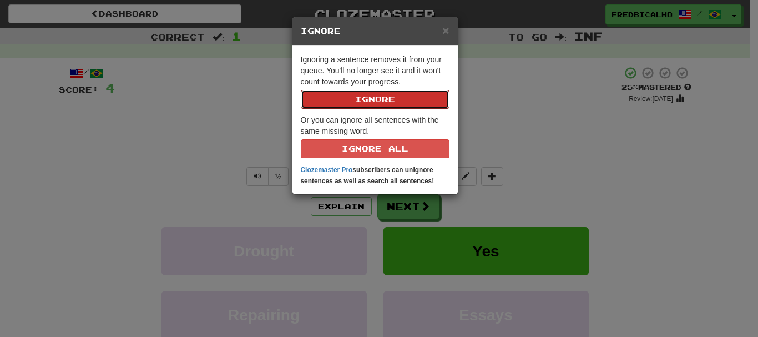
click at [301, 90] on button "Ignore" at bounding box center [375, 99] width 149 height 19
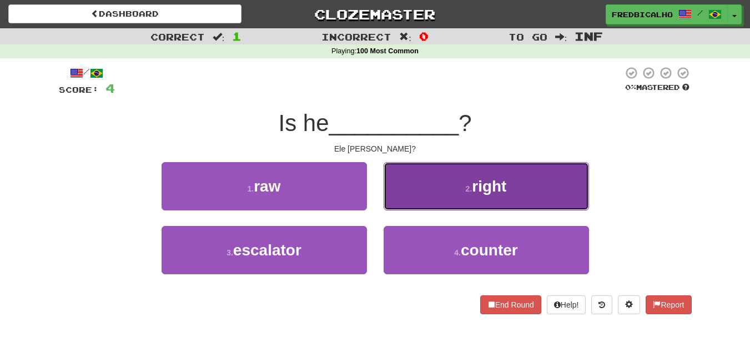
click at [411, 184] on button "2 . right" at bounding box center [485, 186] width 205 height 48
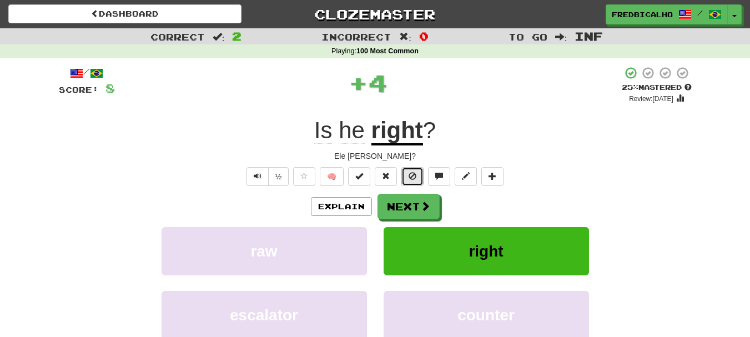
click at [402, 174] on button at bounding box center [412, 176] width 22 height 19
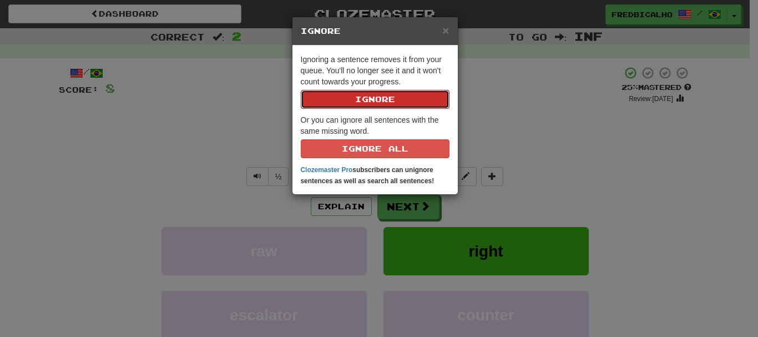
click at [301, 90] on button "Ignore" at bounding box center [375, 99] width 149 height 19
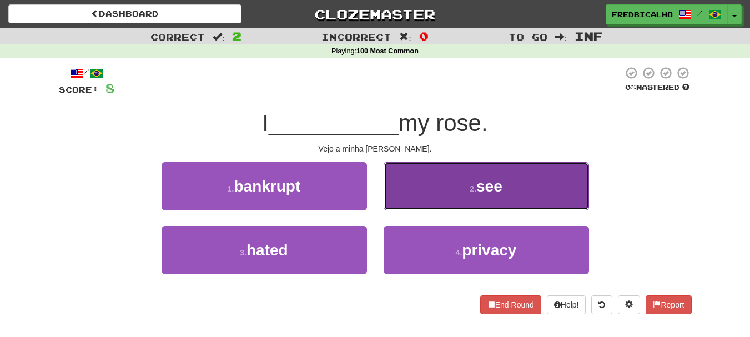
click at [406, 176] on button "2 . see" at bounding box center [485, 186] width 205 height 48
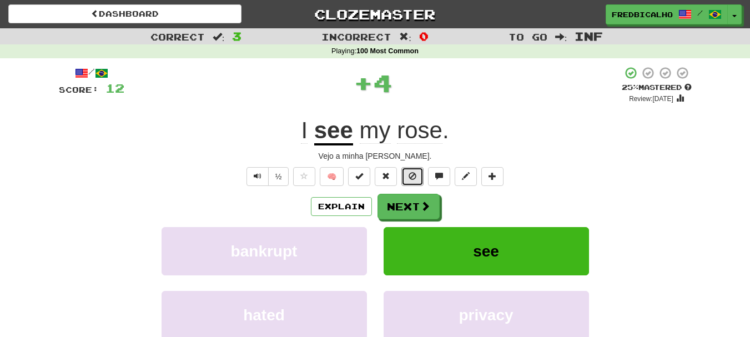
click at [406, 176] on button at bounding box center [412, 176] width 22 height 19
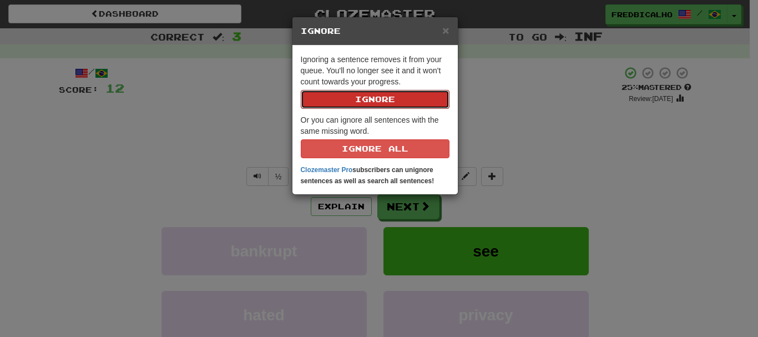
click at [301, 90] on button "Ignore" at bounding box center [375, 99] width 149 height 19
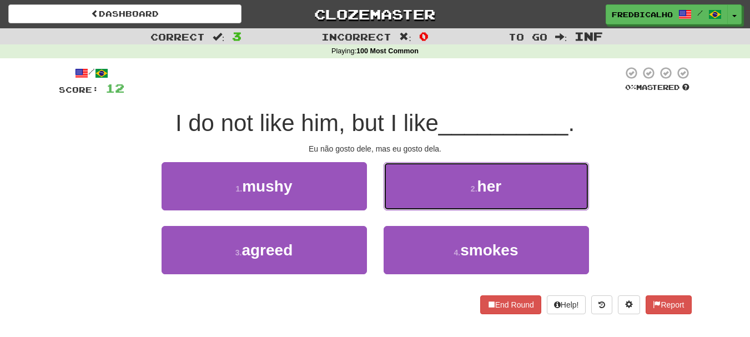
click at [406, 176] on button "2 . her" at bounding box center [485, 186] width 205 height 48
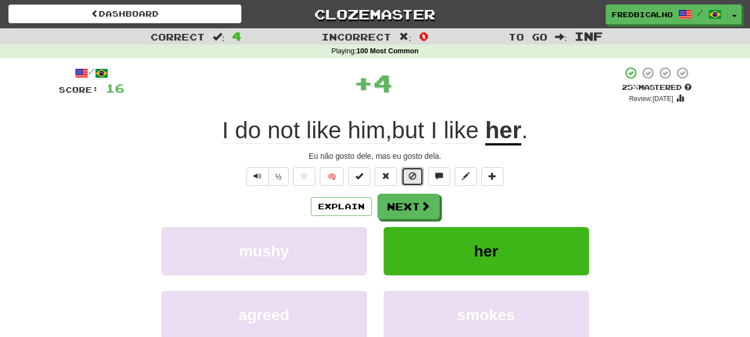
click at [406, 176] on button at bounding box center [412, 176] width 22 height 19
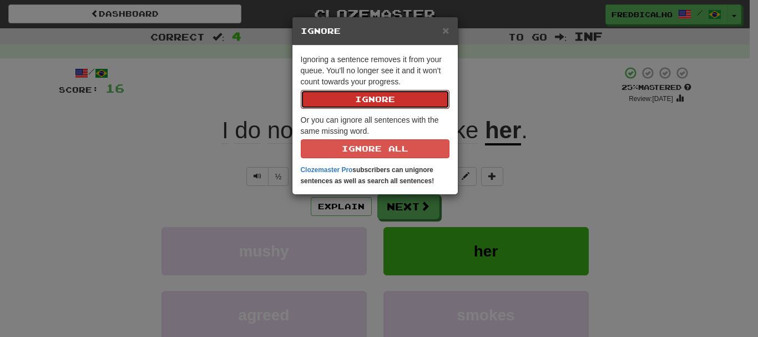
click at [301, 90] on button "Ignore" at bounding box center [375, 99] width 149 height 19
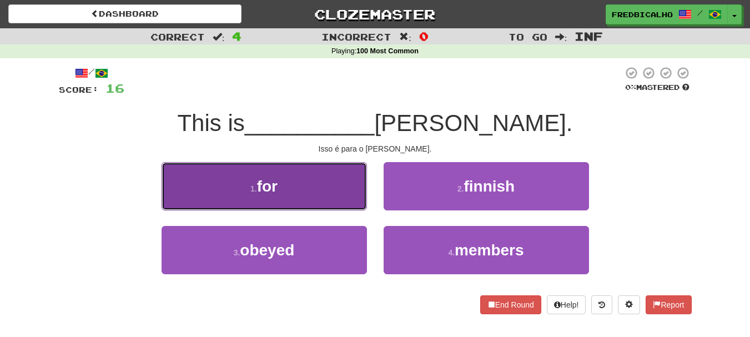
click at [337, 178] on button "1 . for" at bounding box center [263, 186] width 205 height 48
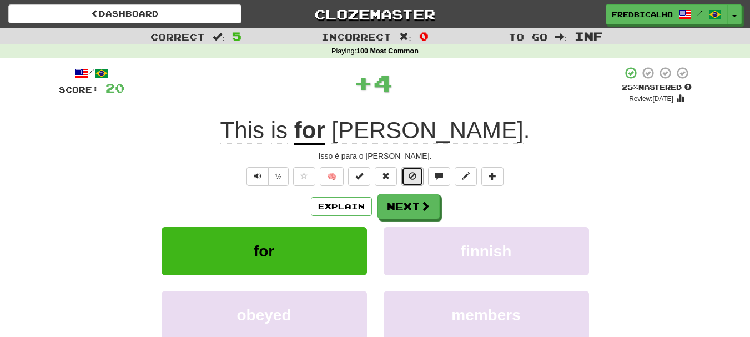
click at [418, 178] on button at bounding box center [412, 176] width 22 height 19
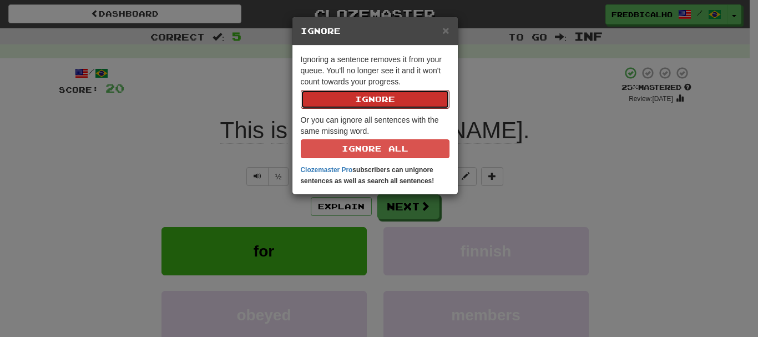
click at [301, 90] on button "Ignore" at bounding box center [375, 99] width 149 height 19
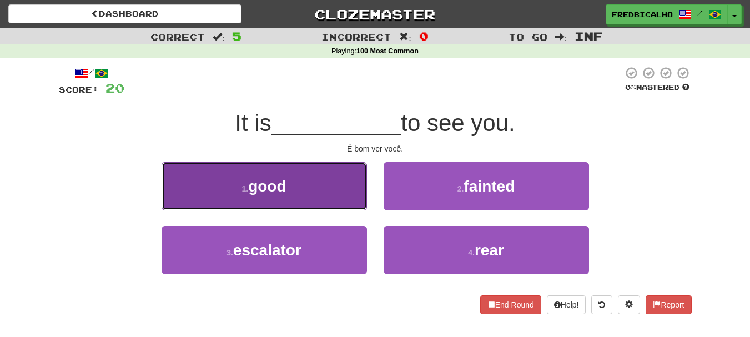
click at [339, 183] on button "1 . good" at bounding box center [263, 186] width 205 height 48
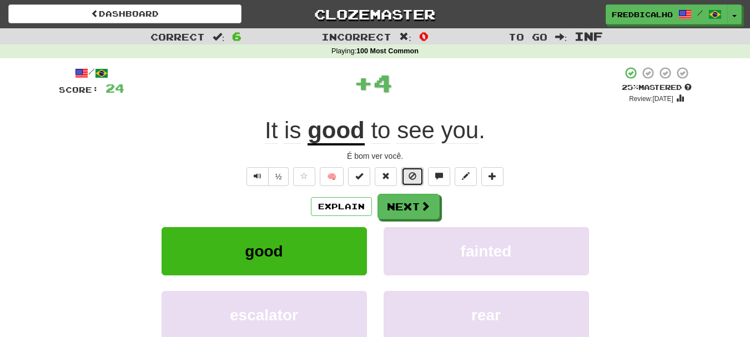
click at [405, 175] on button at bounding box center [412, 176] width 22 height 19
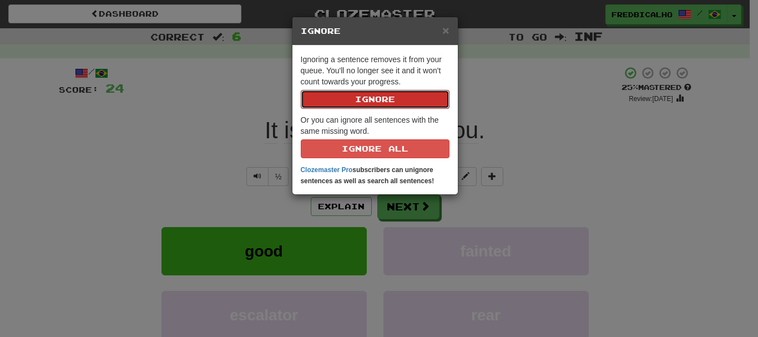
click at [301, 90] on button "Ignore" at bounding box center [375, 99] width 149 height 19
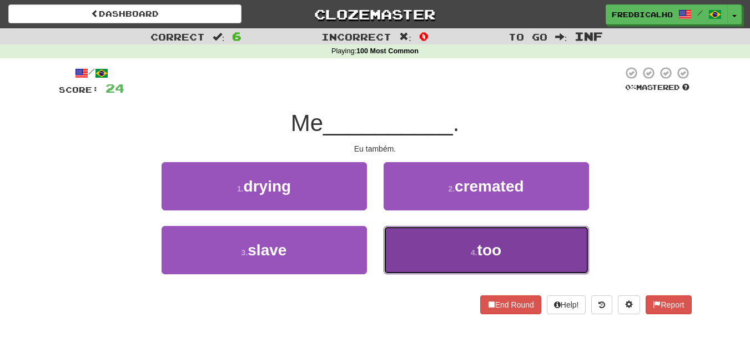
click at [440, 245] on button "4 . too" at bounding box center [485, 250] width 205 height 48
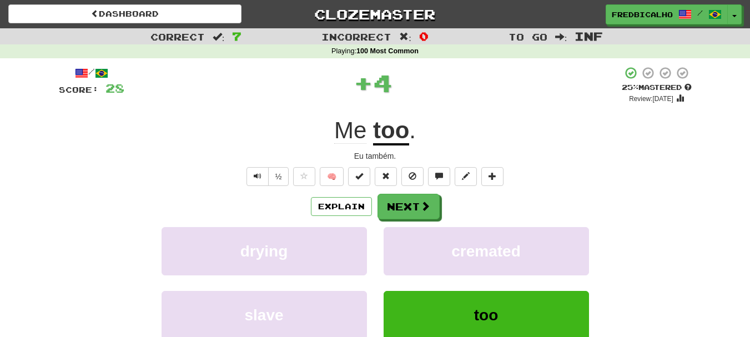
click at [416, 187] on div "/ Score: 28 + 4 25 % Mastered Review: [DATE] Me too . Eu também. ½ 🧠 Explain Ne…" at bounding box center [375, 240] width 633 height 348
click at [413, 180] on span at bounding box center [412, 176] width 8 height 8
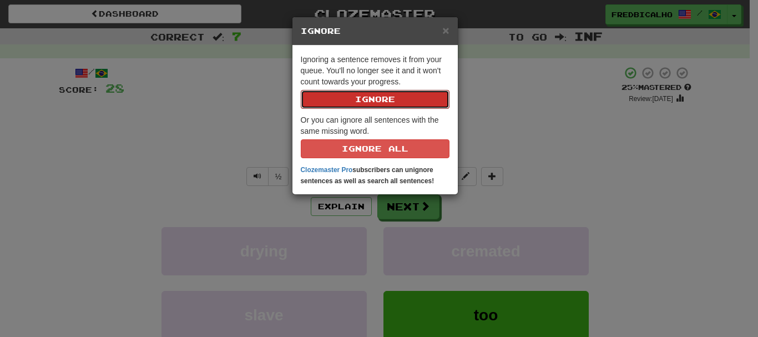
click at [301, 90] on button "Ignore" at bounding box center [375, 99] width 149 height 19
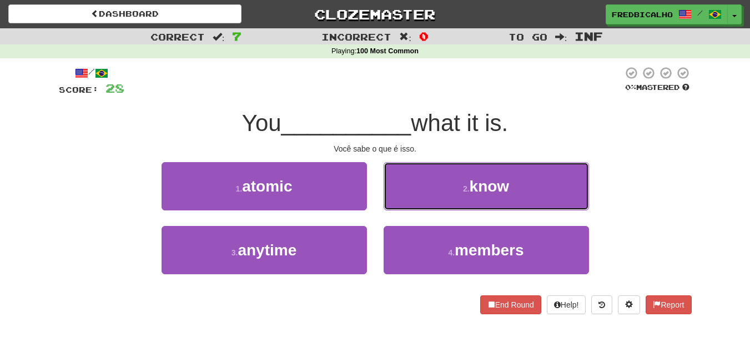
click at [413, 180] on button "2 . know" at bounding box center [485, 186] width 205 height 48
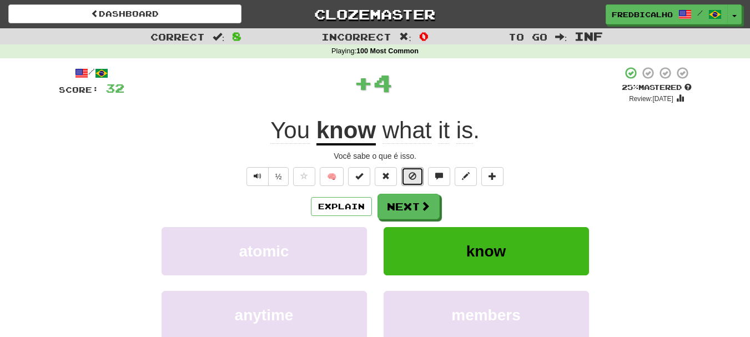
click at [413, 180] on span at bounding box center [412, 176] width 8 height 8
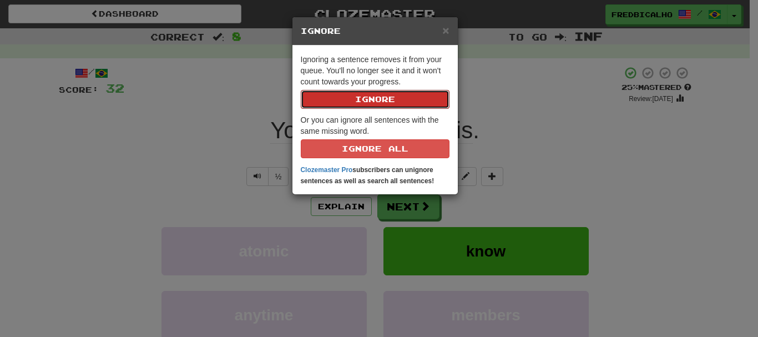
click at [301, 90] on button "Ignore" at bounding box center [375, 99] width 149 height 19
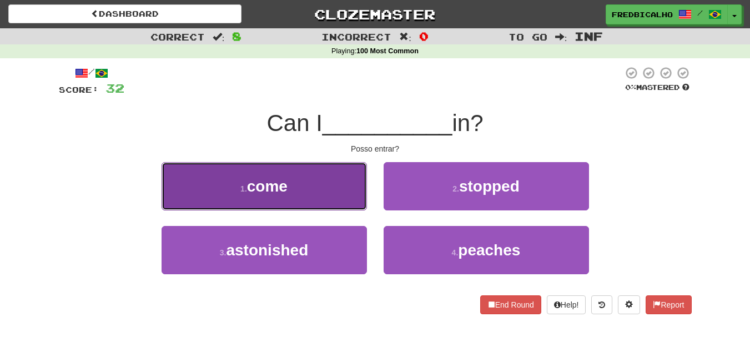
click at [341, 187] on button "1 . come" at bounding box center [263, 186] width 205 height 48
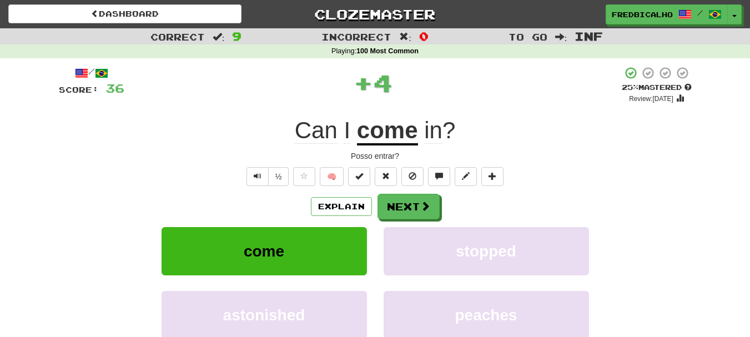
click at [427, 181] on div "½ 🧠" at bounding box center [375, 176] width 633 height 19
click at [403, 179] on button at bounding box center [412, 176] width 22 height 19
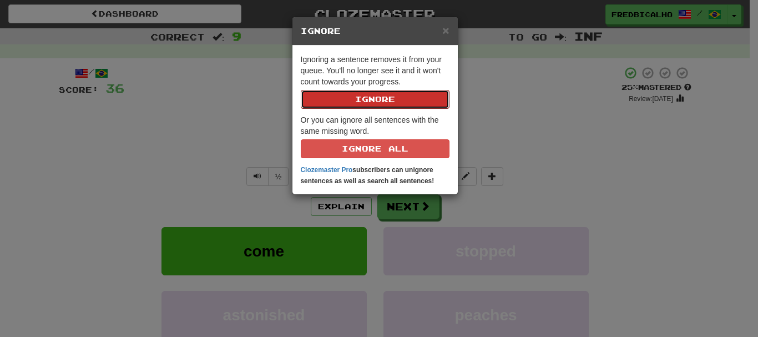
click at [301, 90] on button "Ignore" at bounding box center [375, 99] width 149 height 19
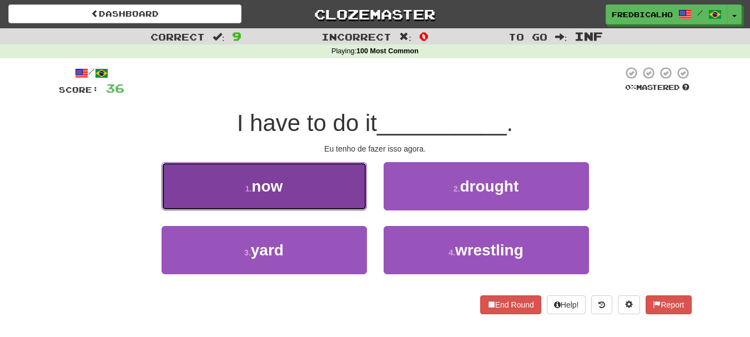
click at [336, 190] on button "1 . now" at bounding box center [263, 186] width 205 height 48
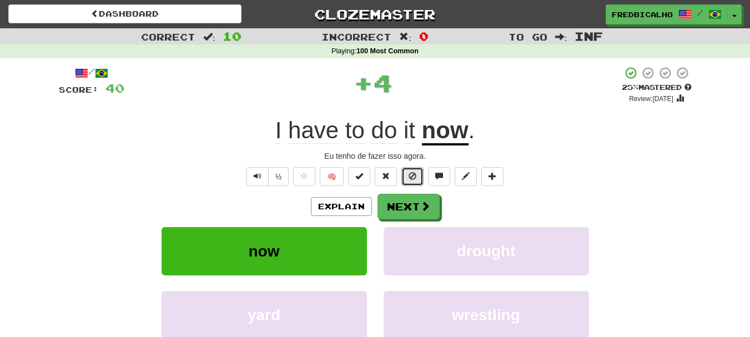
click at [411, 185] on button at bounding box center [412, 176] width 22 height 19
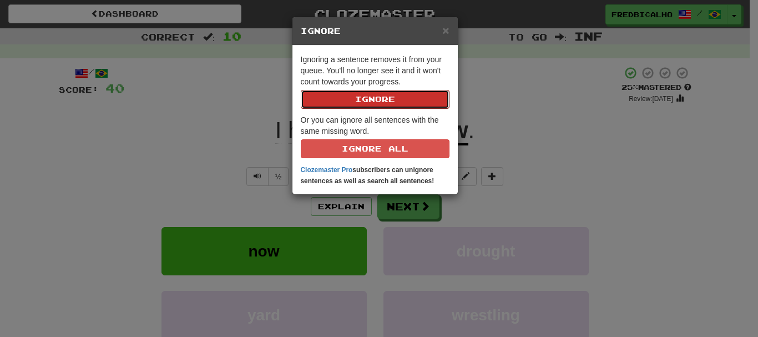
click at [301, 90] on button "Ignore" at bounding box center [375, 99] width 149 height 19
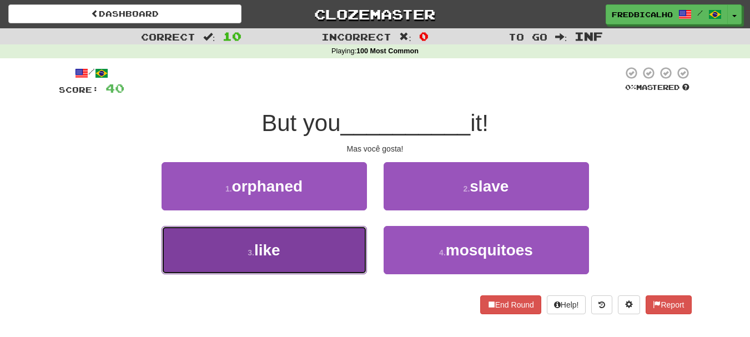
click at [347, 246] on button "3 . like" at bounding box center [263, 250] width 205 height 48
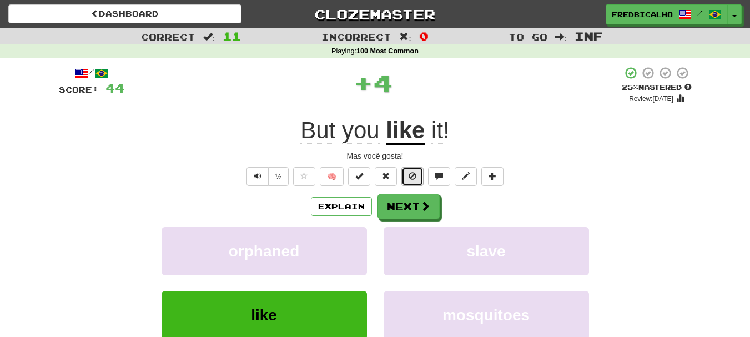
click at [417, 181] on button at bounding box center [412, 176] width 22 height 19
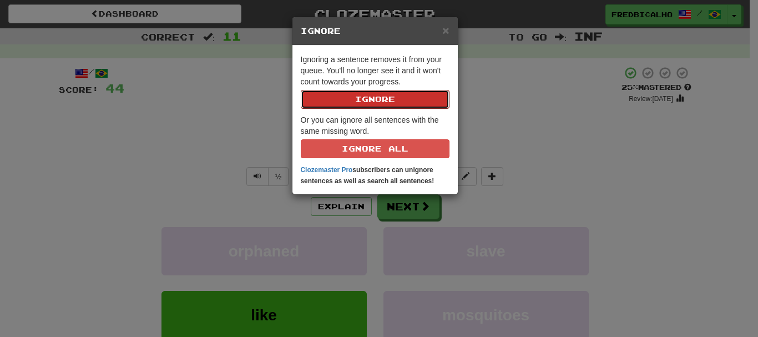
click at [301, 90] on button "Ignore" at bounding box center [375, 99] width 149 height 19
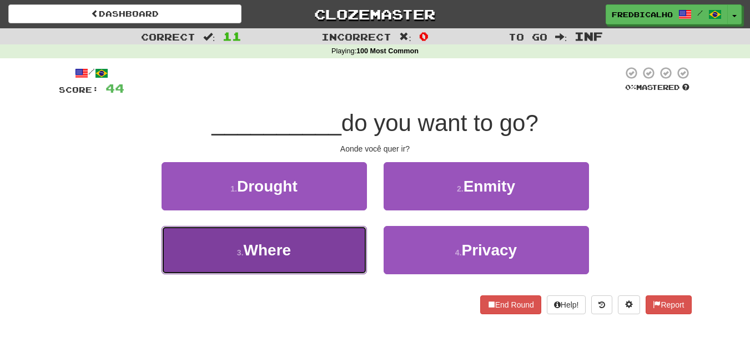
click at [316, 268] on button "3 . Where" at bounding box center [263, 250] width 205 height 48
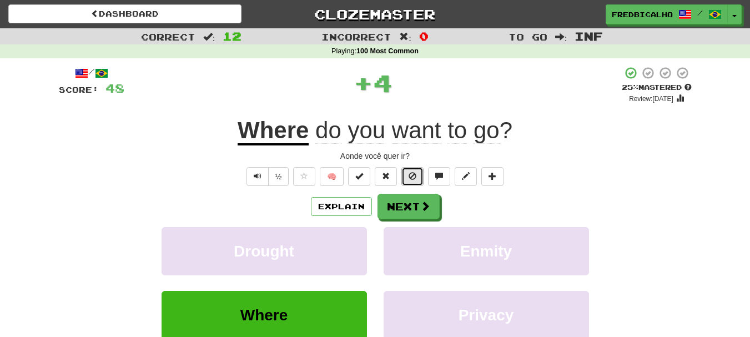
click at [420, 178] on button at bounding box center [412, 176] width 22 height 19
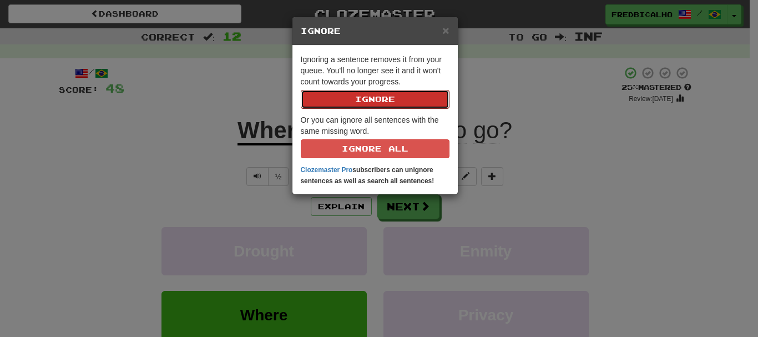
click at [301, 90] on button "Ignore" at bounding box center [375, 99] width 149 height 19
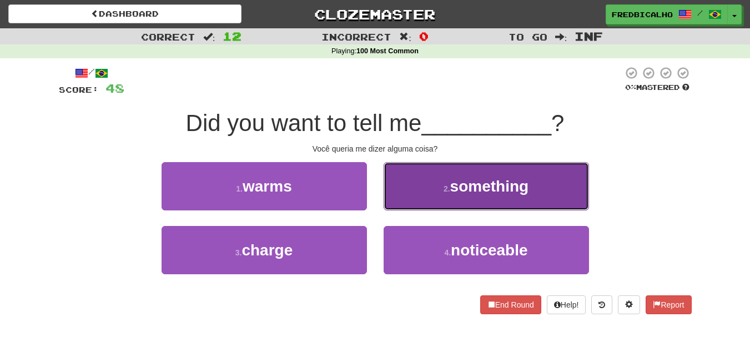
click at [438, 186] on button "2 . something" at bounding box center [485, 186] width 205 height 48
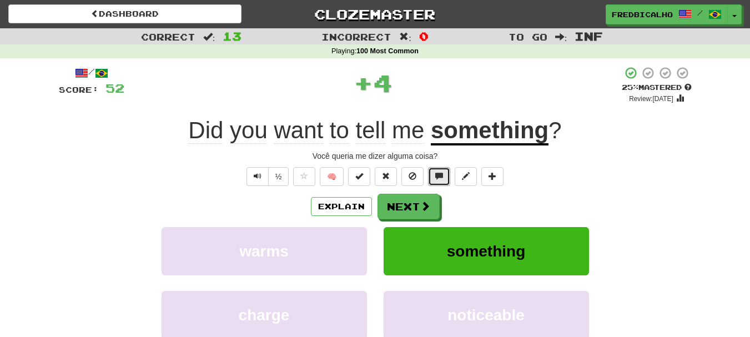
click at [437, 179] on span at bounding box center [439, 176] width 8 height 8
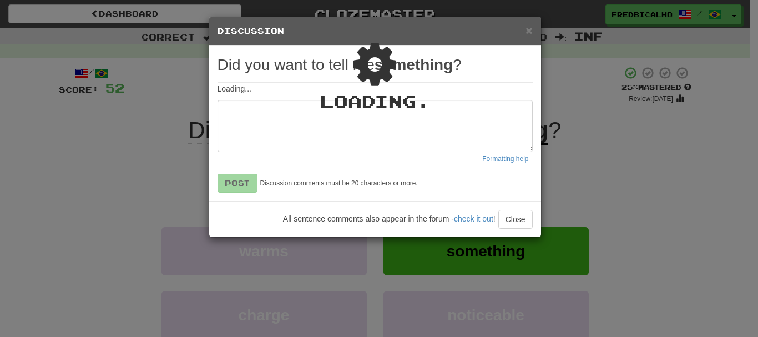
click at [498, 198] on div "Loading ." at bounding box center [375, 127] width 332 height 220
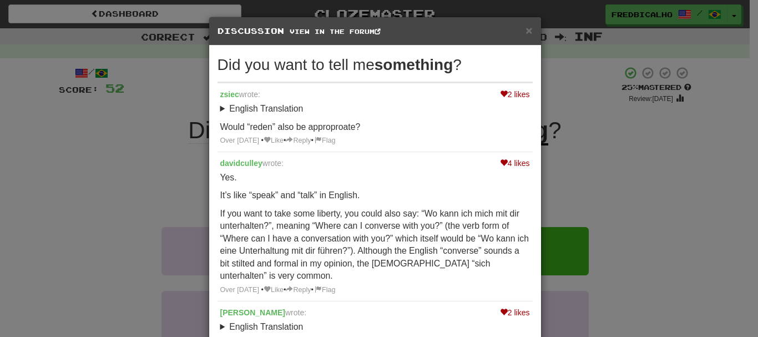
click at [585, 176] on div "× Discussion View in the forum Did you want to tell me something ? 2 likes [PER…" at bounding box center [379, 168] width 758 height 337
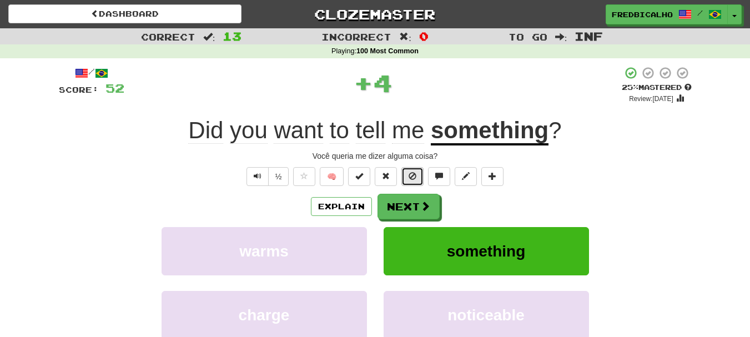
click at [407, 170] on button at bounding box center [412, 176] width 22 height 19
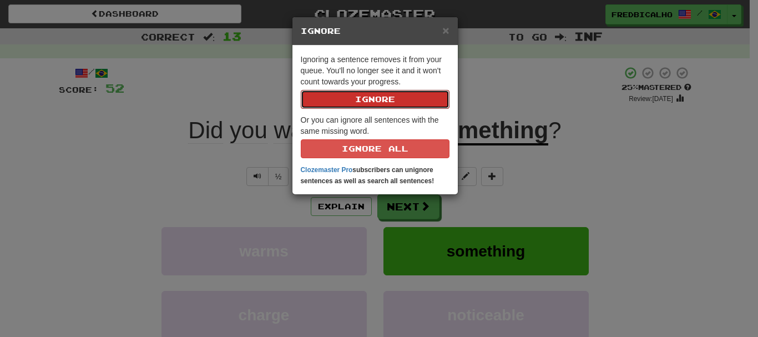
click at [301, 90] on button "Ignore" at bounding box center [375, 99] width 149 height 19
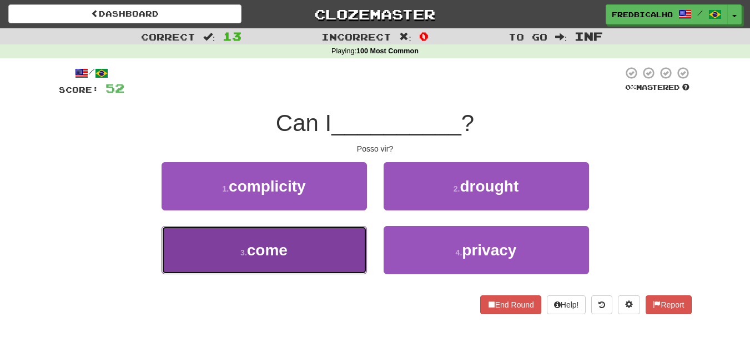
click at [330, 234] on button "3 . come" at bounding box center [263, 250] width 205 height 48
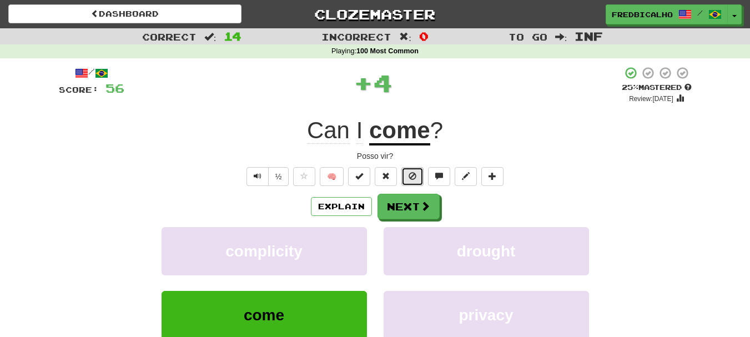
click at [415, 180] on span at bounding box center [412, 176] width 8 height 8
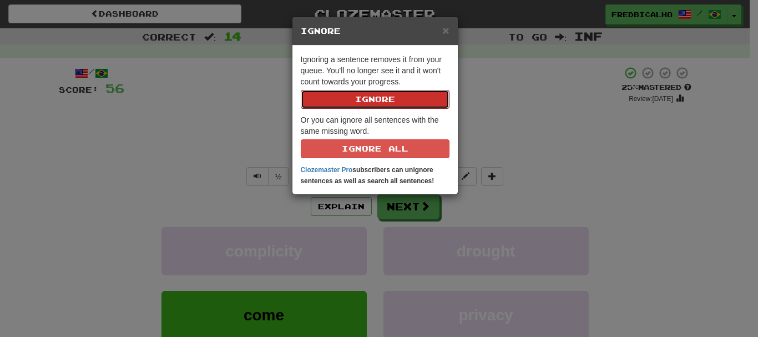
click at [301, 90] on button "Ignore" at bounding box center [375, 99] width 149 height 19
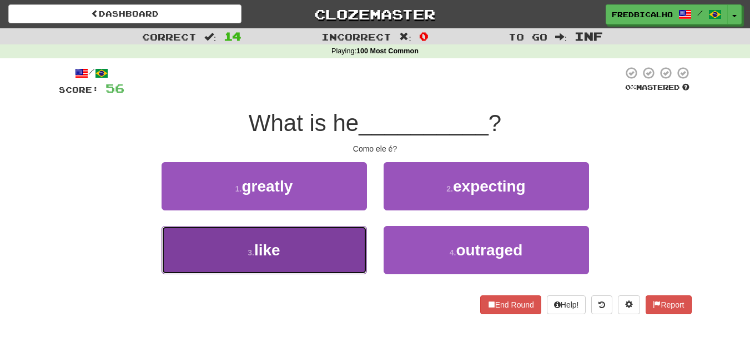
click at [331, 239] on button "3 . like" at bounding box center [263, 250] width 205 height 48
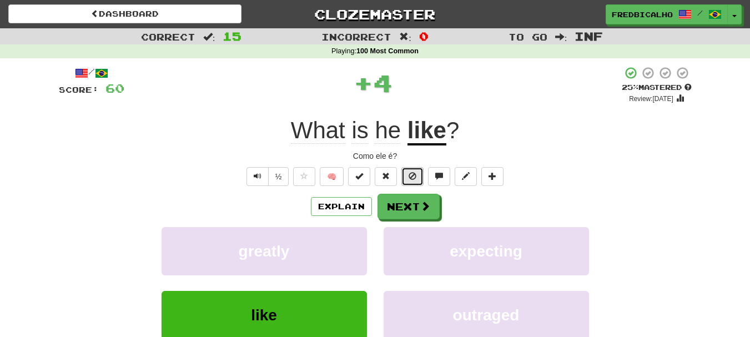
click at [407, 182] on button at bounding box center [412, 176] width 22 height 19
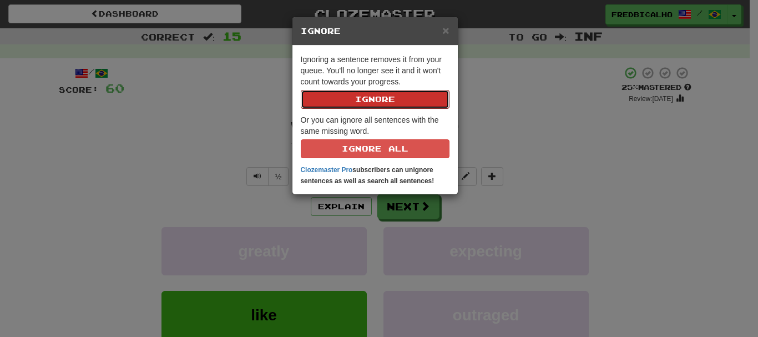
click at [301, 90] on button "Ignore" at bounding box center [375, 99] width 149 height 19
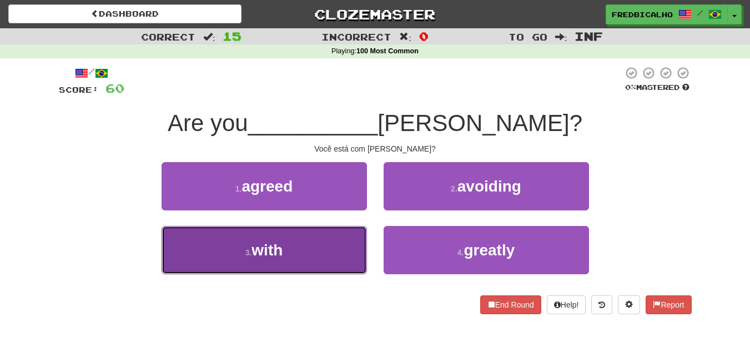
click at [330, 246] on button "3 . with" at bounding box center [263, 250] width 205 height 48
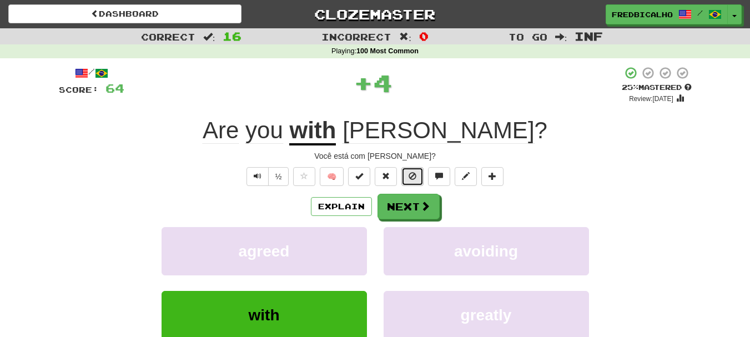
click at [409, 175] on span at bounding box center [412, 176] width 8 height 8
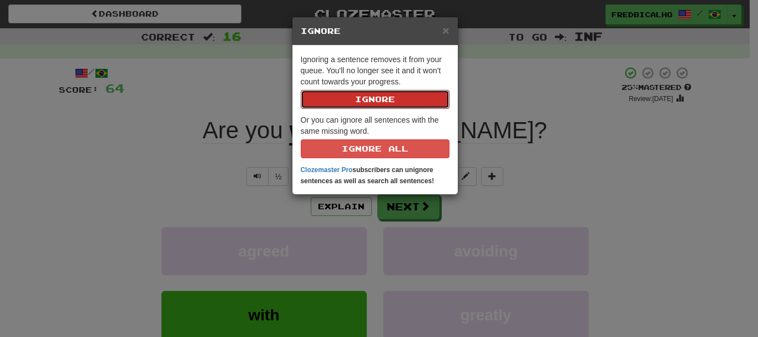
click at [301, 90] on button "Ignore" at bounding box center [375, 99] width 149 height 19
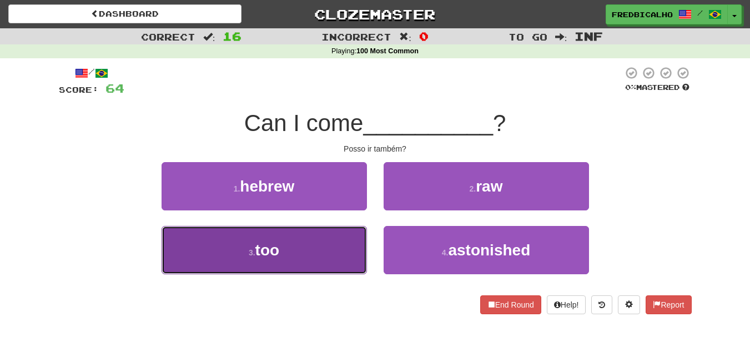
click at [346, 243] on button "3 . too" at bounding box center [263, 250] width 205 height 48
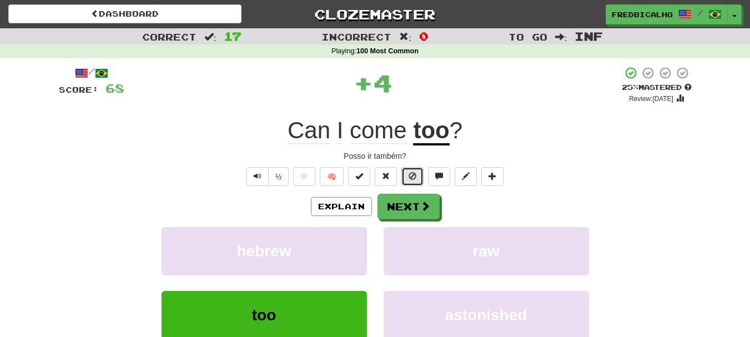
click at [409, 176] on span at bounding box center [412, 176] width 8 height 8
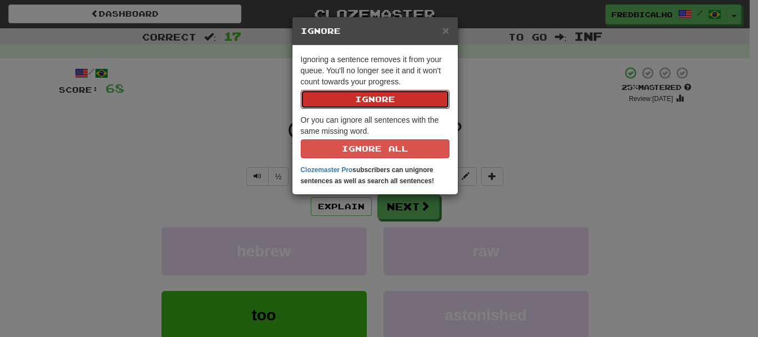
click at [301, 90] on button "Ignore" at bounding box center [375, 99] width 149 height 19
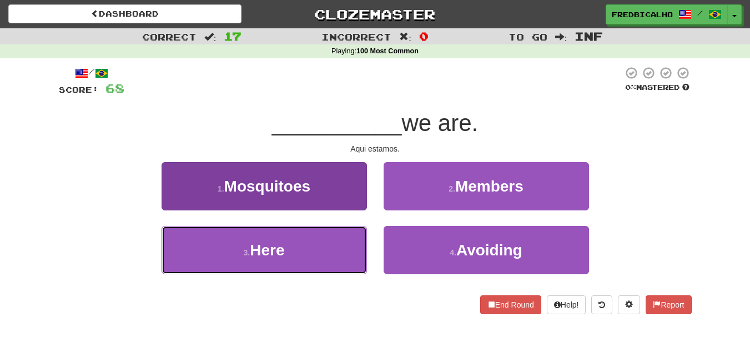
click at [345, 243] on button "3 . Here" at bounding box center [263, 250] width 205 height 48
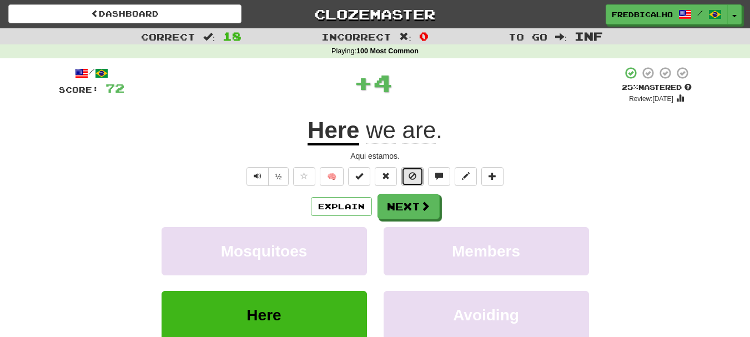
click at [408, 173] on button at bounding box center [412, 176] width 22 height 19
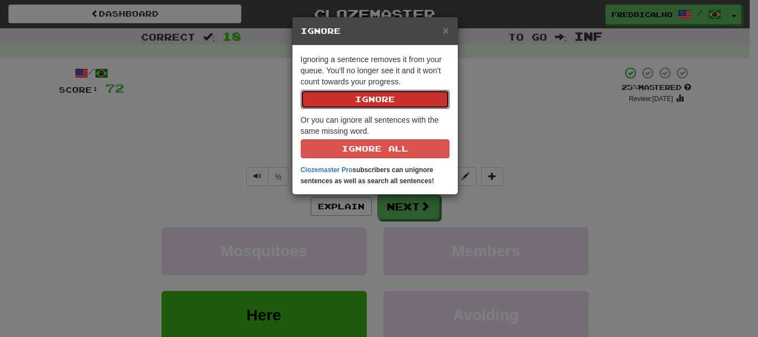
click at [301, 90] on button "Ignore" at bounding box center [375, 99] width 149 height 19
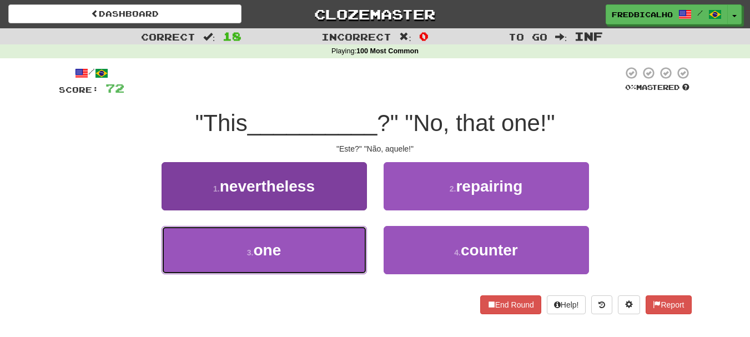
click at [332, 251] on button "3 . one" at bounding box center [263, 250] width 205 height 48
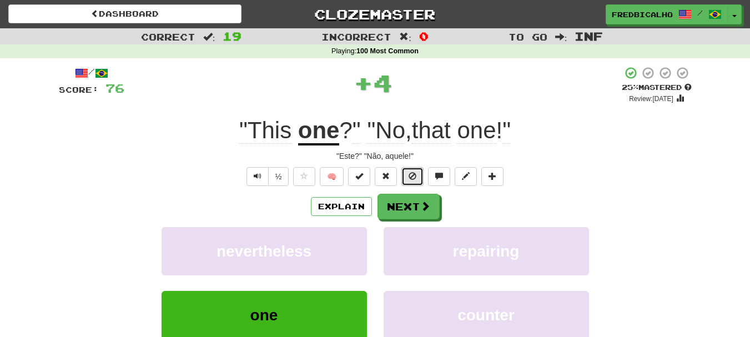
click at [417, 169] on button at bounding box center [412, 176] width 22 height 19
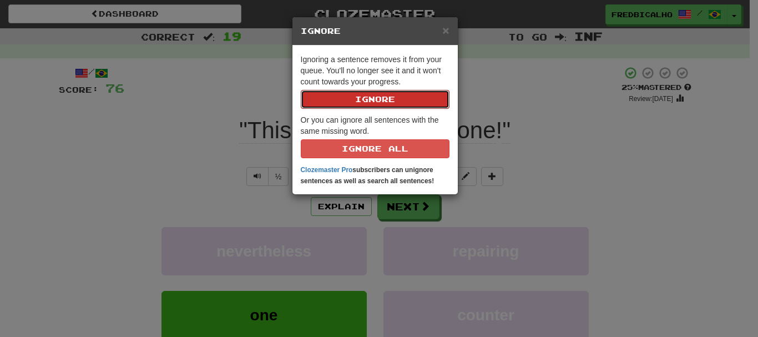
click at [301, 90] on button "Ignore" at bounding box center [375, 99] width 149 height 19
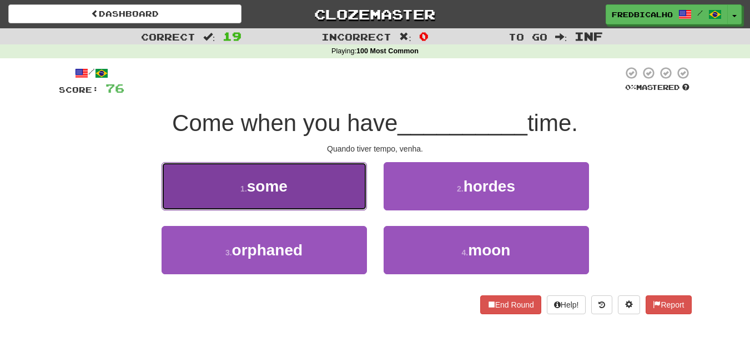
click at [342, 195] on button "1 . some" at bounding box center [263, 186] width 205 height 48
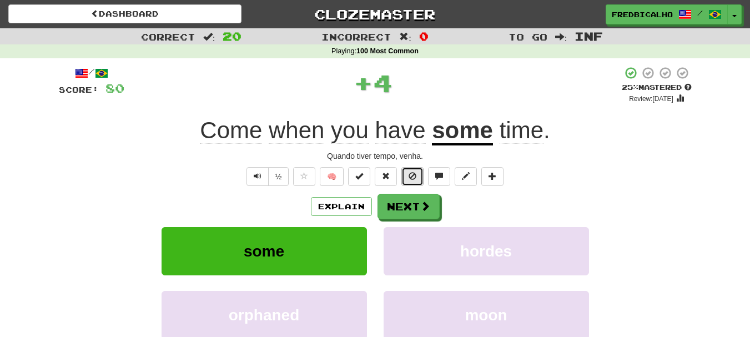
click at [423, 183] on button at bounding box center [412, 176] width 22 height 19
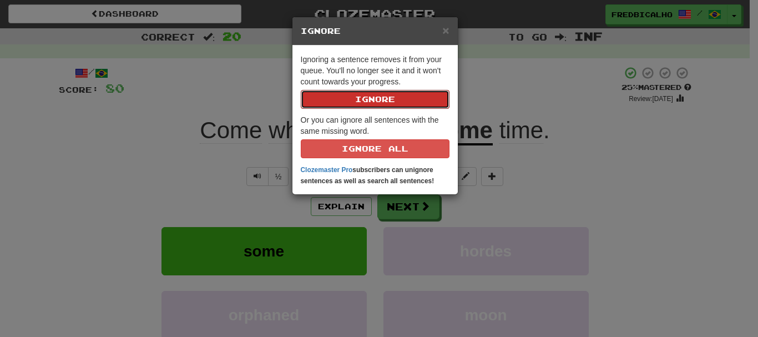
click at [301, 90] on button "Ignore" at bounding box center [375, 99] width 149 height 19
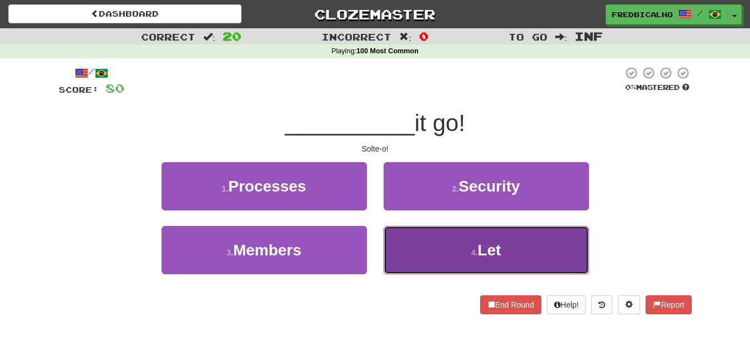
click at [432, 246] on button "4 . Let" at bounding box center [485, 250] width 205 height 48
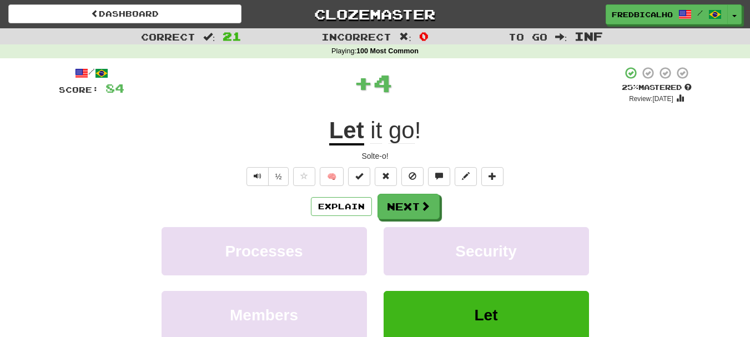
click at [420, 189] on div "/ Score: 84 + 4 25 % Mastered Review: [DATE] Let it go ! Solte-o! ½ 🧠 Explain N…" at bounding box center [375, 240] width 633 height 348
click at [416, 182] on button at bounding box center [412, 176] width 22 height 19
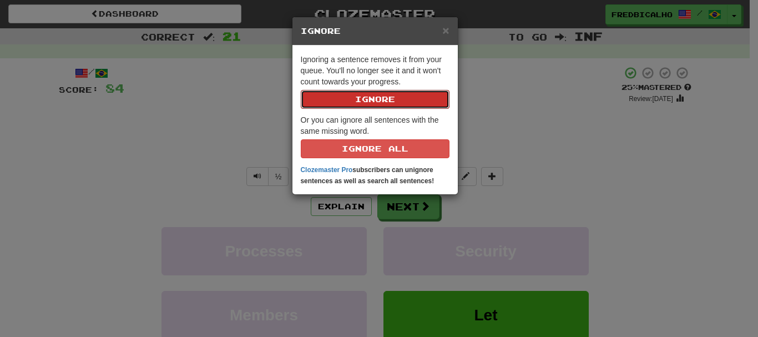
click at [301, 90] on button "Ignore" at bounding box center [375, 99] width 149 height 19
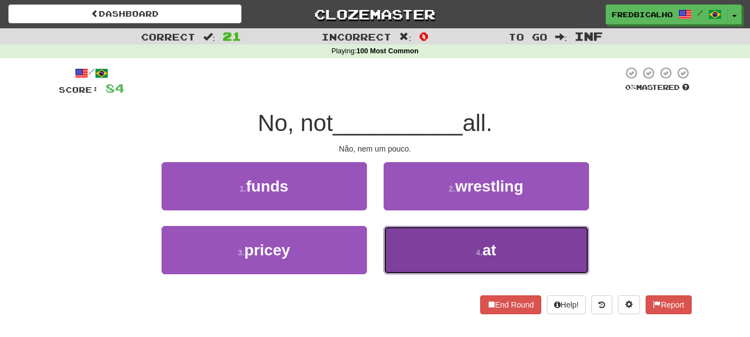
click at [450, 241] on button "4 . at" at bounding box center [485, 250] width 205 height 48
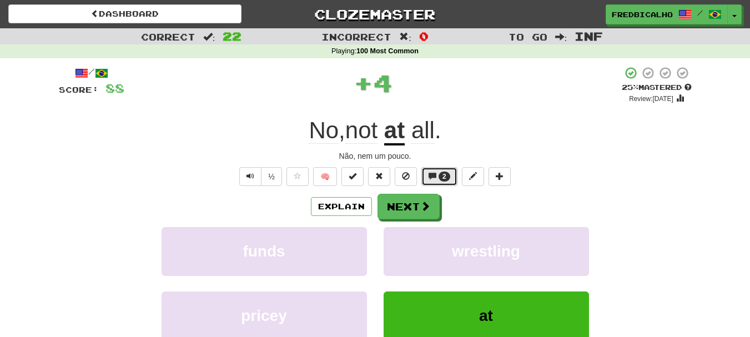
click at [425, 181] on button "2" at bounding box center [439, 176] width 36 height 19
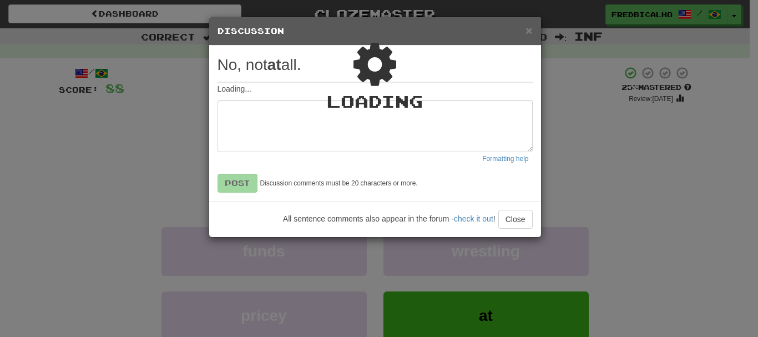
click at [635, 261] on div "× Discussion View in the forum No, not at all. Loading... Formatting help Post …" at bounding box center [379, 168] width 758 height 337
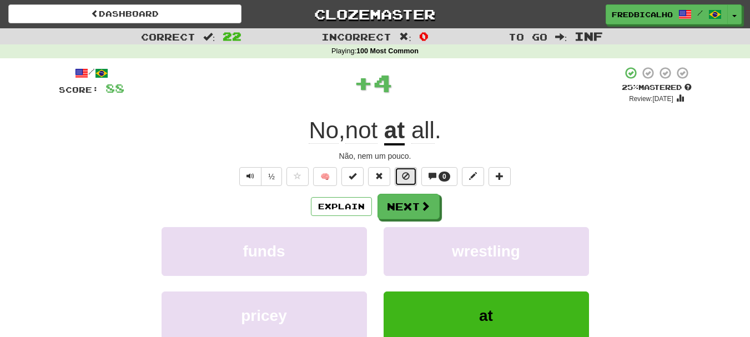
click at [411, 177] on button at bounding box center [406, 176] width 22 height 19
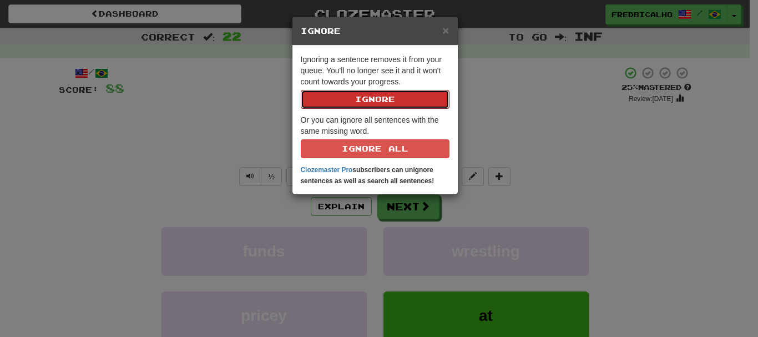
click at [301, 90] on button "Ignore" at bounding box center [375, 99] width 149 height 19
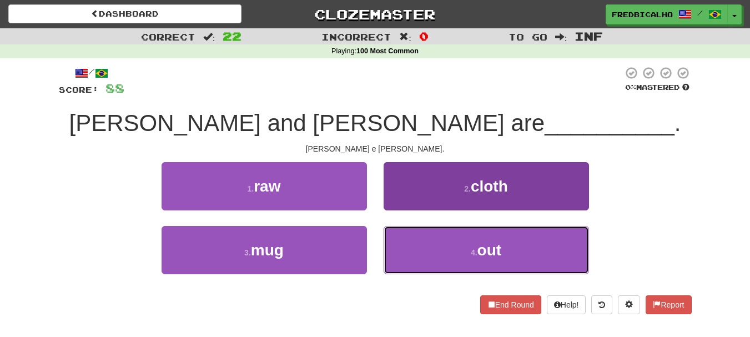
click at [403, 249] on button "4 . out" at bounding box center [485, 250] width 205 height 48
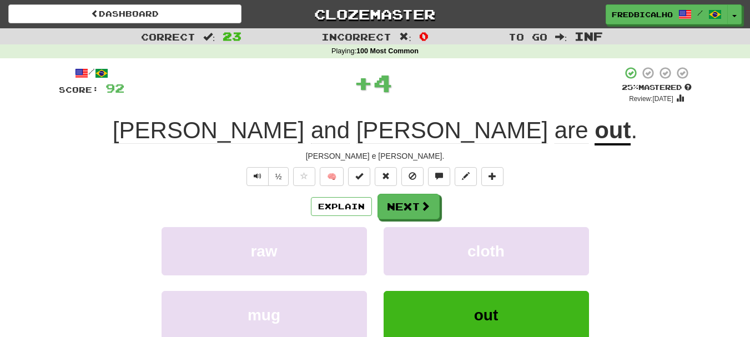
click at [398, 179] on span "🧠" at bounding box center [398, 175] width 215 height 9
click at [407, 180] on button at bounding box center [412, 176] width 22 height 19
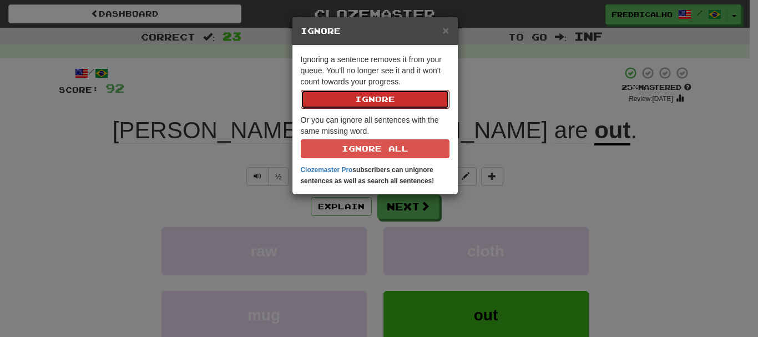
click at [301, 90] on button "Ignore" at bounding box center [375, 99] width 149 height 19
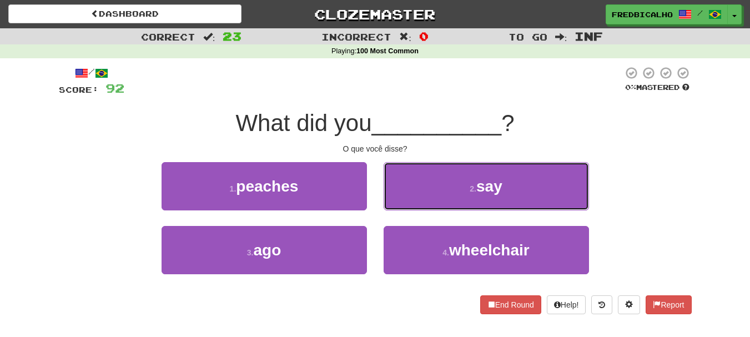
click at [407, 180] on button "2 . say" at bounding box center [485, 186] width 205 height 48
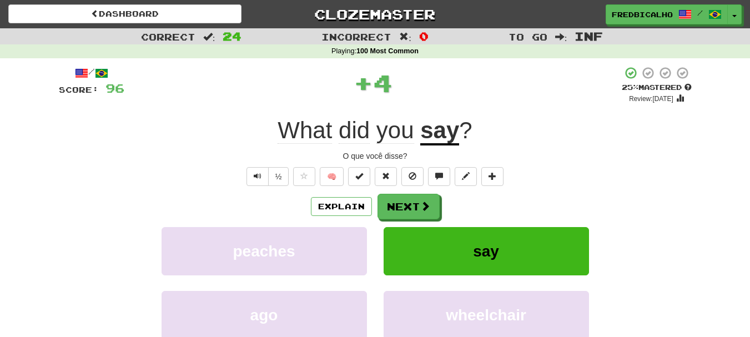
click at [407, 180] on button at bounding box center [412, 176] width 22 height 19
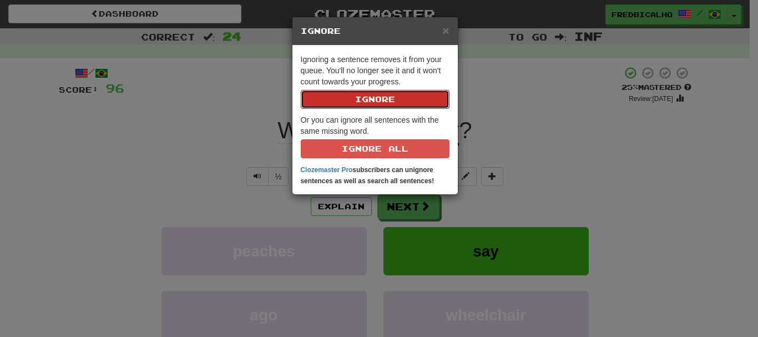
click at [301, 90] on button "Ignore" at bounding box center [375, 99] width 149 height 19
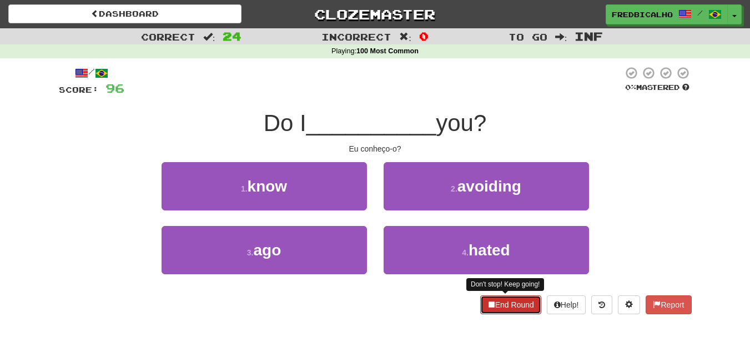
click at [503, 301] on button "End Round" at bounding box center [510, 304] width 61 height 19
